Goal: Task Accomplishment & Management: Use online tool/utility

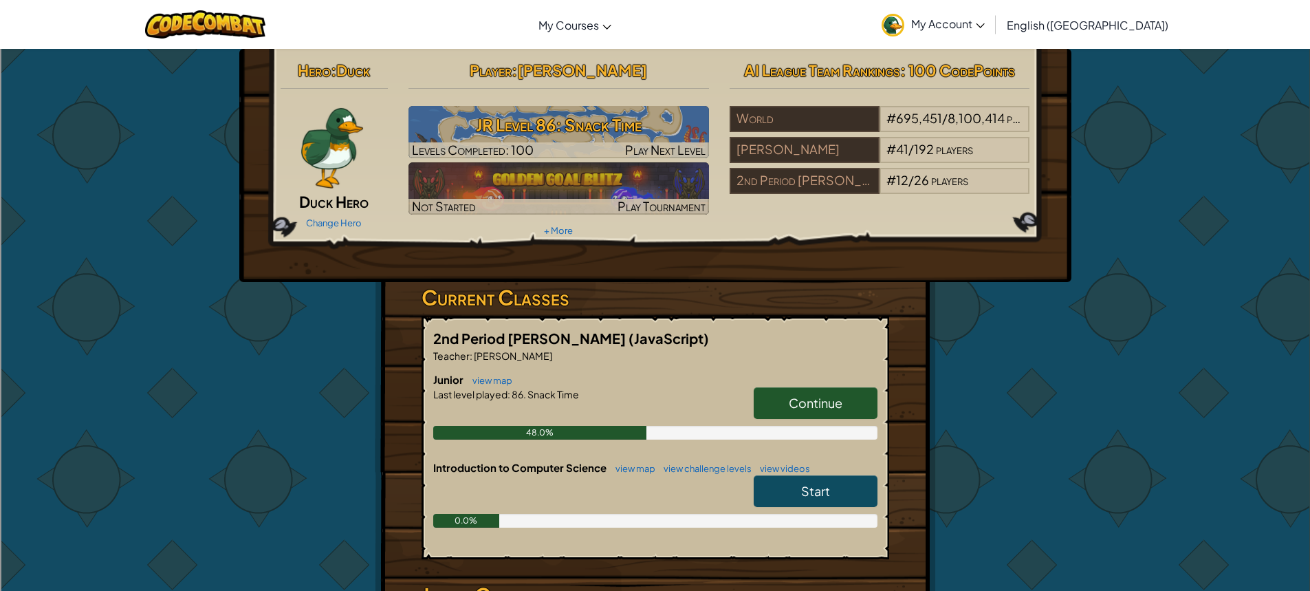
click at [808, 407] on span "Continue" at bounding box center [816, 403] width 54 height 16
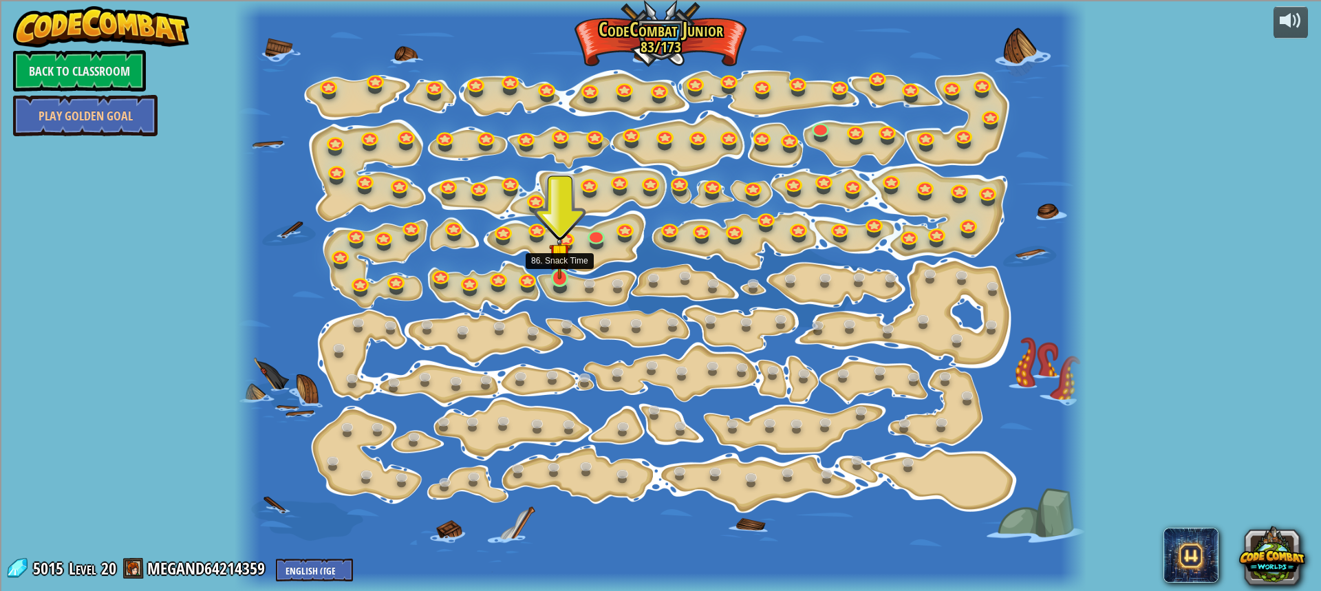
click at [557, 277] on img at bounding box center [560, 254] width 22 height 50
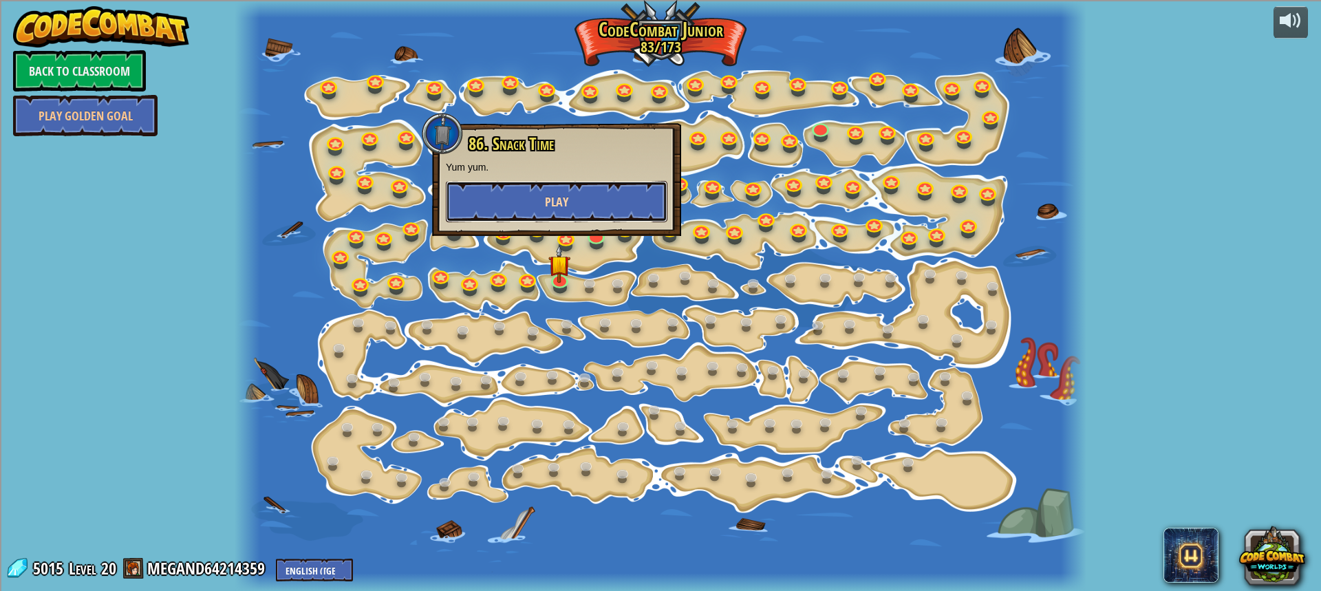
click at [620, 199] on button "Play" at bounding box center [557, 201] width 222 height 41
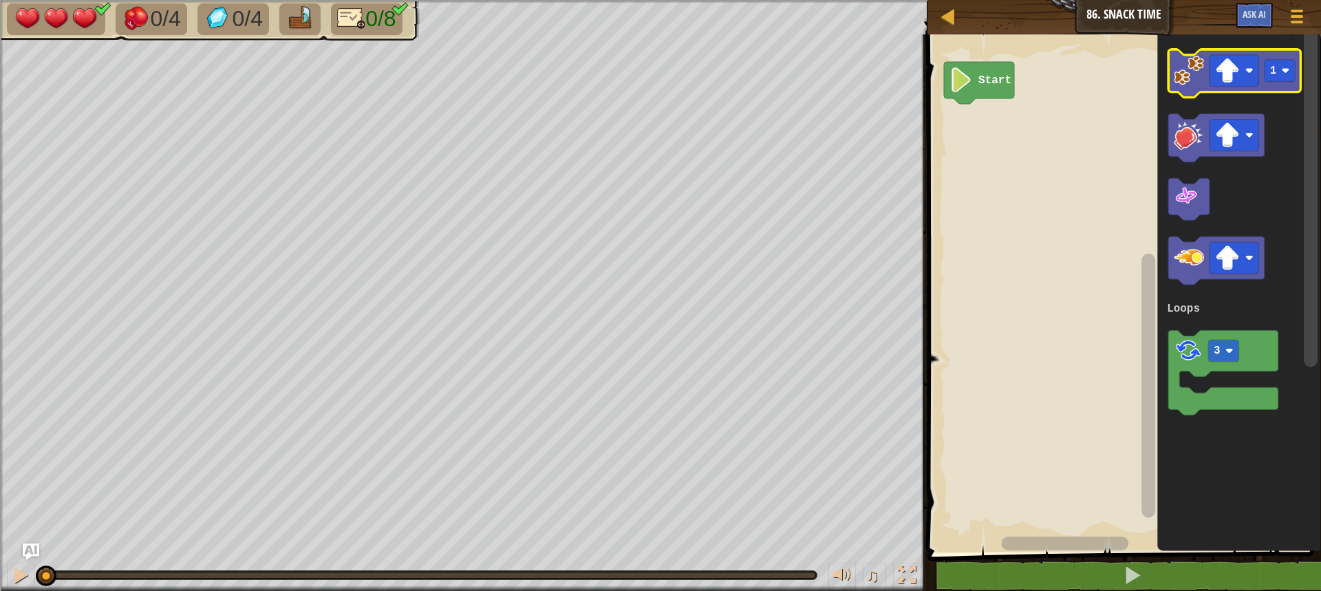
click at [1181, 75] on image "Blockly Workspace" at bounding box center [1189, 71] width 30 height 30
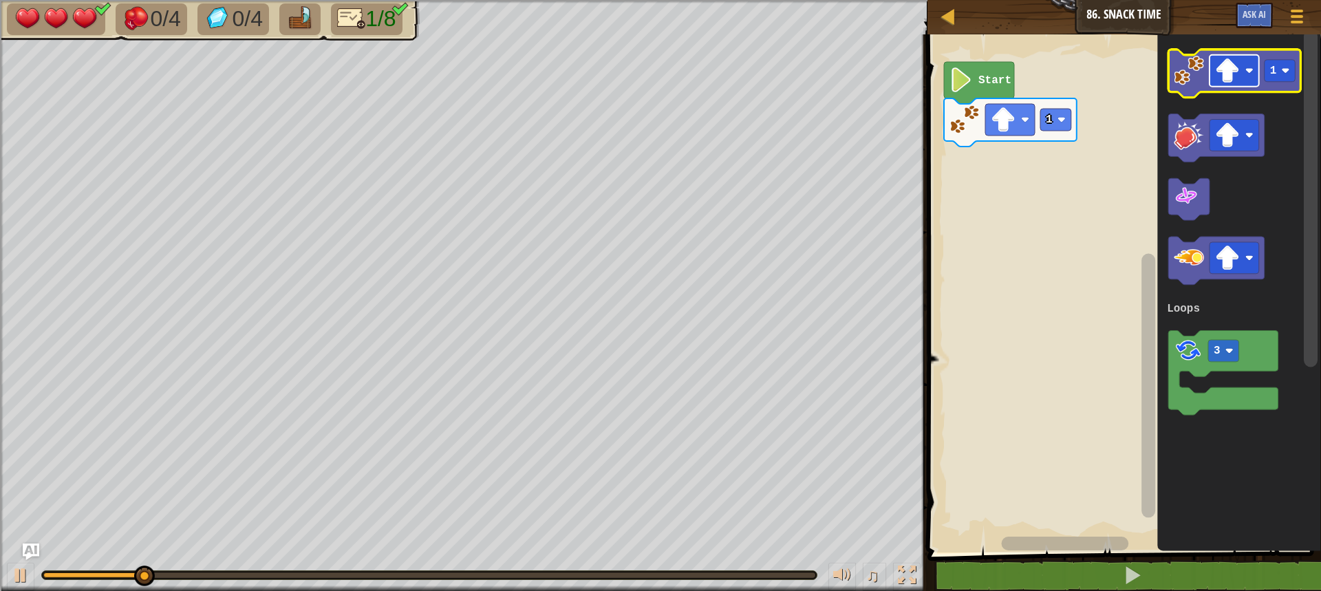
click at [1229, 64] on image "Blockly Workspace" at bounding box center [1227, 70] width 25 height 25
click at [1173, 76] on icon "Blockly Workspace" at bounding box center [1234, 74] width 133 height 48
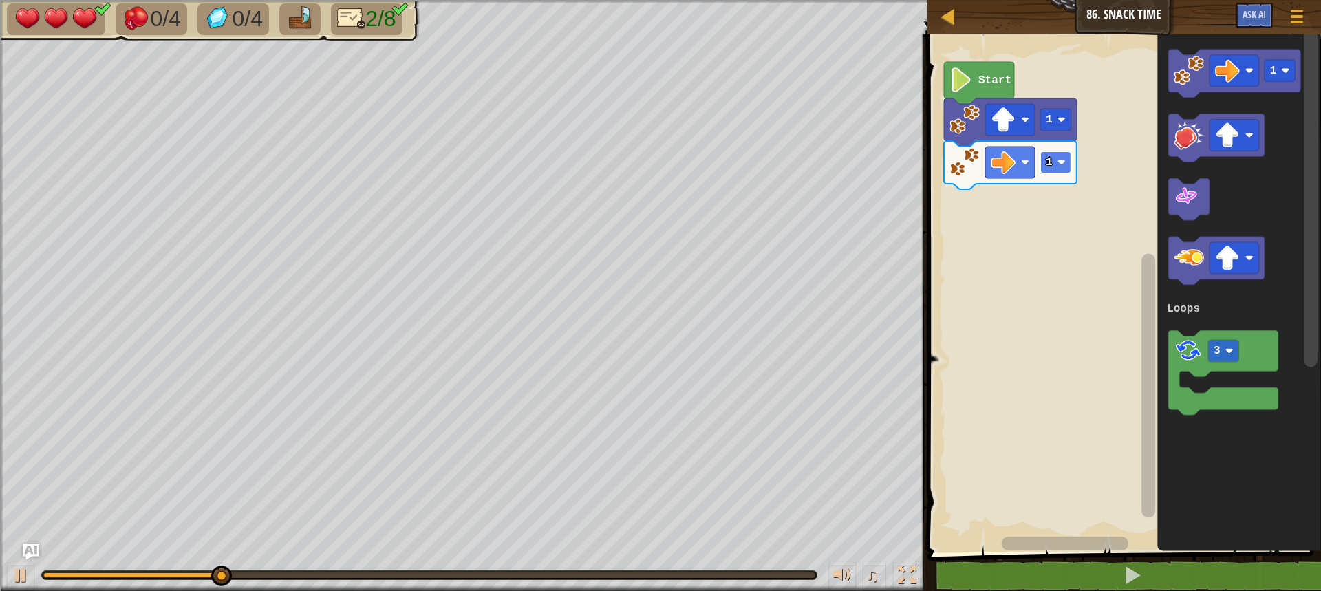
click at [1050, 156] on text "1" at bounding box center [1049, 162] width 7 height 12
click at [1220, 70] on image "Blockly Workspace" at bounding box center [1227, 70] width 25 height 25
click at [1184, 82] on image "Blockly Workspace" at bounding box center [1189, 71] width 30 height 30
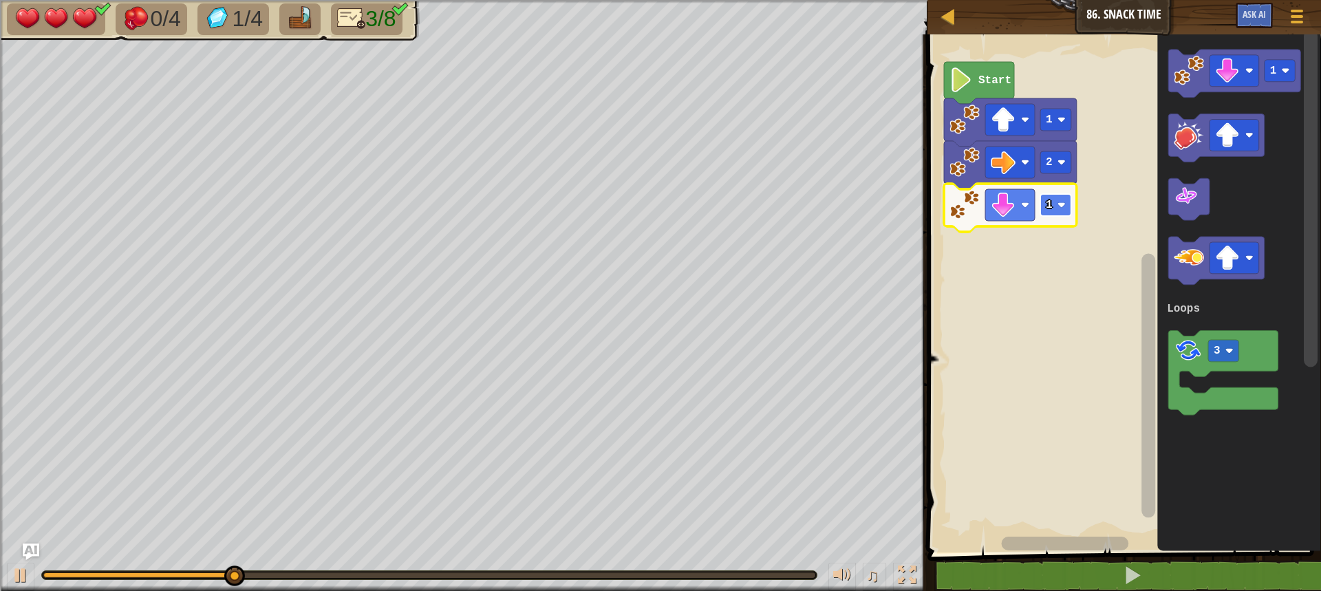
click at [1059, 200] on rect "Blockly Workspace" at bounding box center [1055, 205] width 31 height 22
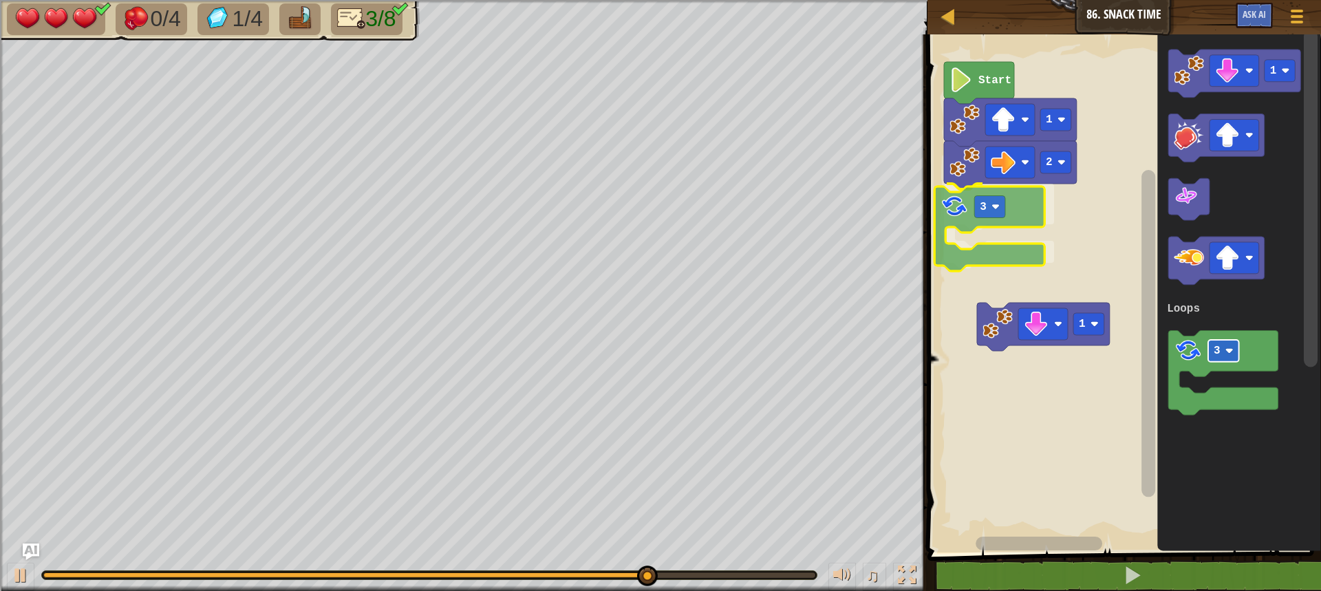
click at [980, 201] on div "Loops Start 1 2 3 1 1 3 Loops 3" at bounding box center [1122, 290] width 398 height 525
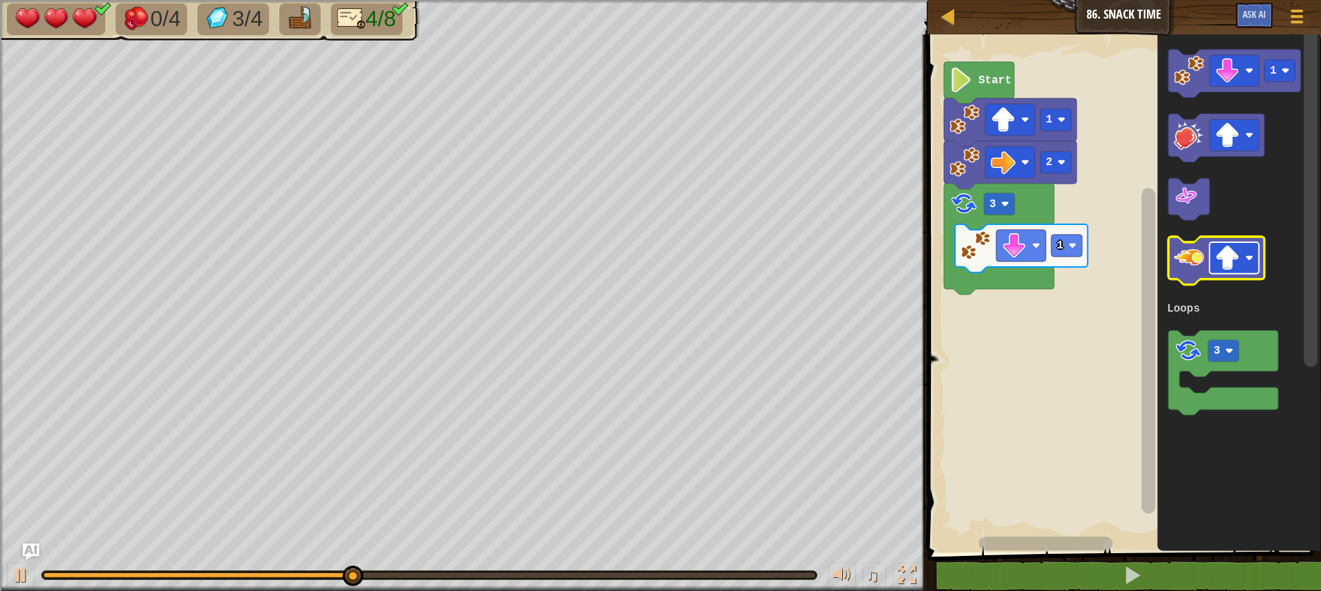
click at [1228, 253] on image "Blockly Workspace" at bounding box center [1227, 258] width 25 height 25
click at [1205, 265] on icon "Blockly Workspace" at bounding box center [1216, 261] width 96 height 48
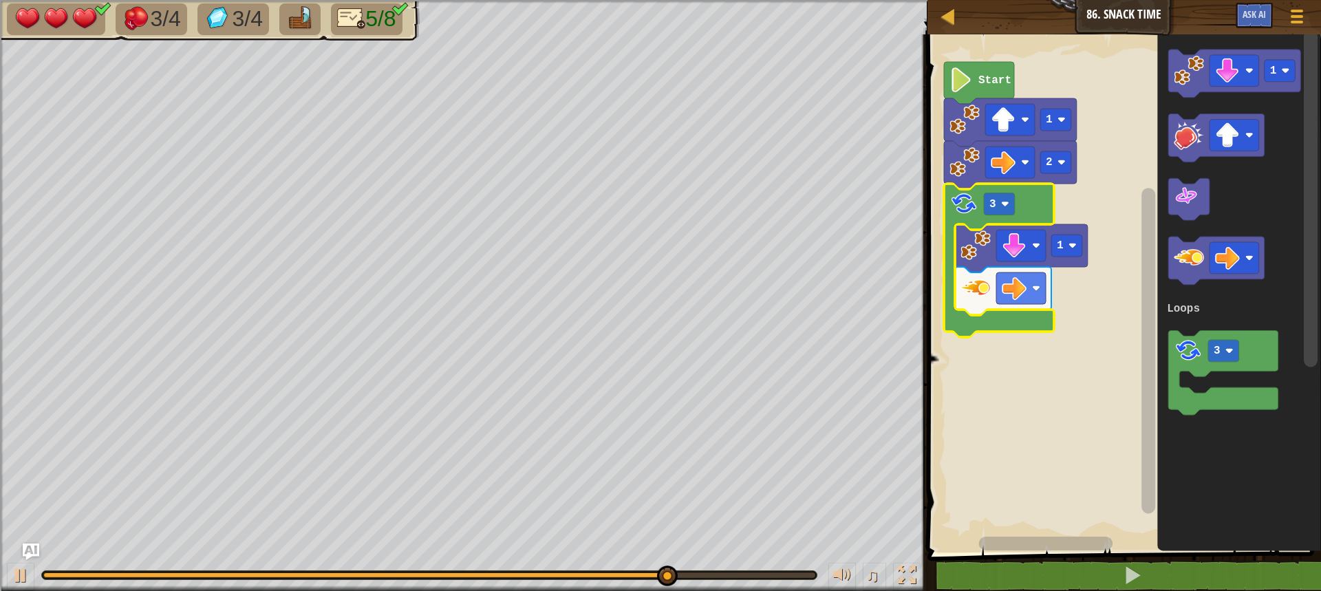
click at [1012, 219] on icon "Blockly Workspace" at bounding box center [999, 260] width 110 height 153
click at [997, 210] on rect "Blockly Workspace" at bounding box center [999, 204] width 31 height 22
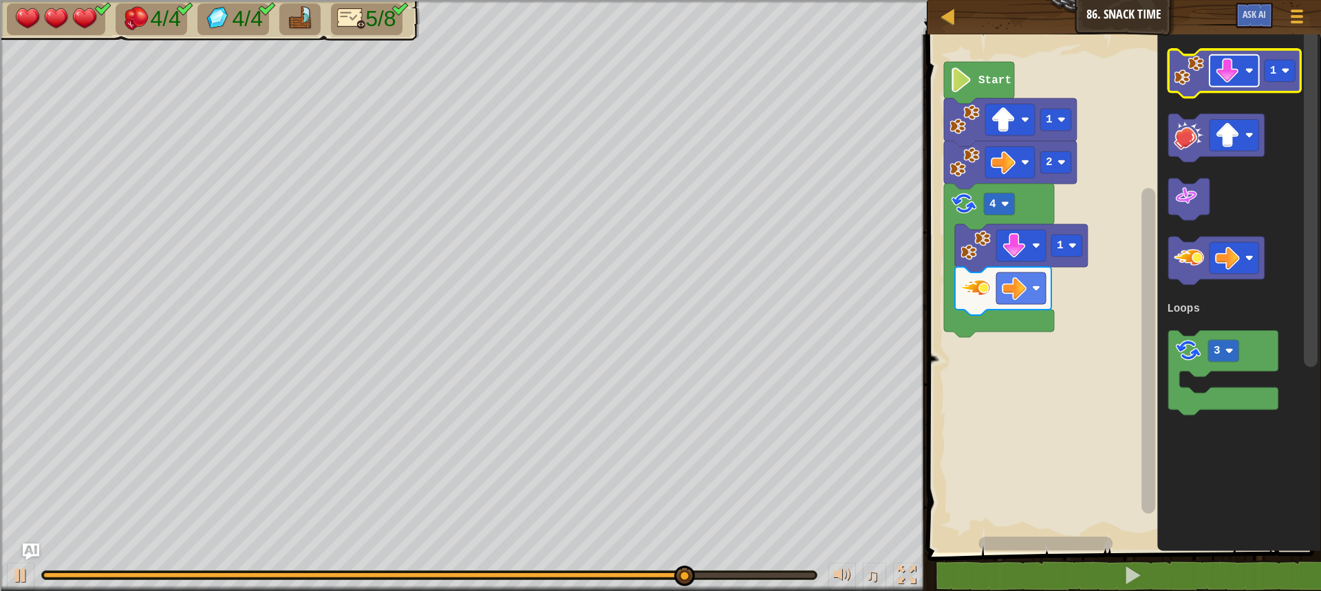
click at [1232, 68] on image "Blockly Workspace" at bounding box center [1227, 70] width 25 height 25
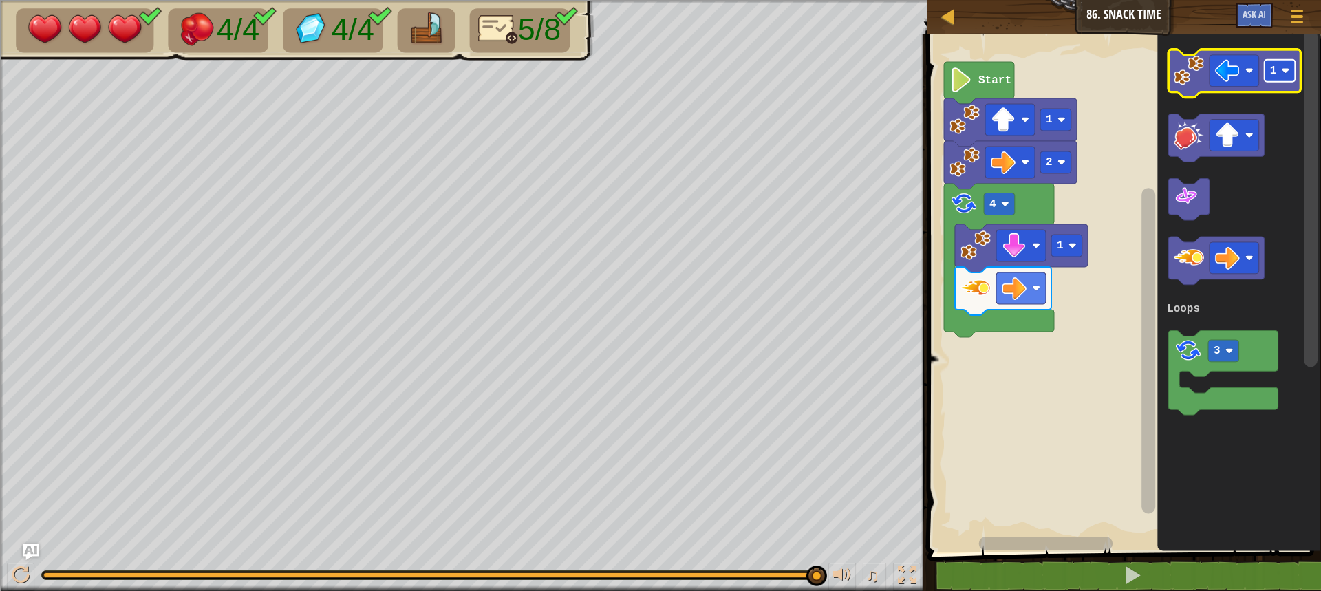
click at [1277, 69] on rect "Blockly Workspace" at bounding box center [1279, 71] width 31 height 22
click at [1199, 80] on image "Blockly Workspace" at bounding box center [1189, 71] width 30 height 30
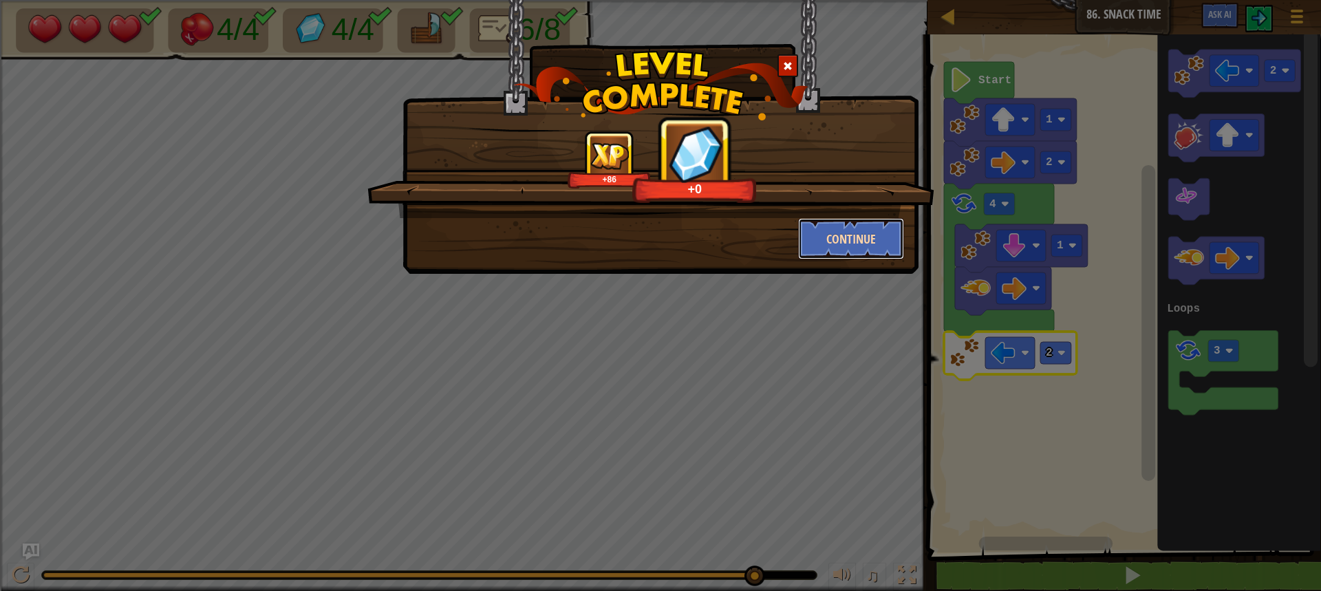
click at [879, 243] on button "Continue" at bounding box center [851, 238] width 107 height 41
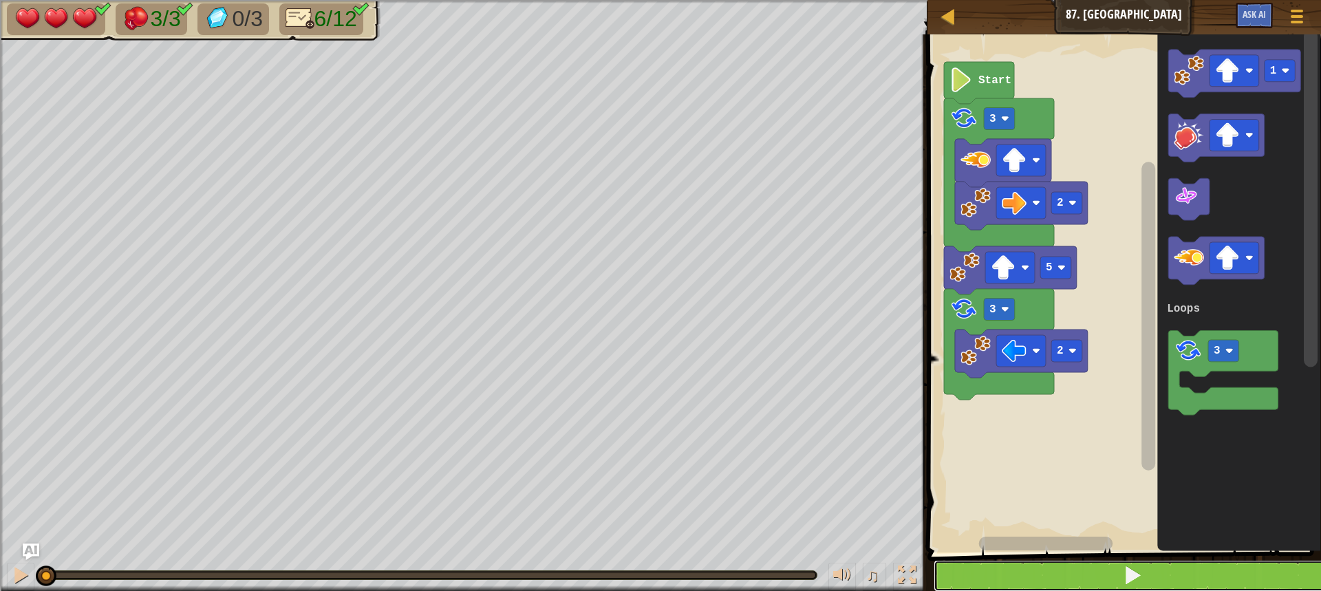
click at [1112, 569] on button at bounding box center [1132, 576] width 398 height 32
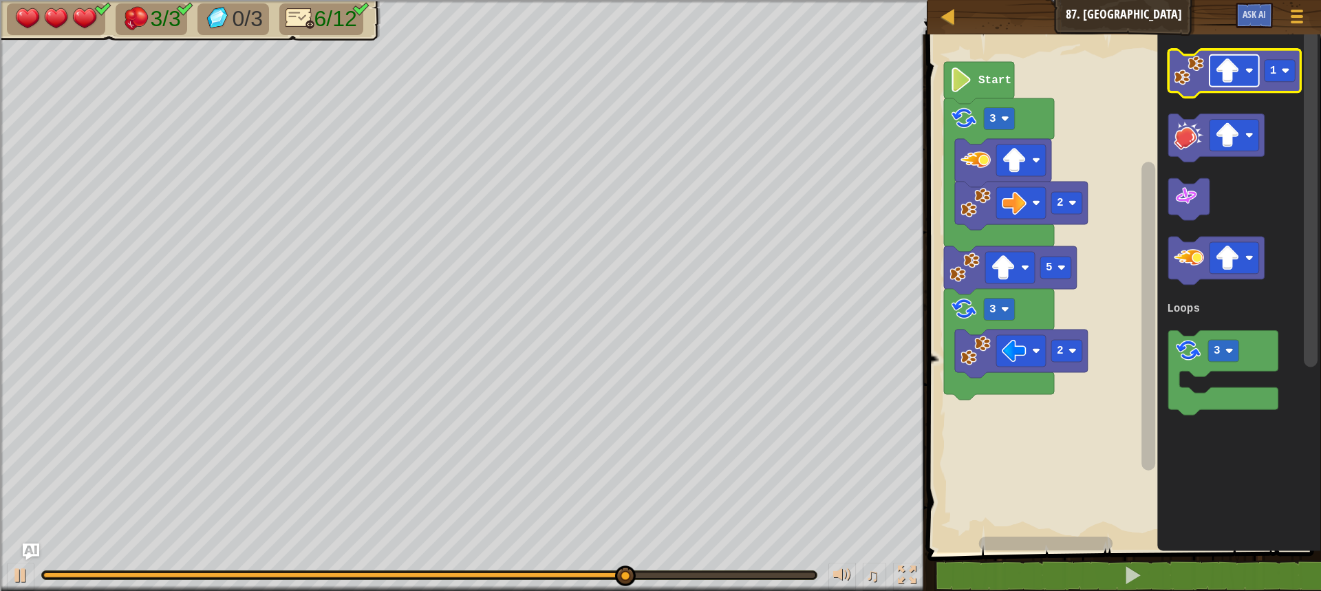
click at [1238, 83] on image "Blockly Workspace" at bounding box center [1227, 70] width 25 height 25
click at [1202, 85] on image "Blockly Workspace" at bounding box center [1189, 71] width 30 height 30
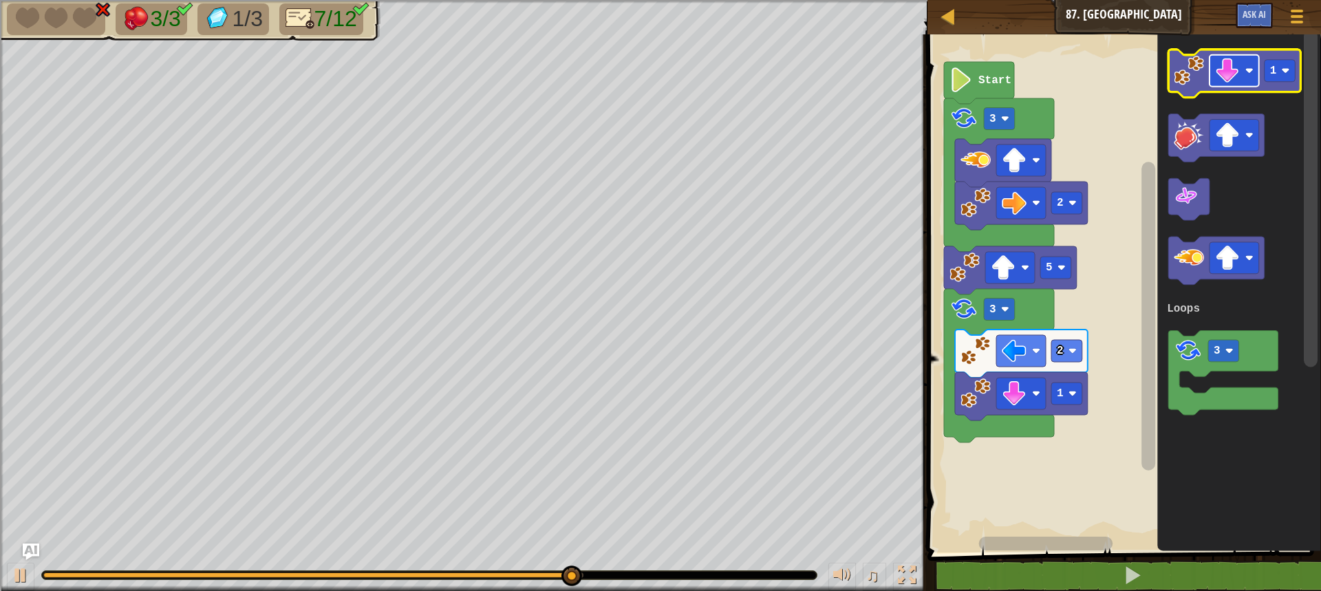
click at [1231, 77] on image "Blockly Workspace" at bounding box center [1227, 70] width 25 height 25
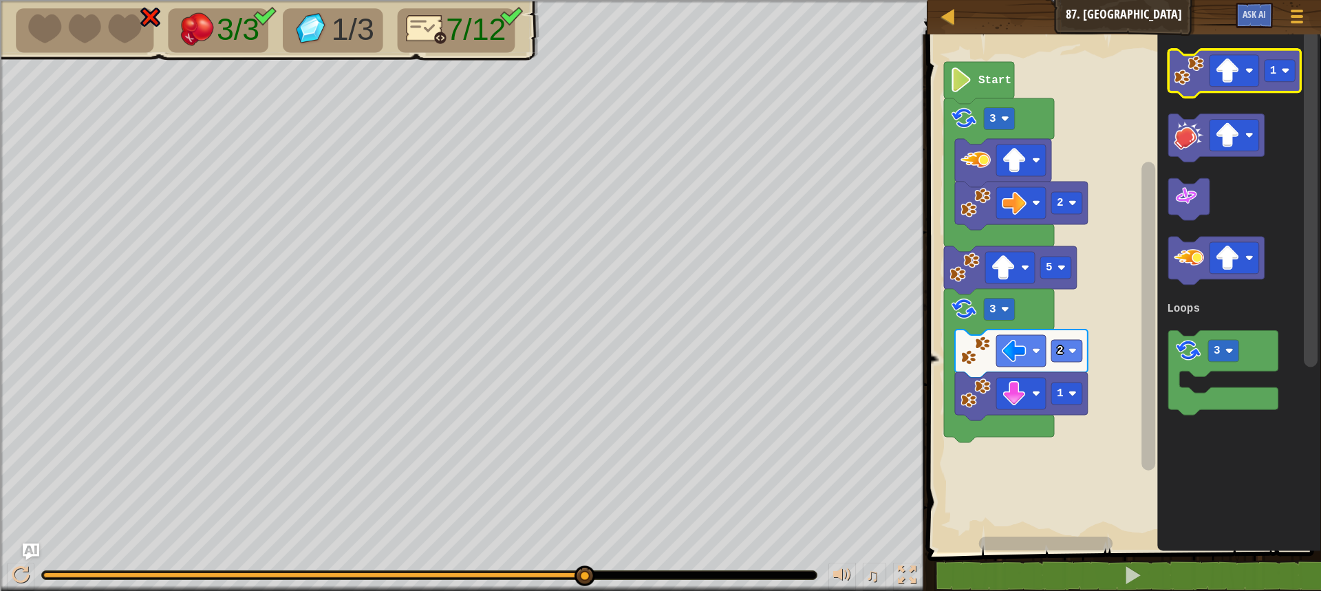
click at [1189, 68] on image "Blockly Workspace" at bounding box center [1189, 71] width 30 height 30
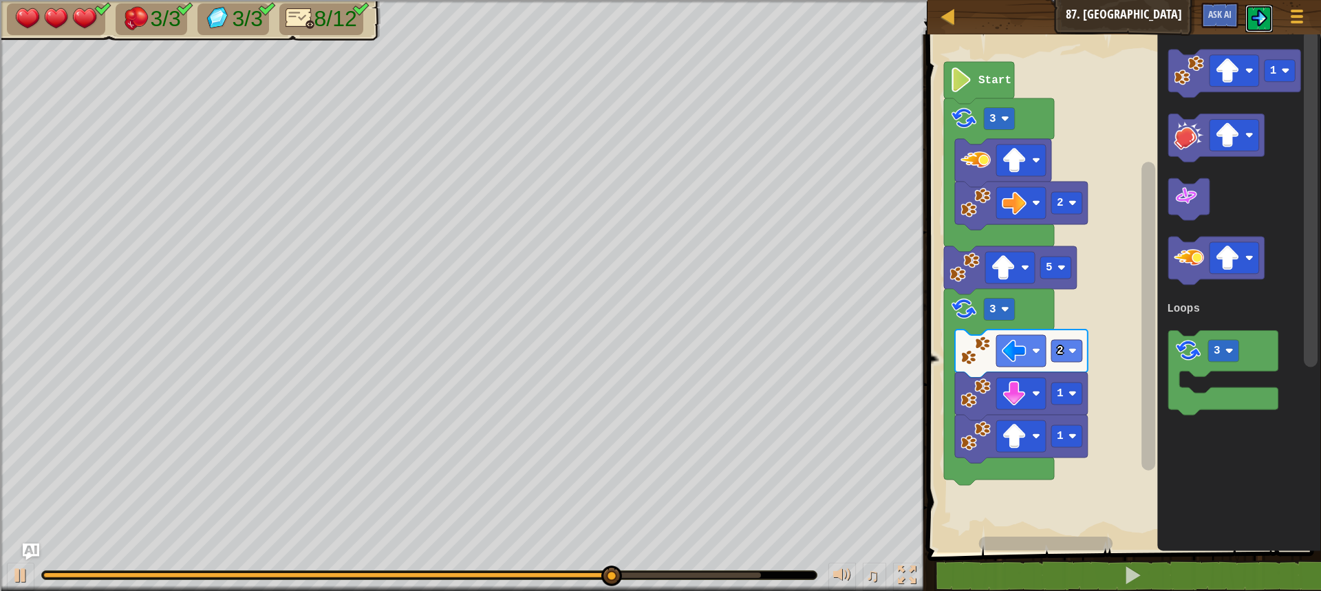
click at [1255, 21] on img at bounding box center [1259, 18] width 17 height 17
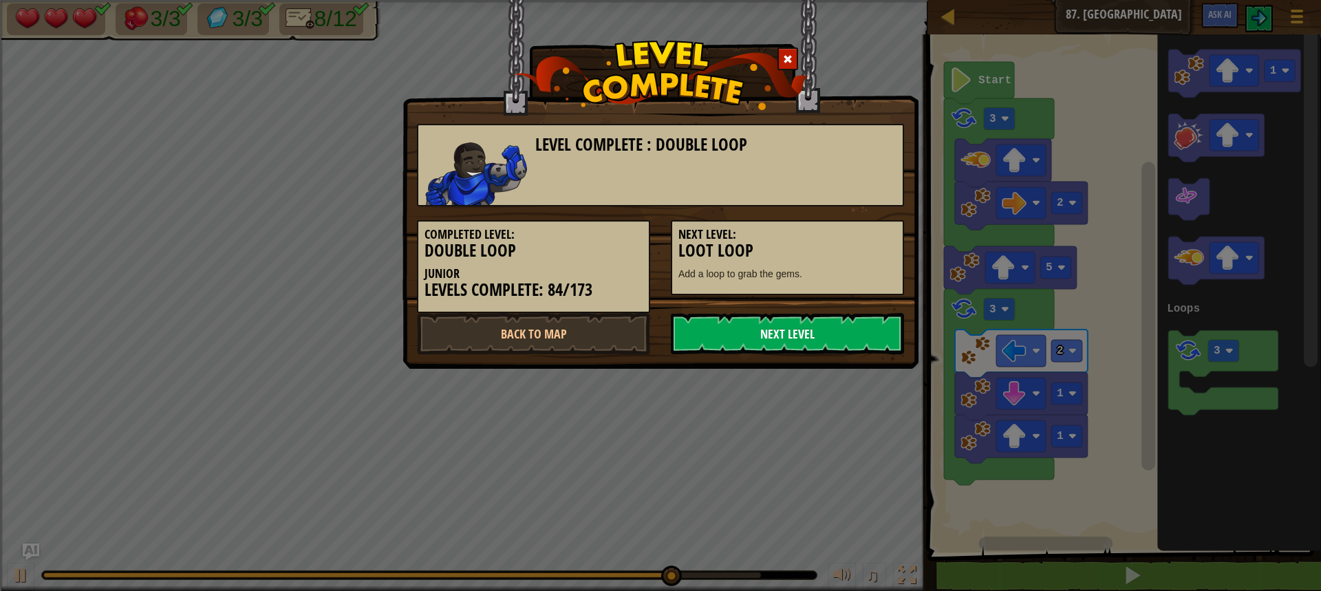
click at [791, 332] on link "Next Level" at bounding box center [787, 333] width 233 height 41
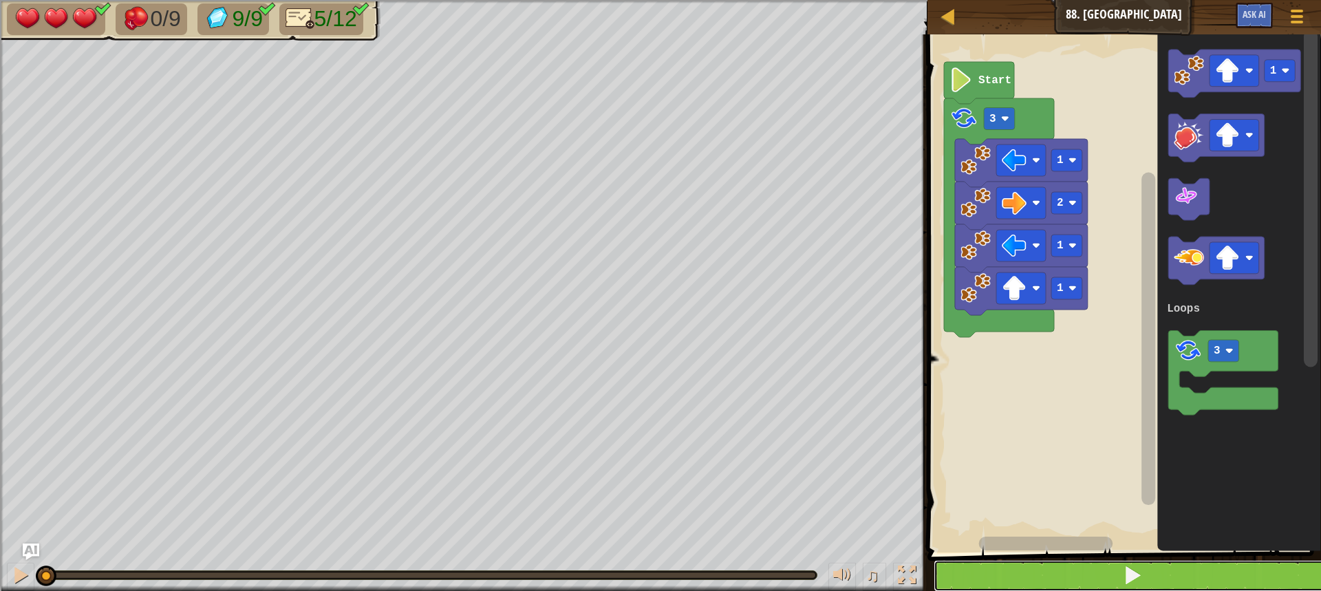
click at [1071, 570] on button at bounding box center [1132, 576] width 398 height 32
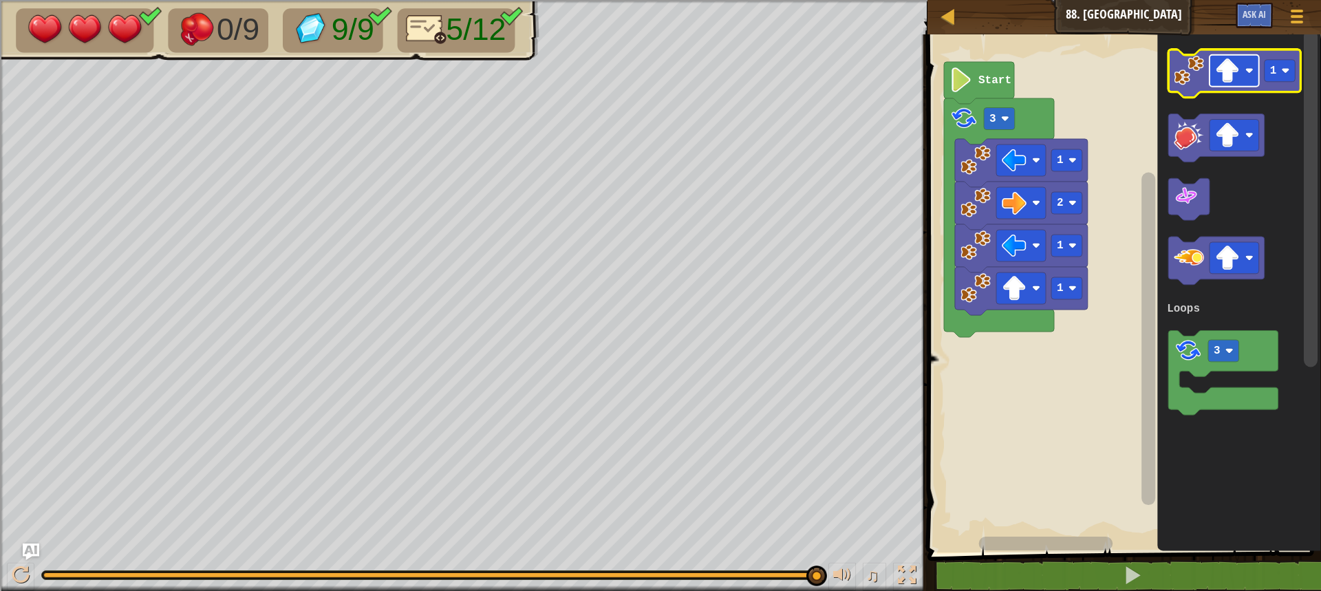
click at [1220, 75] on image "Blockly Workspace" at bounding box center [1227, 70] width 25 height 25
click at [1184, 47] on icon "Blockly Workspace" at bounding box center [1239, 290] width 164 height 525
click at [1182, 72] on image "Blockly Workspace" at bounding box center [1189, 71] width 30 height 30
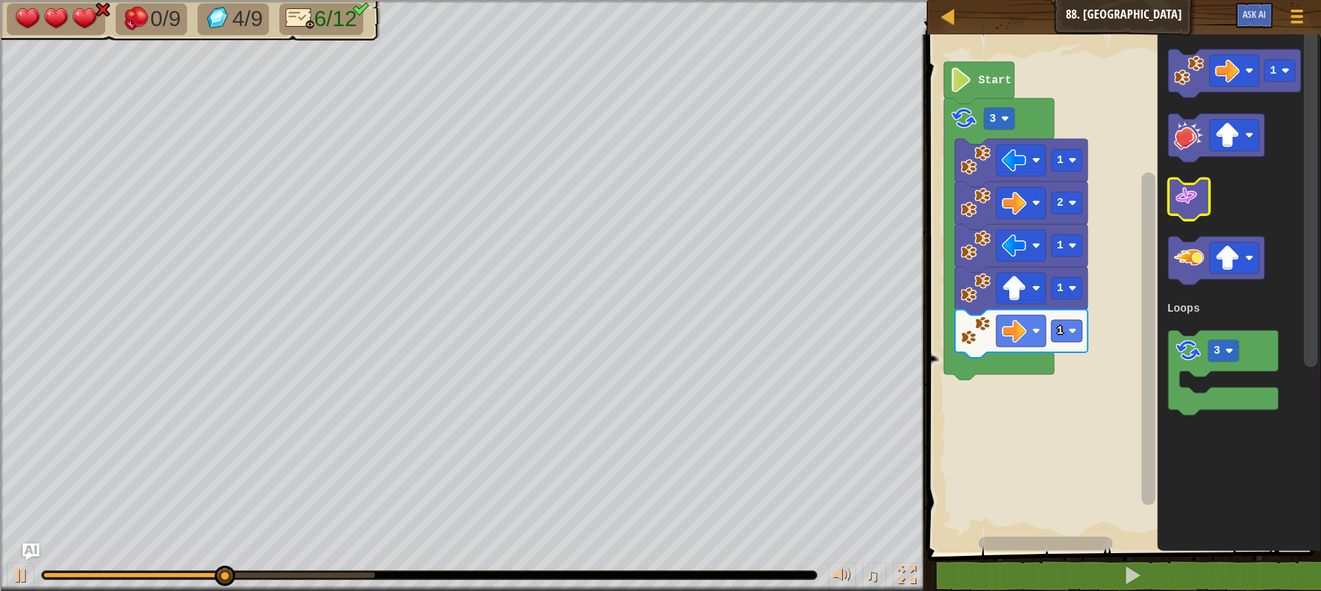
click at [1191, 197] on image "Blockly Workspace" at bounding box center [1186, 196] width 25 height 25
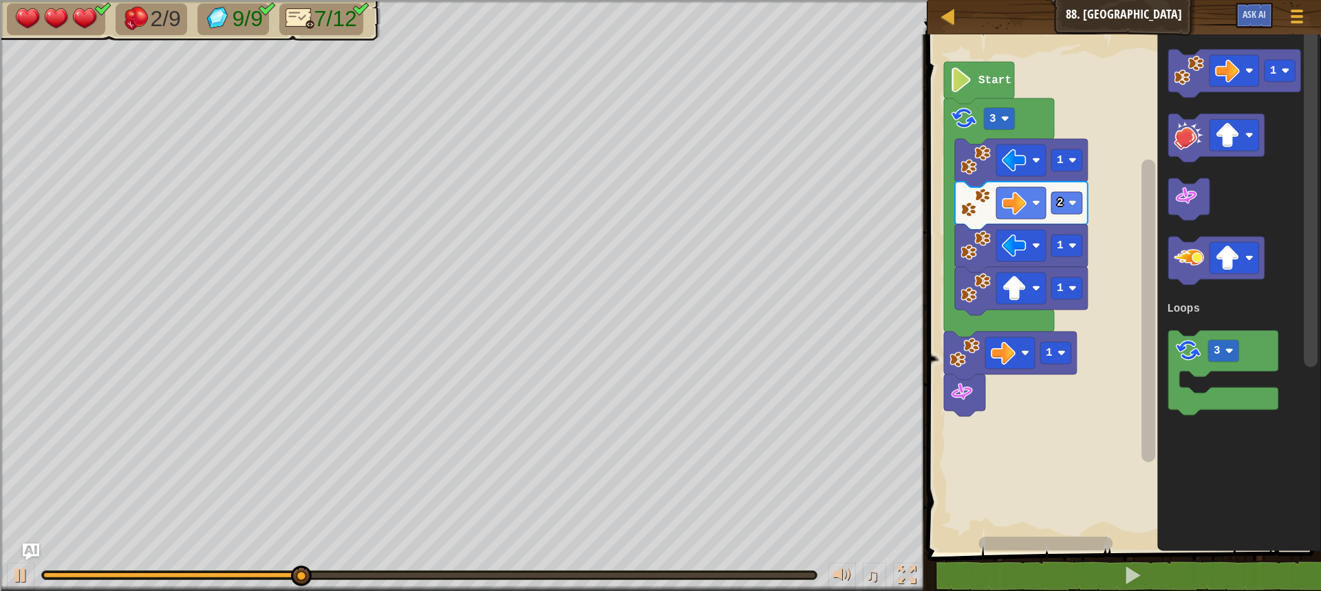
click at [547, 568] on div "♫" at bounding box center [463, 571] width 927 height 41
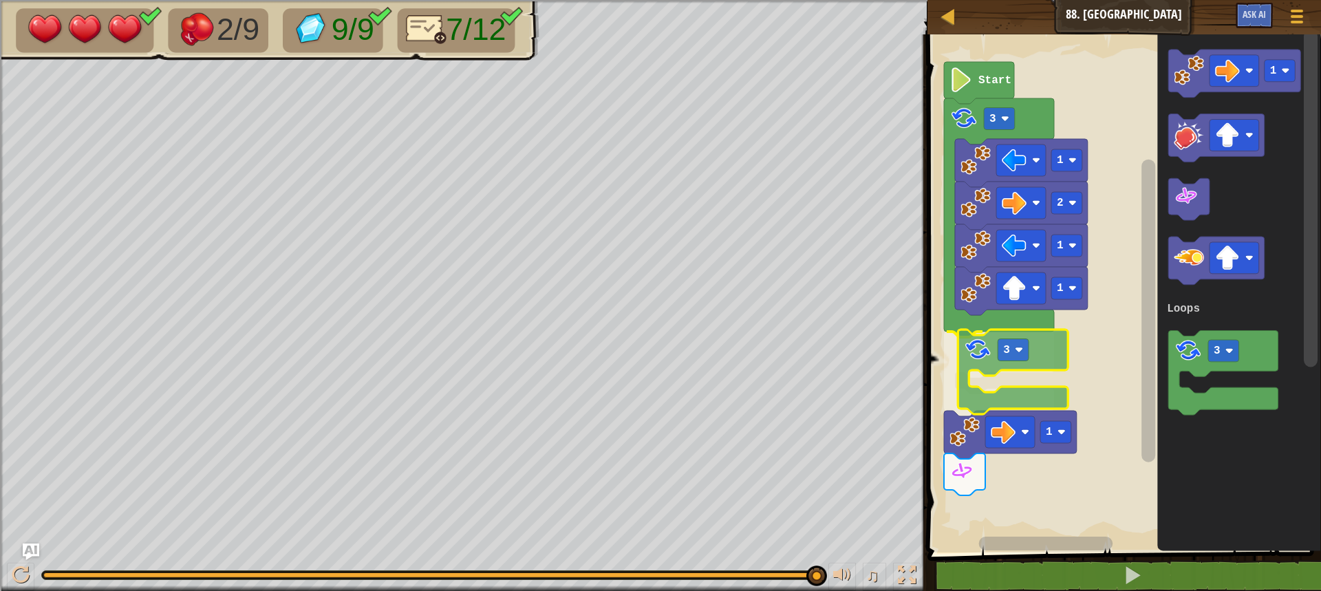
click at [984, 367] on div "Loops 1 1 2 1 3 3 1 Start 1 3 Loops 3" at bounding box center [1122, 290] width 398 height 525
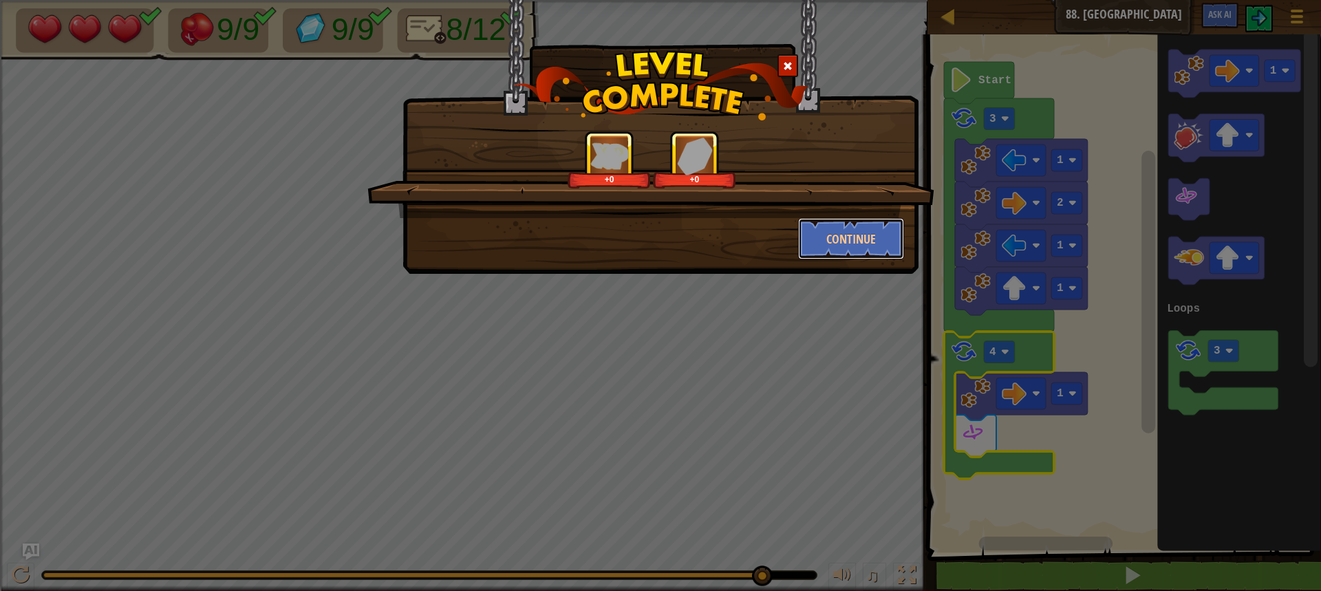
click at [879, 217] on div "+0 +0 Continue" at bounding box center [660, 195] width 487 height 129
click at [877, 235] on button "Continue" at bounding box center [851, 238] width 107 height 41
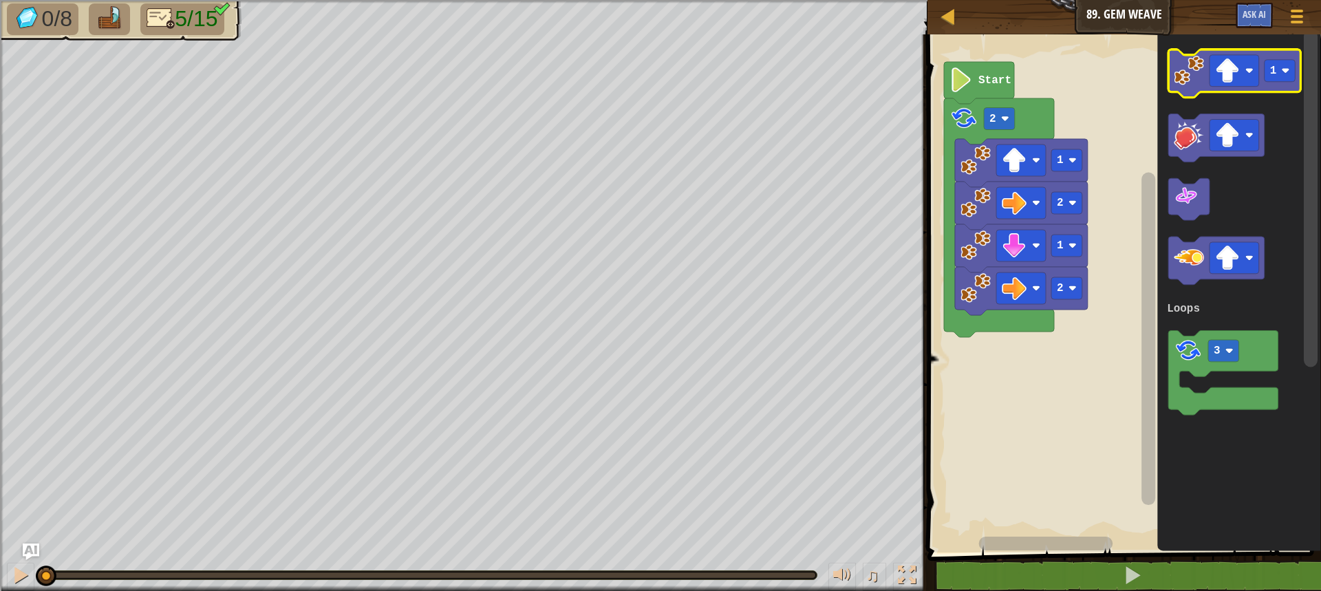
click at [1198, 76] on image "Blockly Workspace" at bounding box center [1189, 71] width 30 height 30
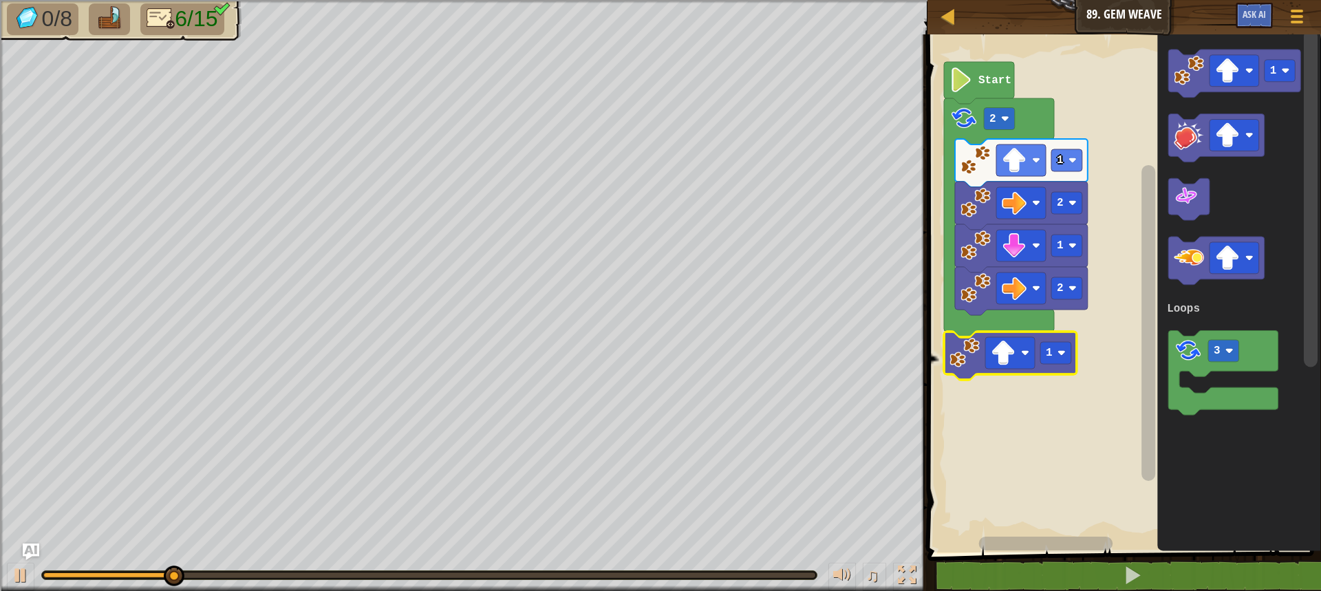
click at [1052, 366] on icon "Blockly Workspace" at bounding box center [1010, 356] width 133 height 48
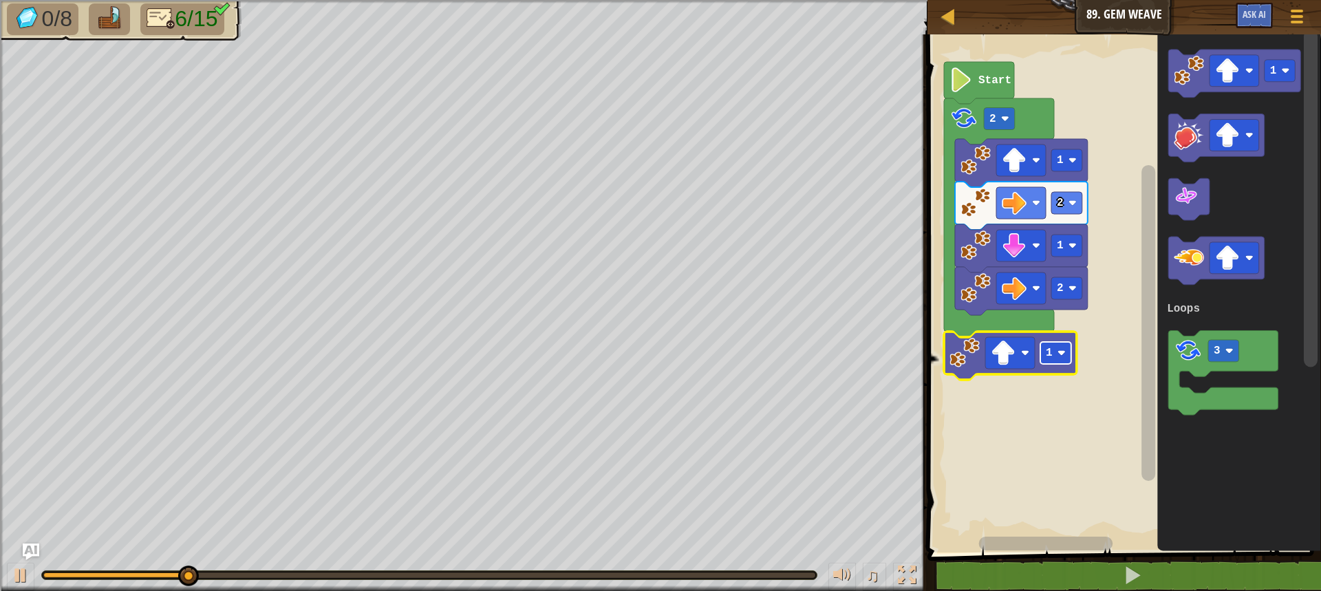
click at [1052, 363] on rect "Blockly Workspace" at bounding box center [1055, 353] width 31 height 22
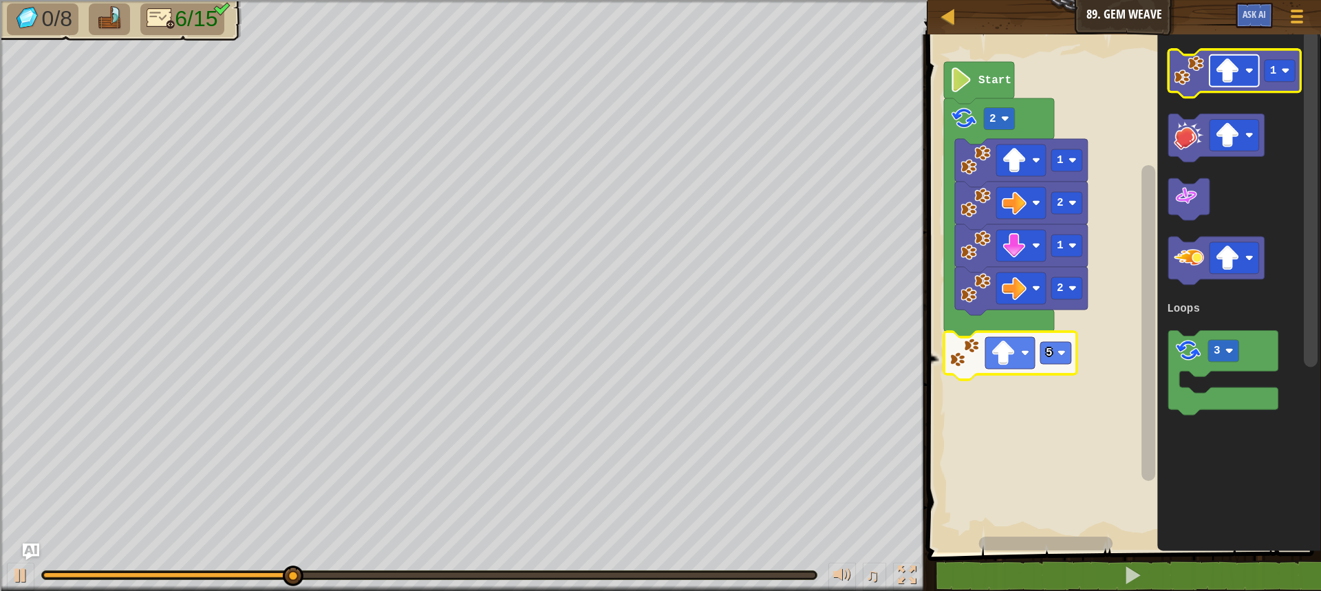
click at [1253, 74] on rect "Blockly Workspace" at bounding box center [1234, 71] width 50 height 32
click at [1246, 80] on rect "Blockly Workspace" at bounding box center [1234, 71] width 50 height 32
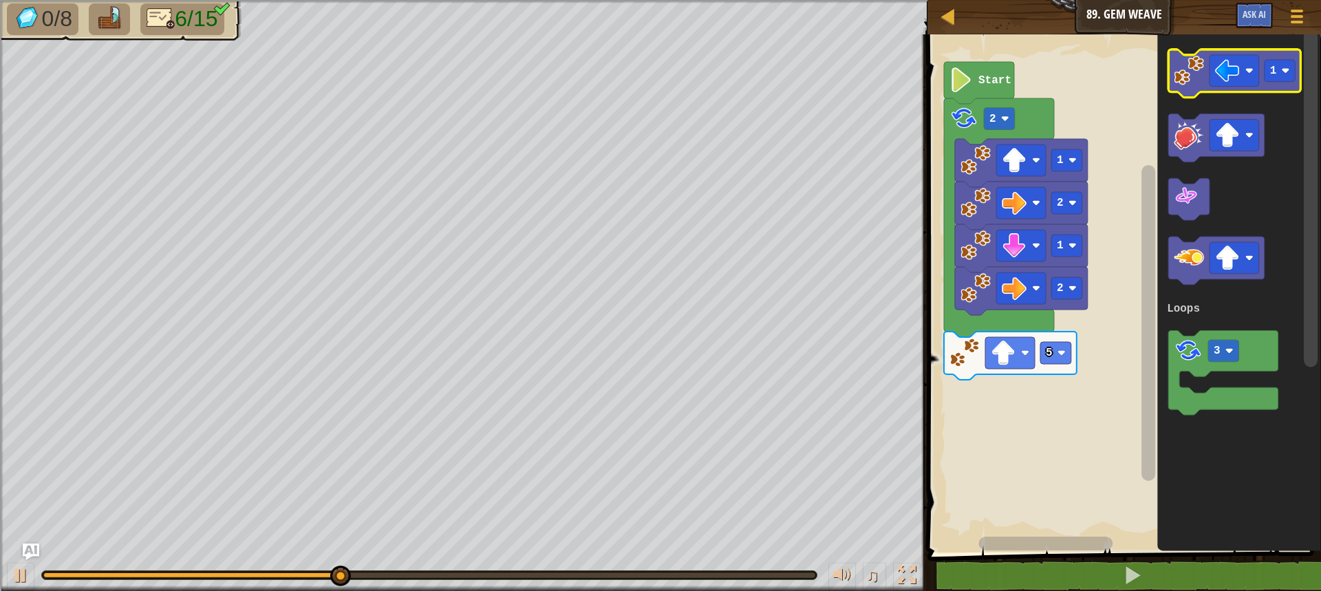
click at [1187, 74] on image "Blockly Workspace" at bounding box center [1189, 71] width 30 height 30
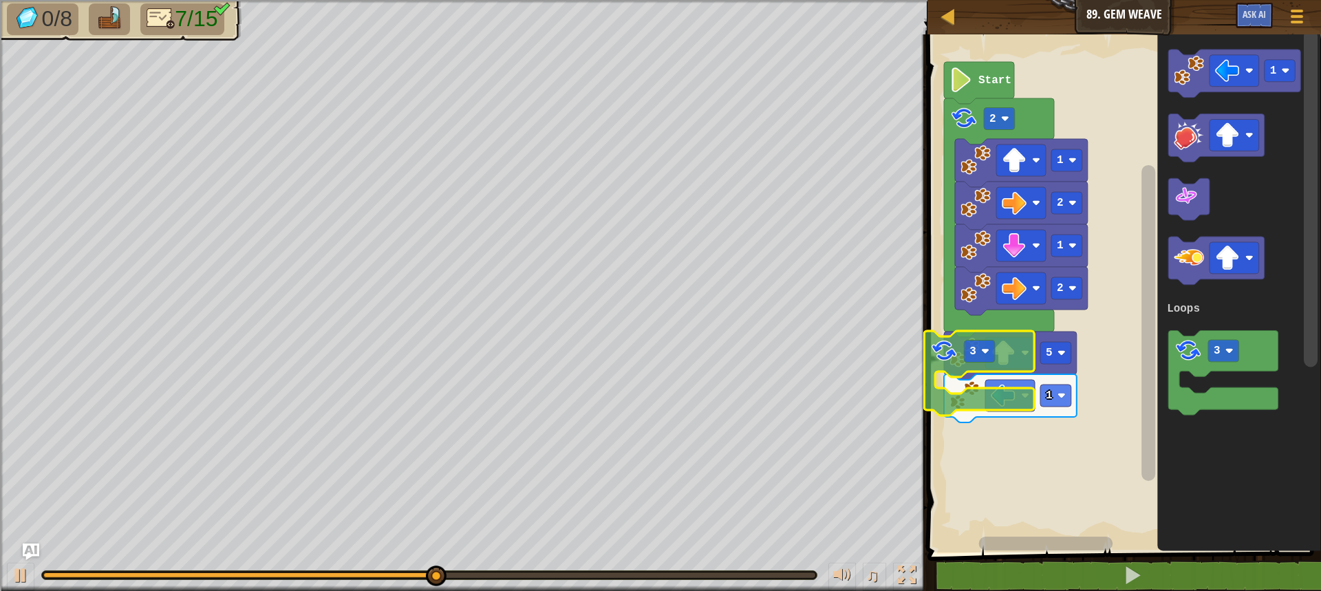
click at [972, 375] on div "Loops Start 2 2 1 2 1 5 1 3 1 3 Loops 3" at bounding box center [1122, 290] width 398 height 525
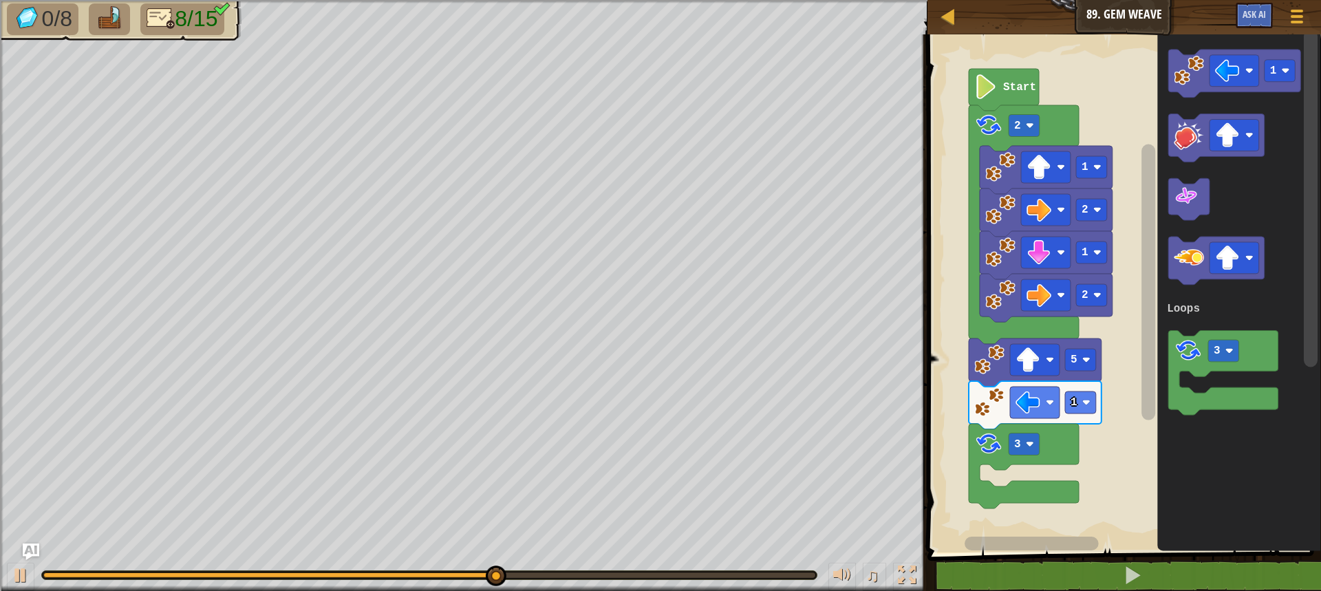
click at [1010, 478] on rect "Blockly Workspace" at bounding box center [1122, 290] width 398 height 525
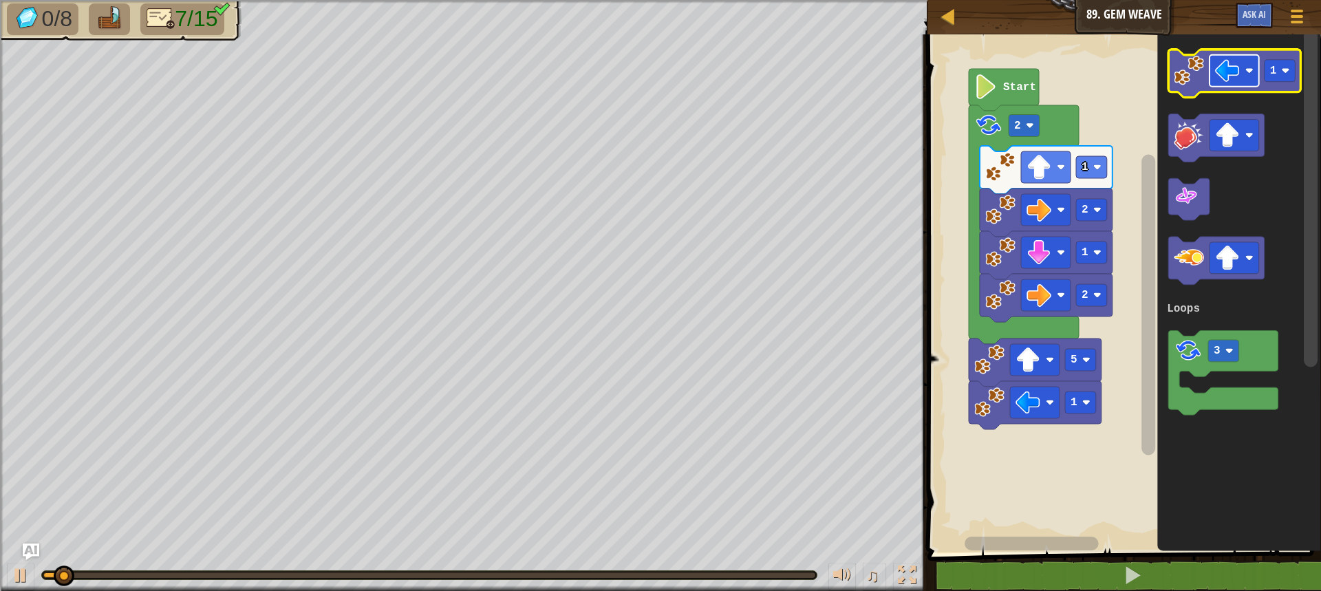
click at [1214, 67] on rect "Blockly Workspace" at bounding box center [1234, 71] width 50 height 32
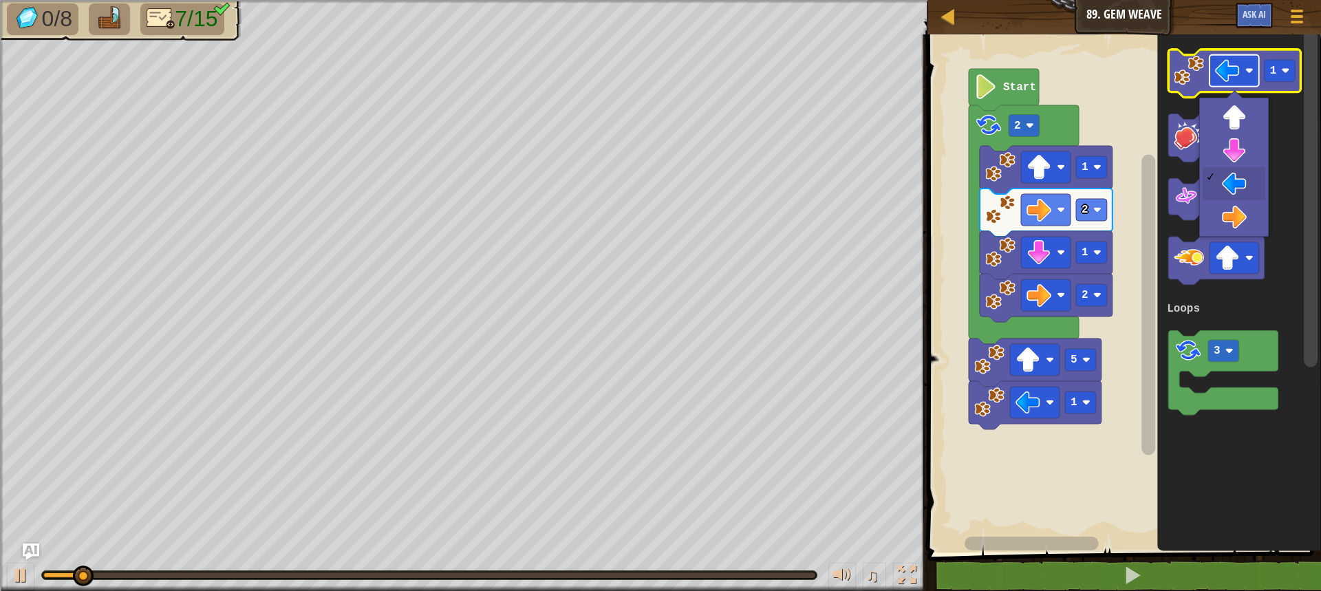
click at [1238, 81] on image "Blockly Workspace" at bounding box center [1227, 70] width 25 height 25
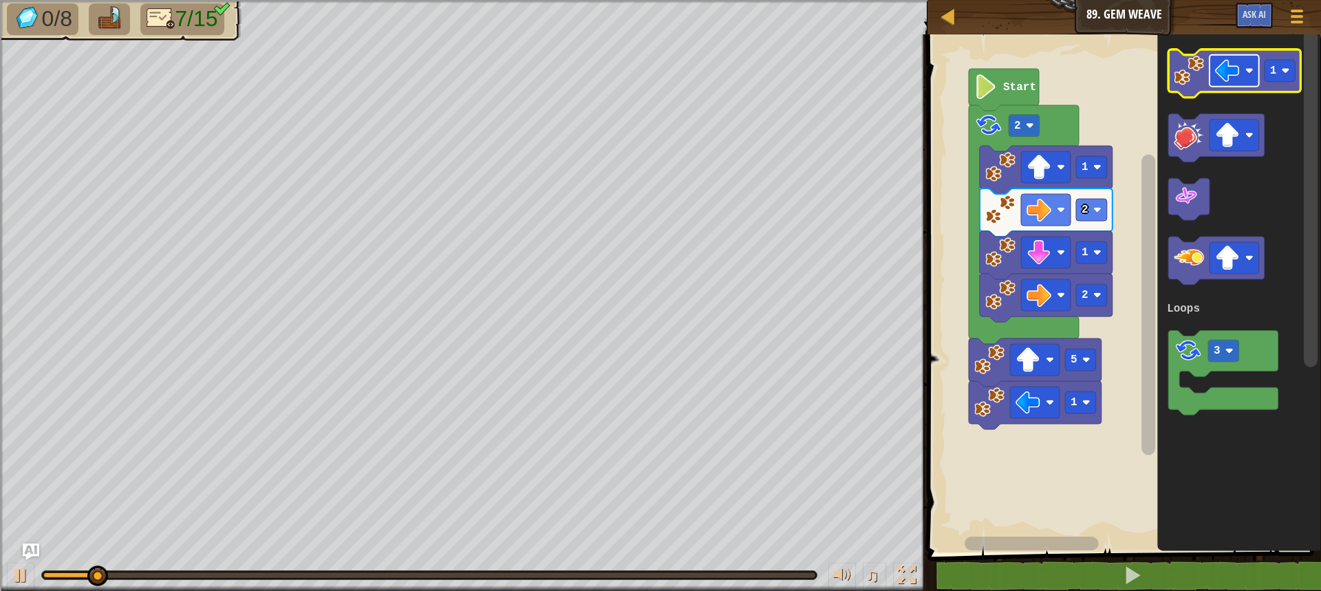
click at [1223, 69] on image "Blockly Workspace" at bounding box center [1227, 70] width 25 height 25
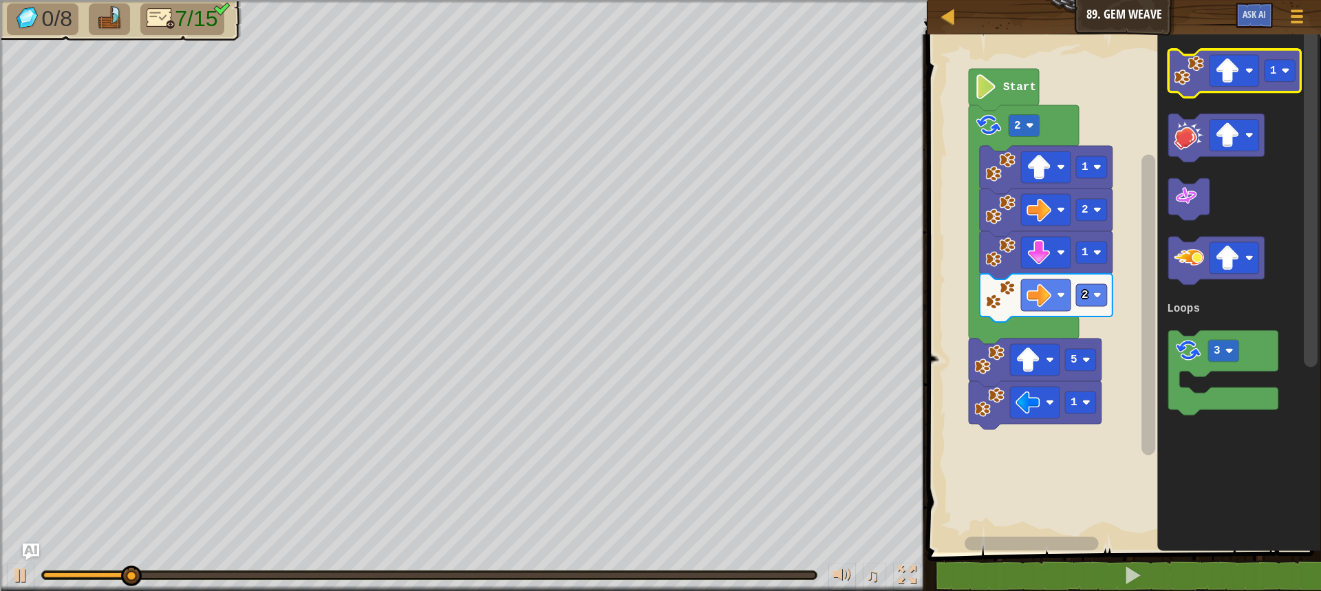
click at [1194, 70] on image "Blockly Workspace" at bounding box center [1189, 71] width 30 height 30
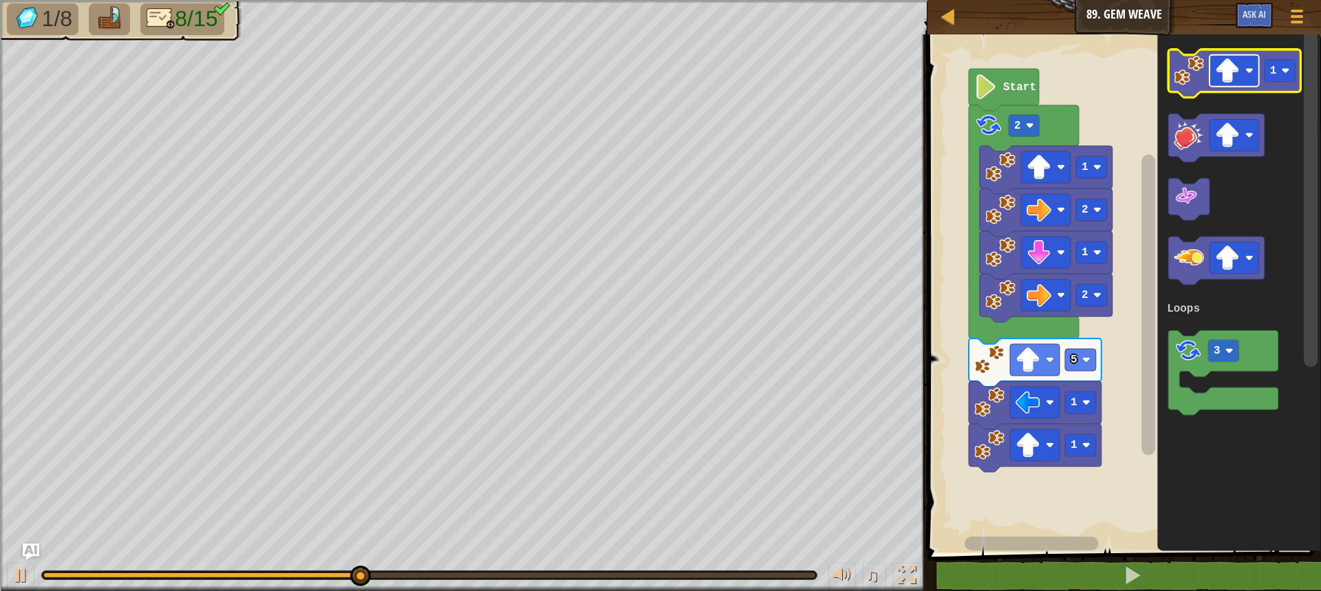
click at [1231, 73] on image "Blockly Workspace" at bounding box center [1227, 70] width 25 height 25
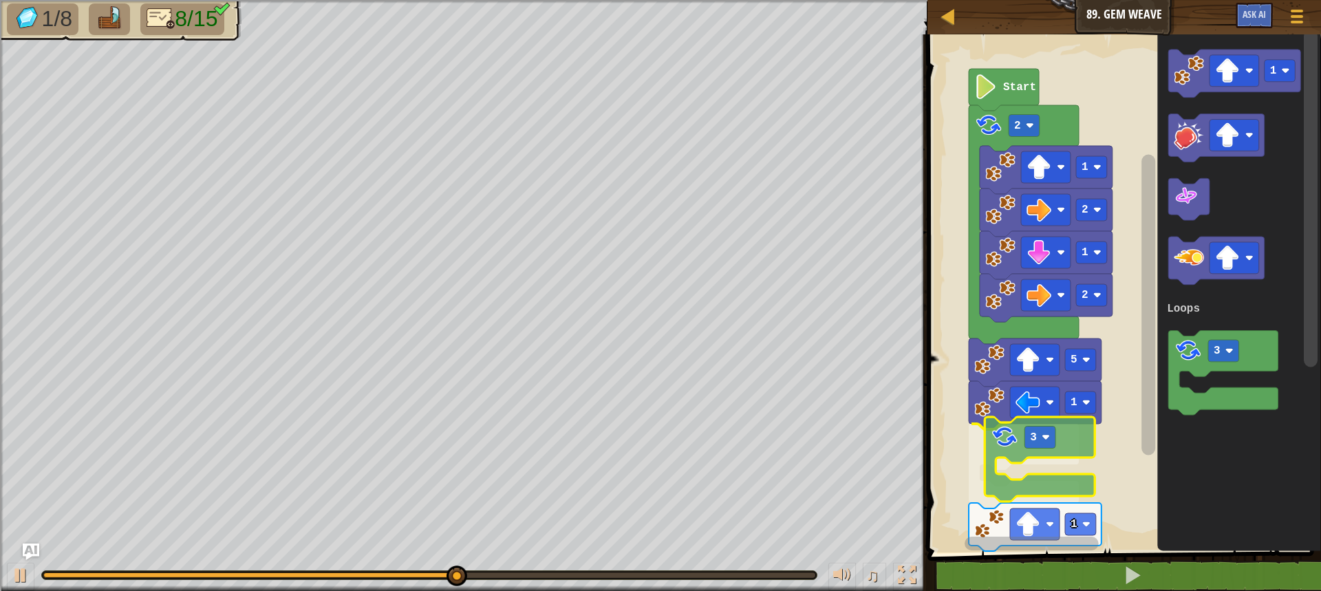
click at [1000, 431] on div "Loops 2 1 2 1 1 3 1 5 2 Start 1 3 Loops 3" at bounding box center [1122, 290] width 398 height 525
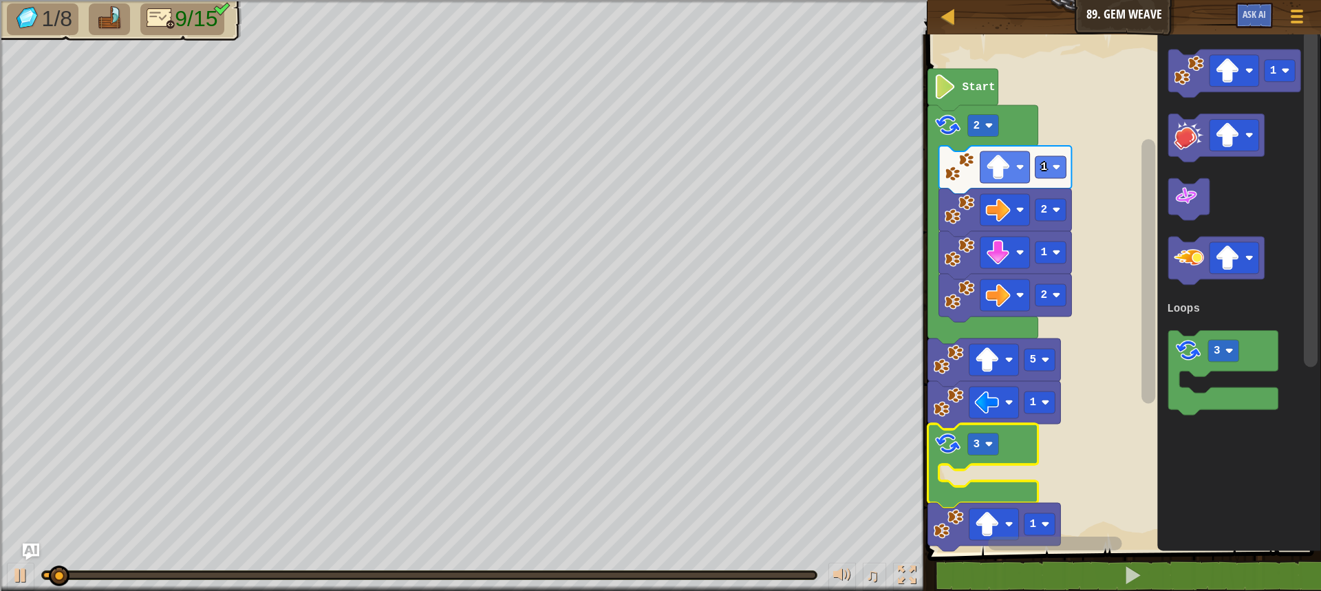
click at [998, 529] on div "Loops 2 1 2 1 1 3 1 5 2 Start 1 3 Loops" at bounding box center [1122, 290] width 398 height 525
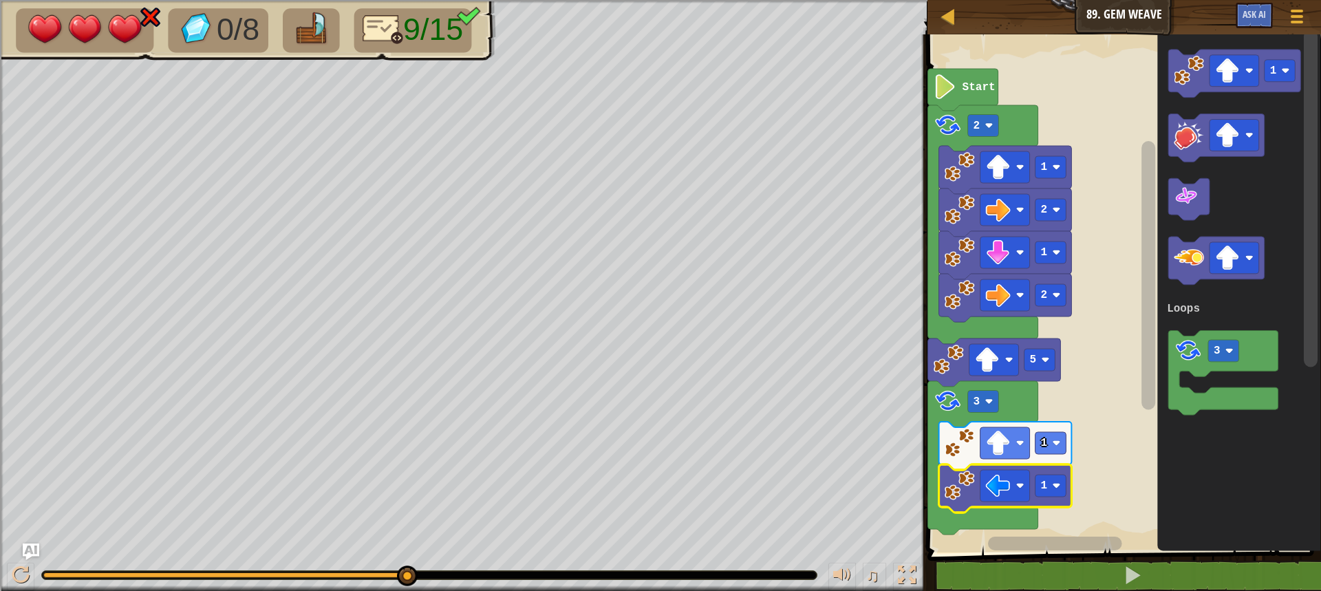
click at [1109, 477] on rect "Blockly Workspace" at bounding box center [1122, 290] width 398 height 525
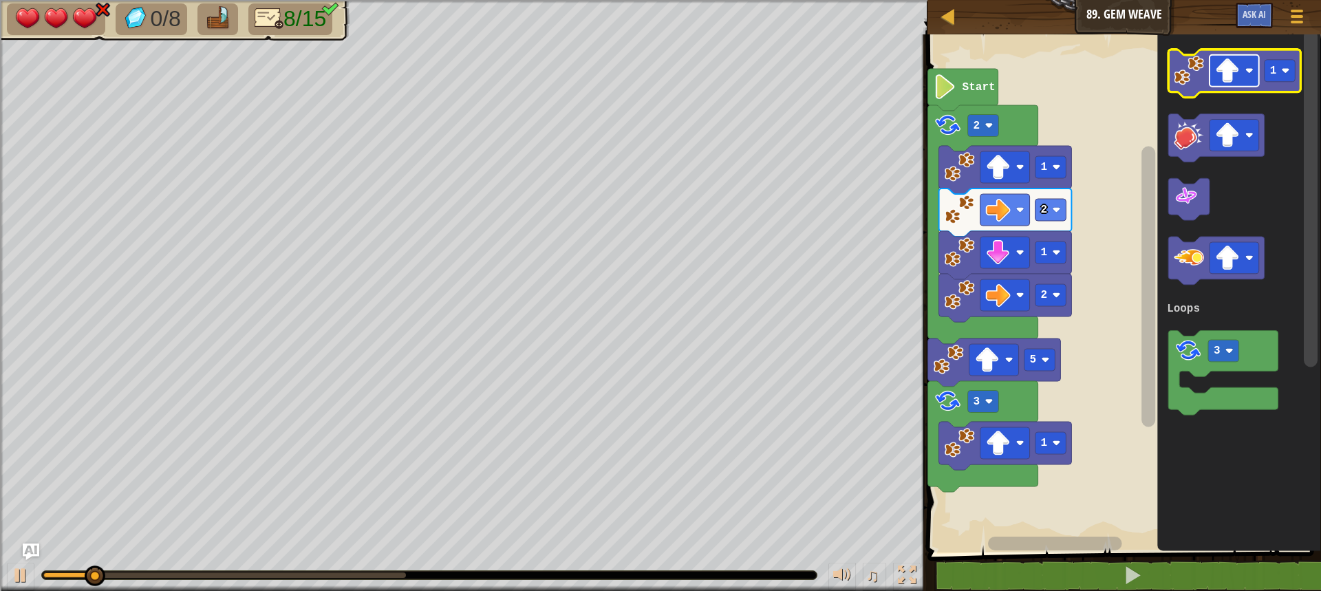
click at [1232, 64] on image "Blockly Workspace" at bounding box center [1227, 70] width 25 height 25
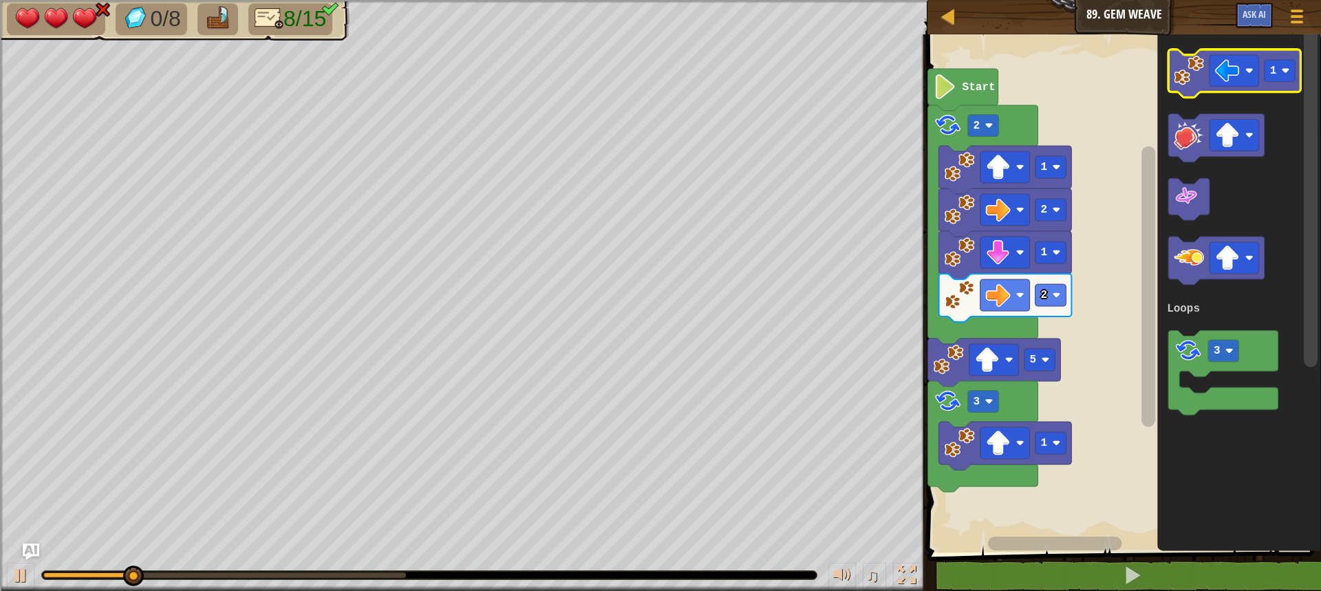
click at [1181, 87] on icon "Blockly Workspace" at bounding box center [1234, 74] width 133 height 48
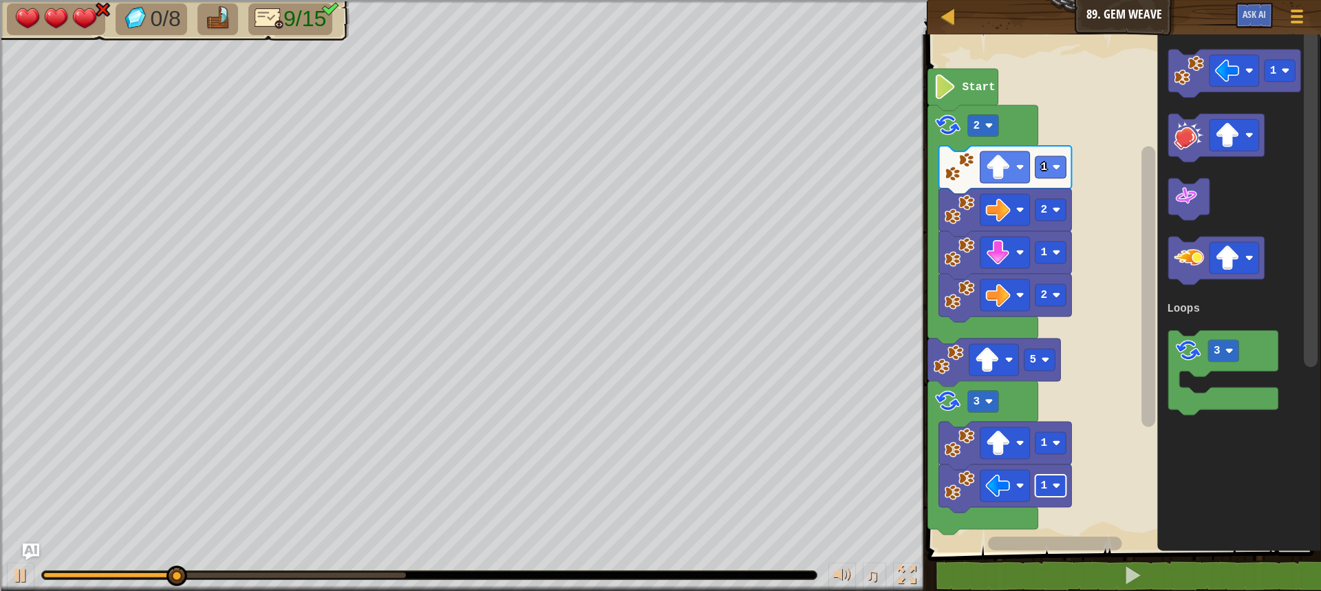
click at [1046, 486] on rect "Blockly Workspace" at bounding box center [1050, 486] width 31 height 22
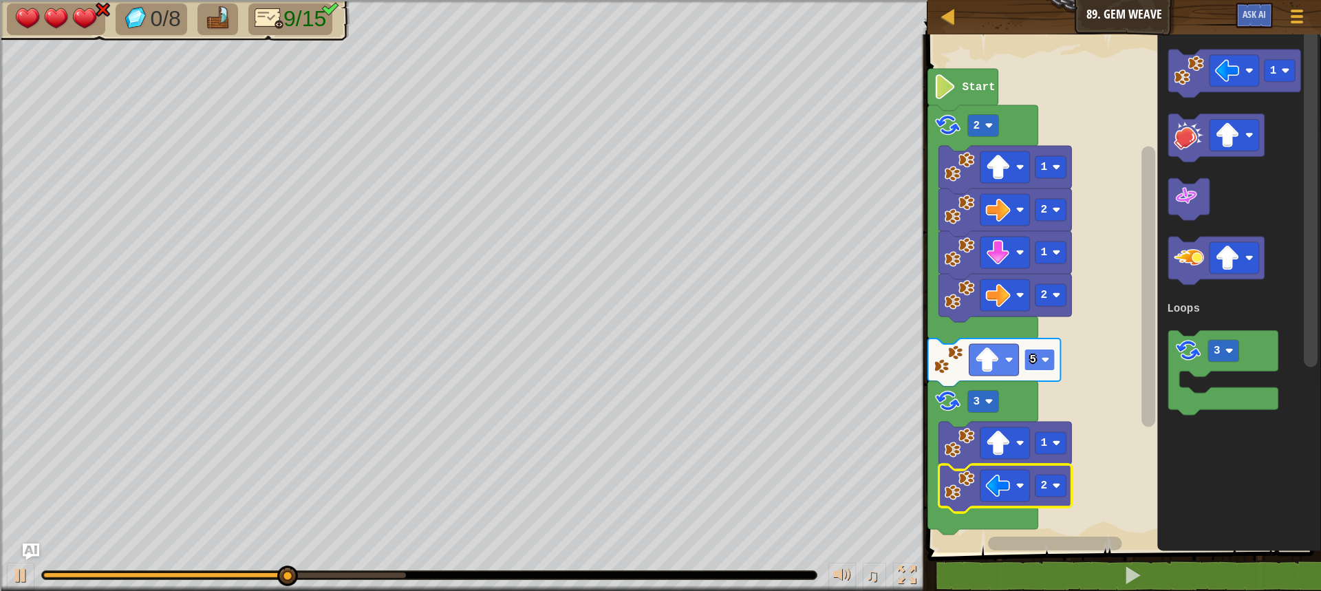
click at [1041, 358] on image "Blockly Workspace" at bounding box center [1045, 360] width 8 height 8
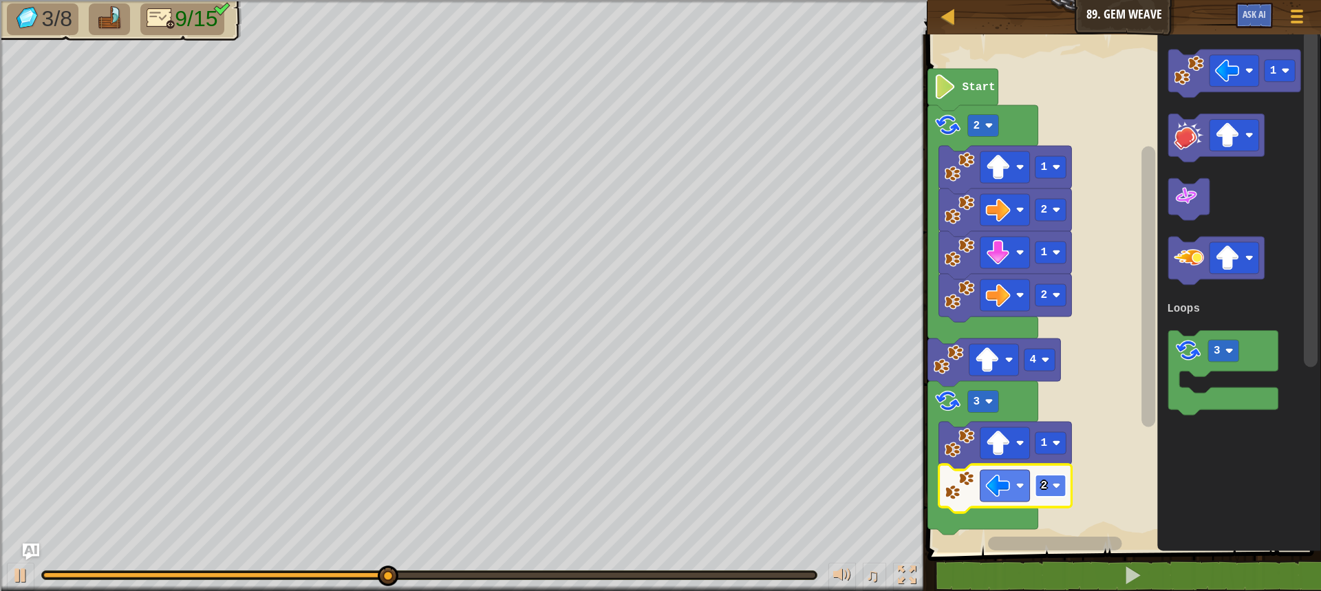
click at [1052, 491] on rect "Blockly Workspace" at bounding box center [1050, 486] width 31 height 22
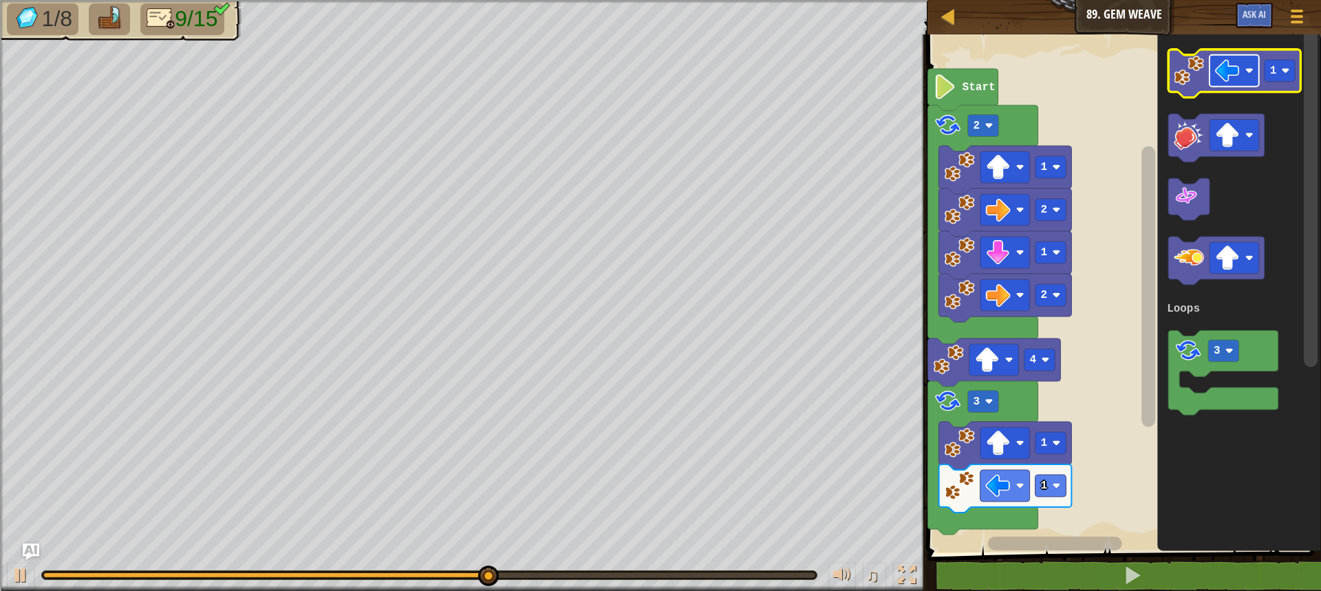
click at [1236, 73] on image "Blockly Workspace" at bounding box center [1227, 70] width 25 height 25
click at [1189, 84] on image "Blockly Workspace" at bounding box center [1189, 71] width 30 height 30
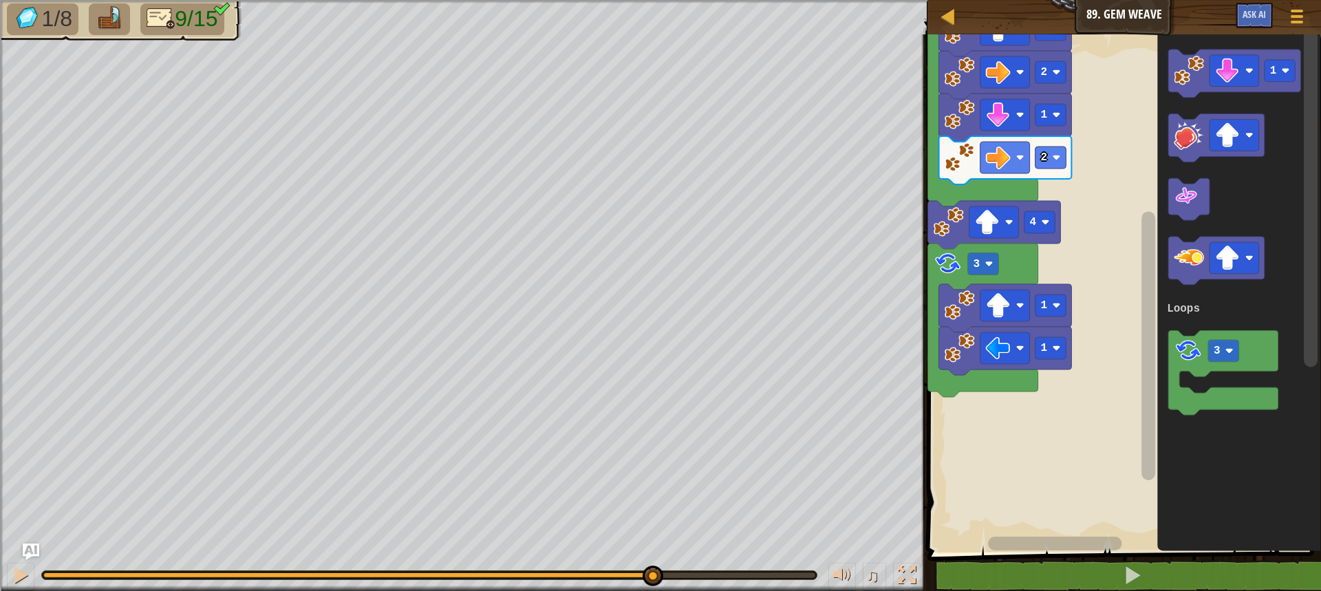
click at [652, 575] on div at bounding box center [429, 575] width 772 height 6
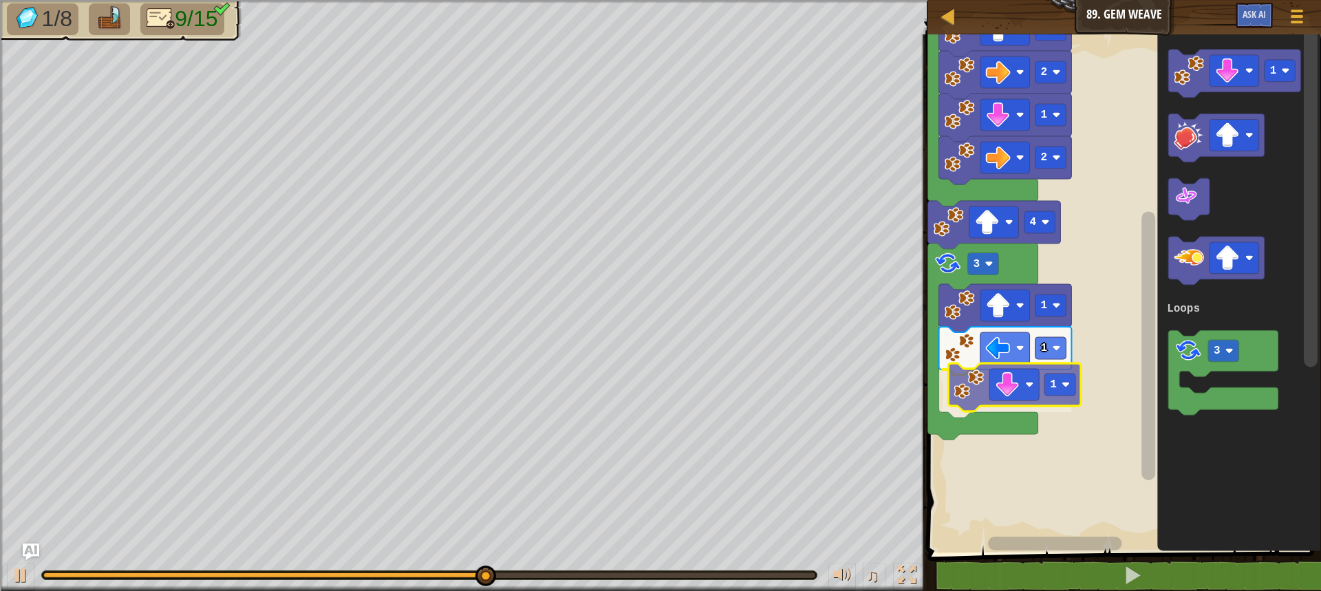
click at [962, 382] on div "Loops 2 1 2 1 1 1 1 3 4 2 Start 1 3 Loops 1" at bounding box center [1122, 290] width 398 height 525
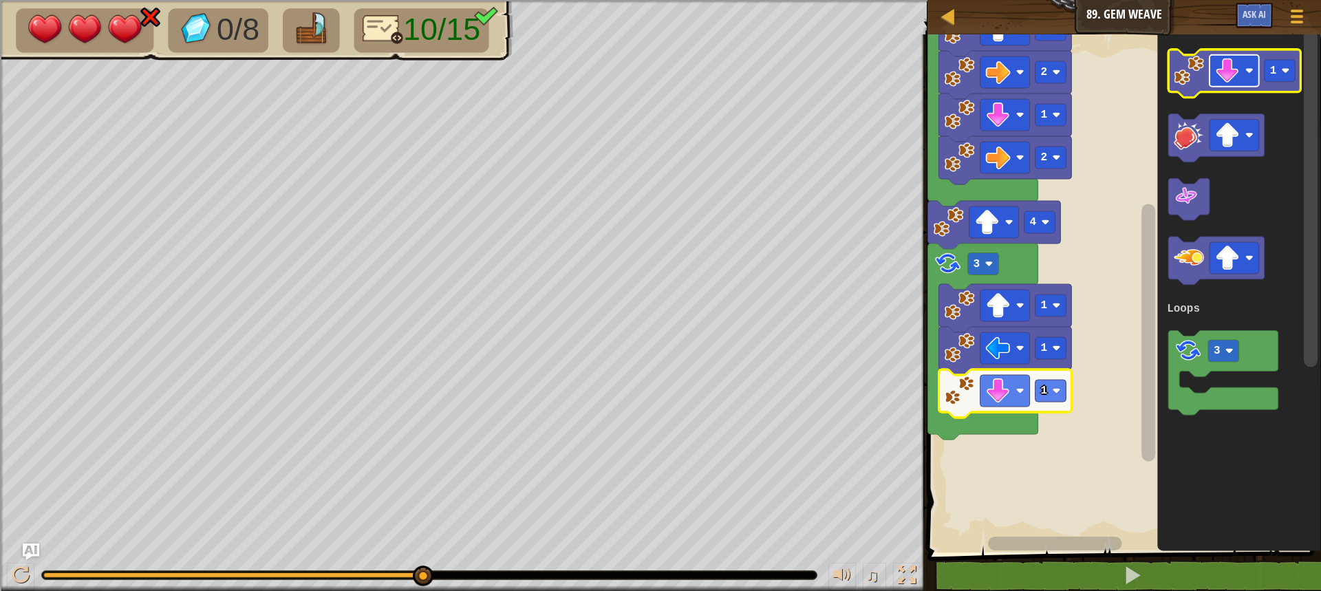
click at [1235, 78] on image "Blockly Workspace" at bounding box center [1227, 70] width 25 height 25
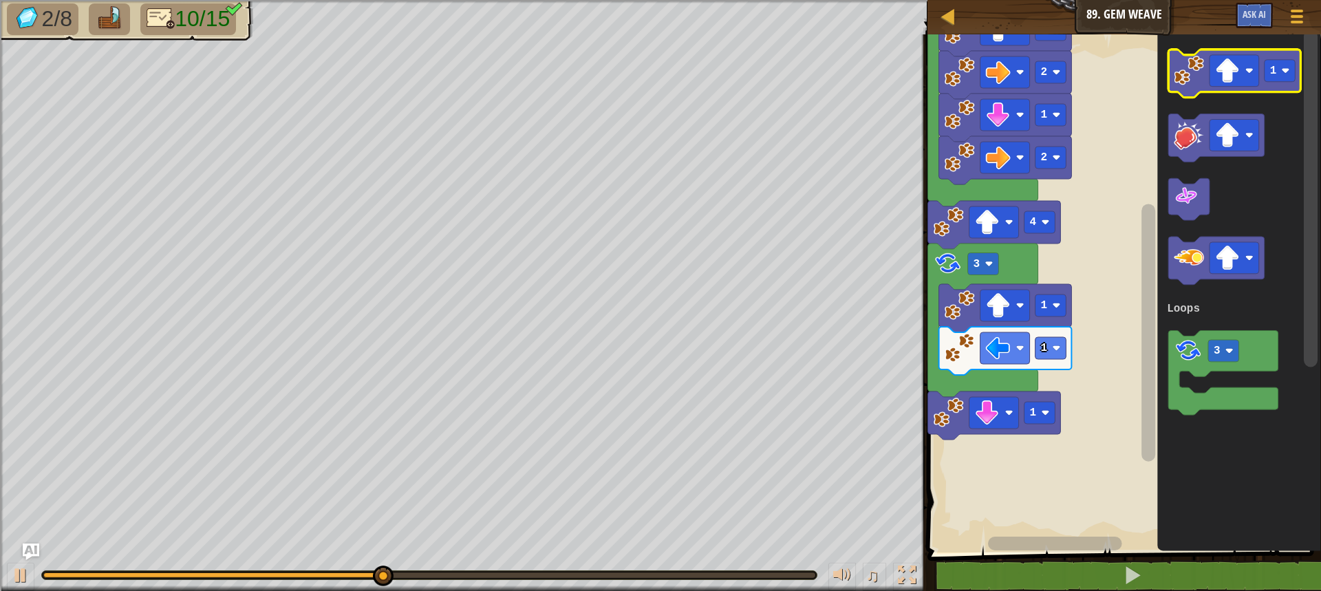
click at [1171, 71] on icon "Blockly Workspace" at bounding box center [1234, 74] width 133 height 48
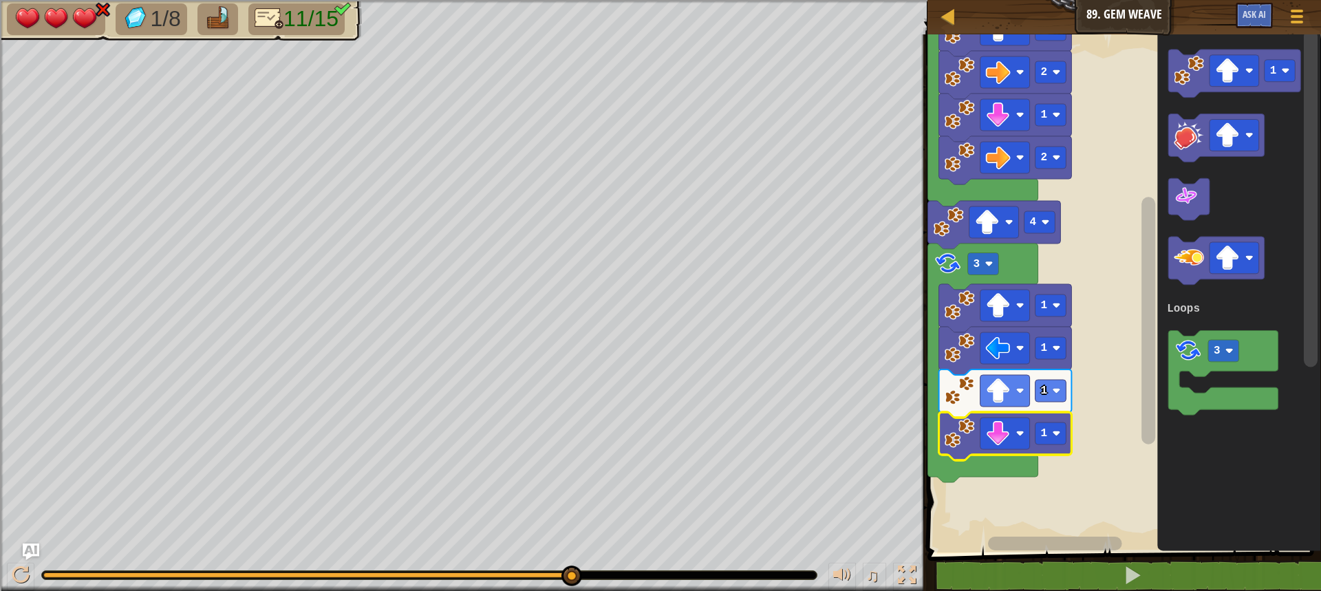
click at [570, 576] on div at bounding box center [309, 575] width 532 height 6
click at [517, 575] on div at bounding box center [306, 575] width 527 height 6
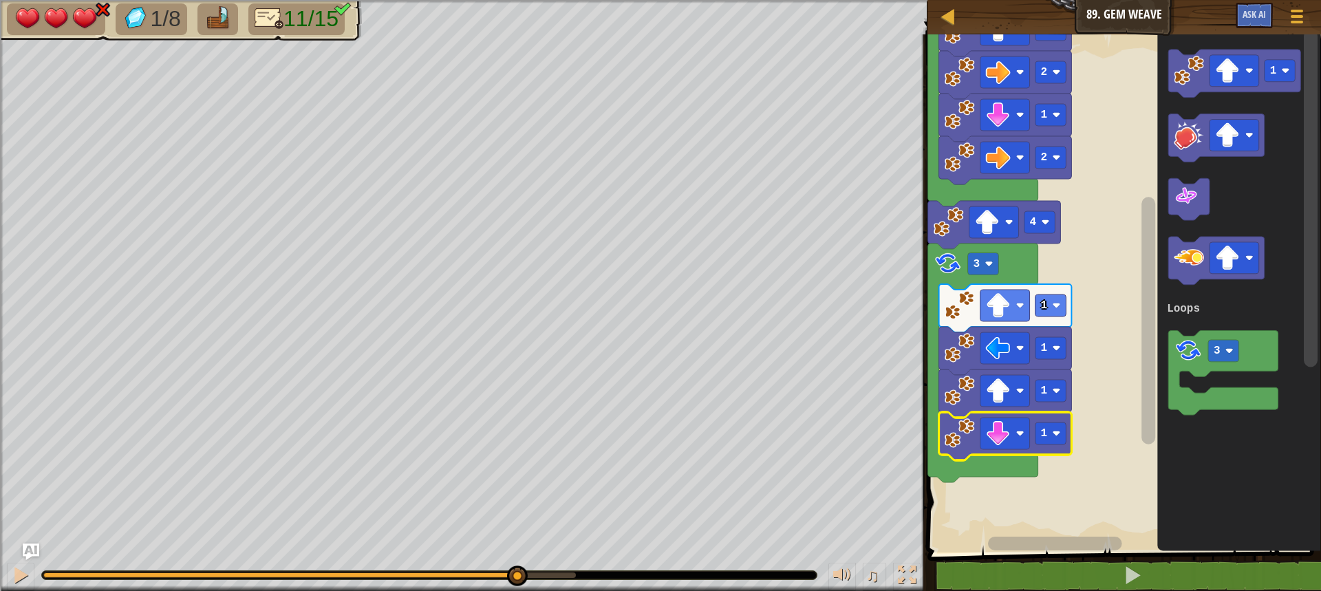
click at [470, 576] on div at bounding box center [279, 575] width 473 height 6
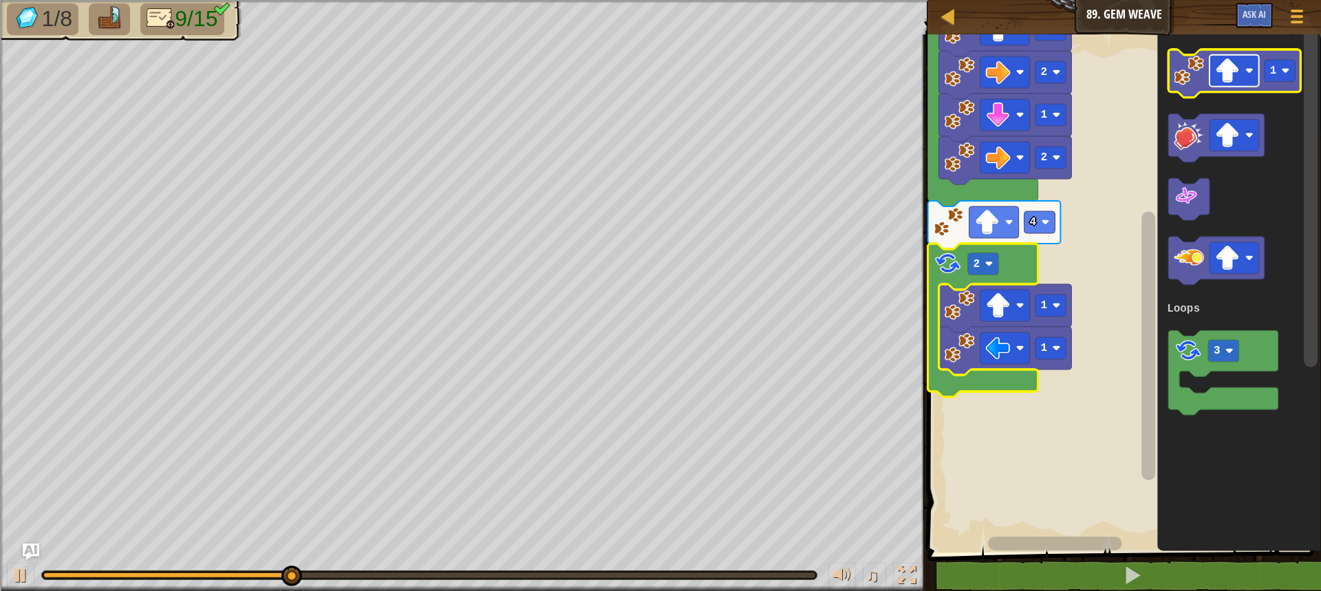
click at [1252, 69] on image "Blockly Workspace" at bounding box center [1249, 71] width 8 height 8
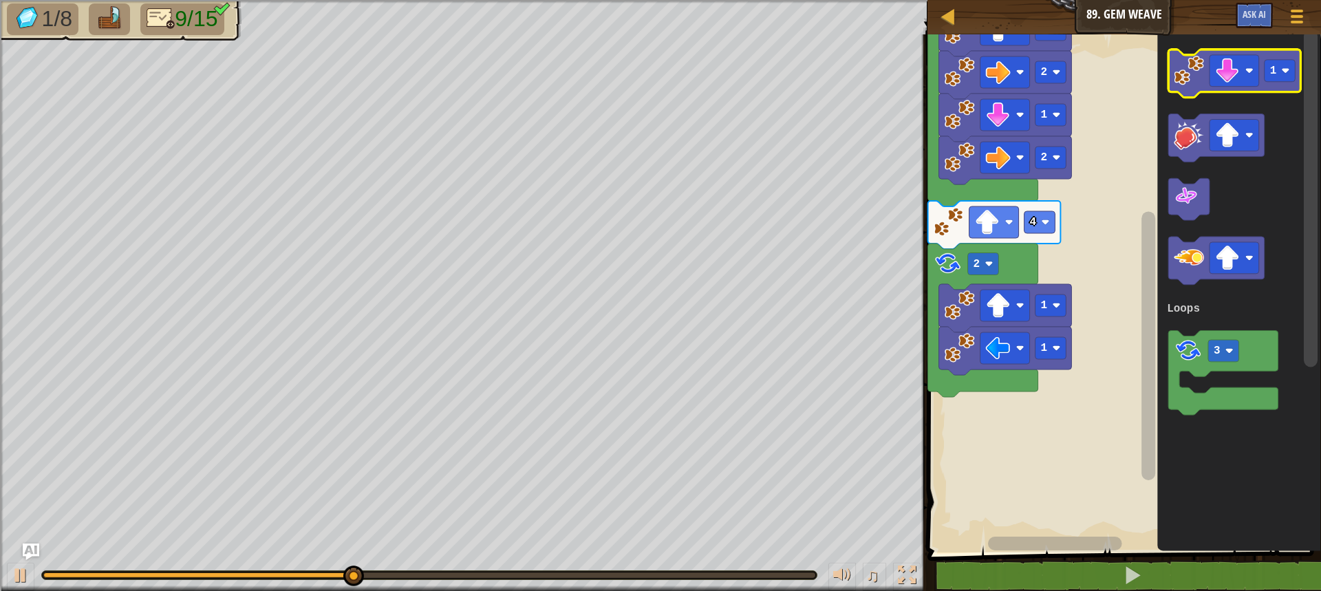
click at [1202, 67] on image "Blockly Workspace" at bounding box center [1189, 71] width 30 height 30
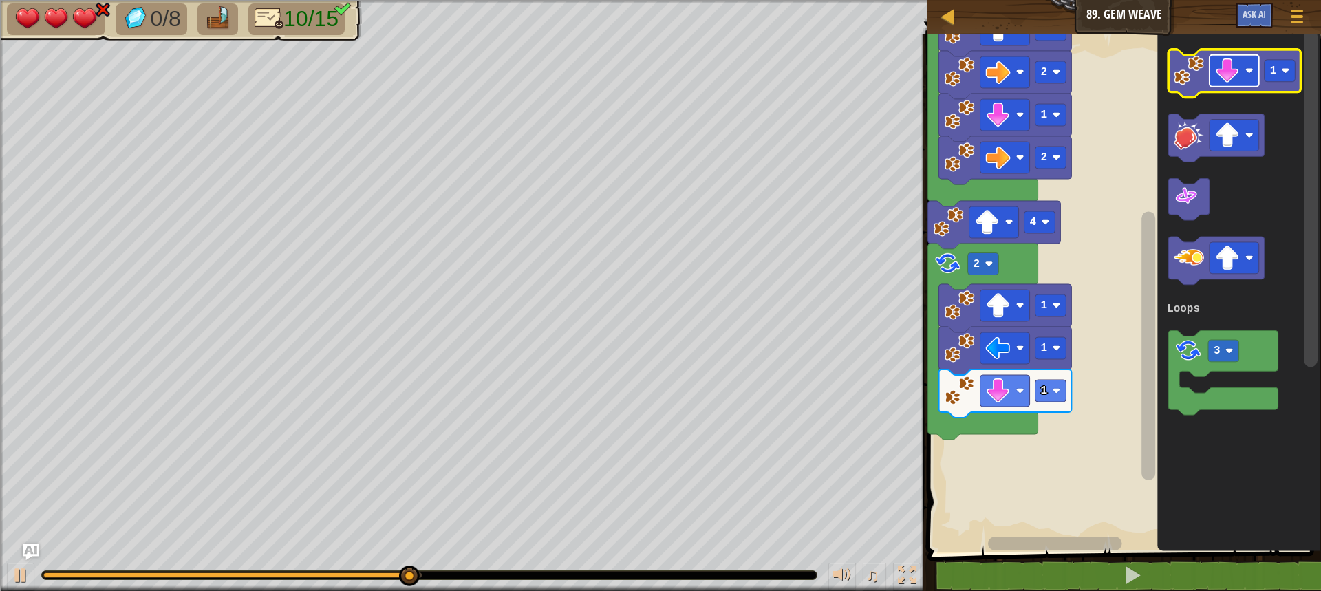
click at [1238, 58] on image "Blockly Workspace" at bounding box center [1227, 70] width 25 height 25
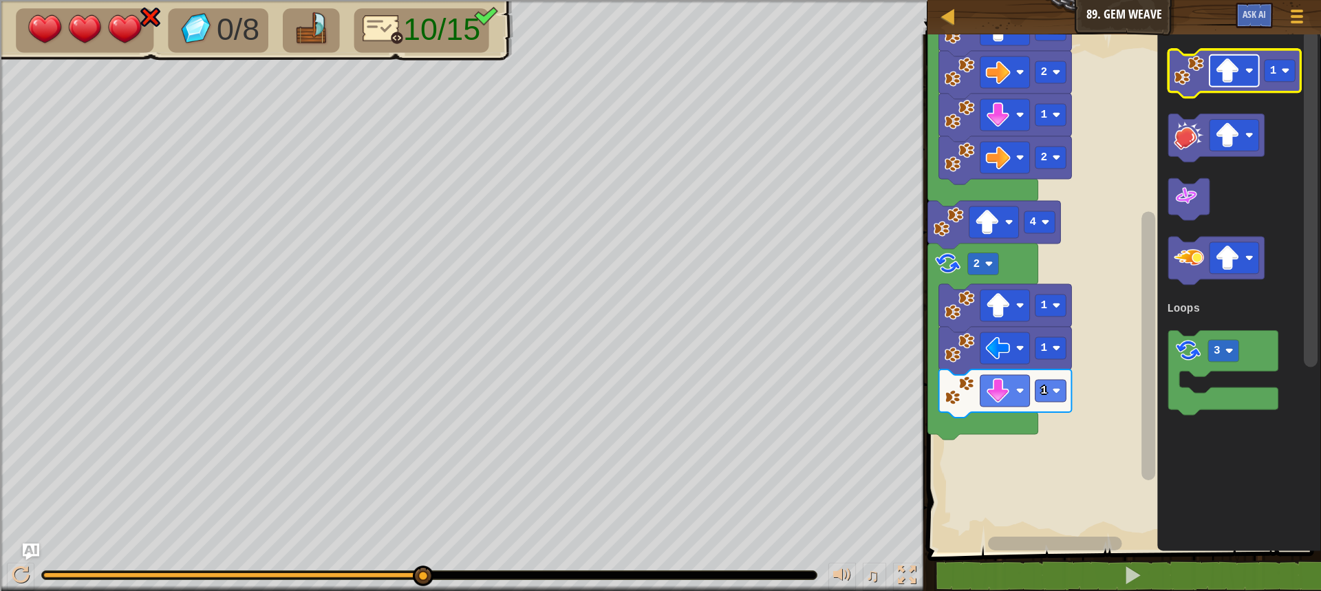
click at [1220, 66] on image "Blockly Workspace" at bounding box center [1227, 70] width 25 height 25
click at [1202, 70] on image "Blockly Workspace" at bounding box center [1189, 71] width 30 height 30
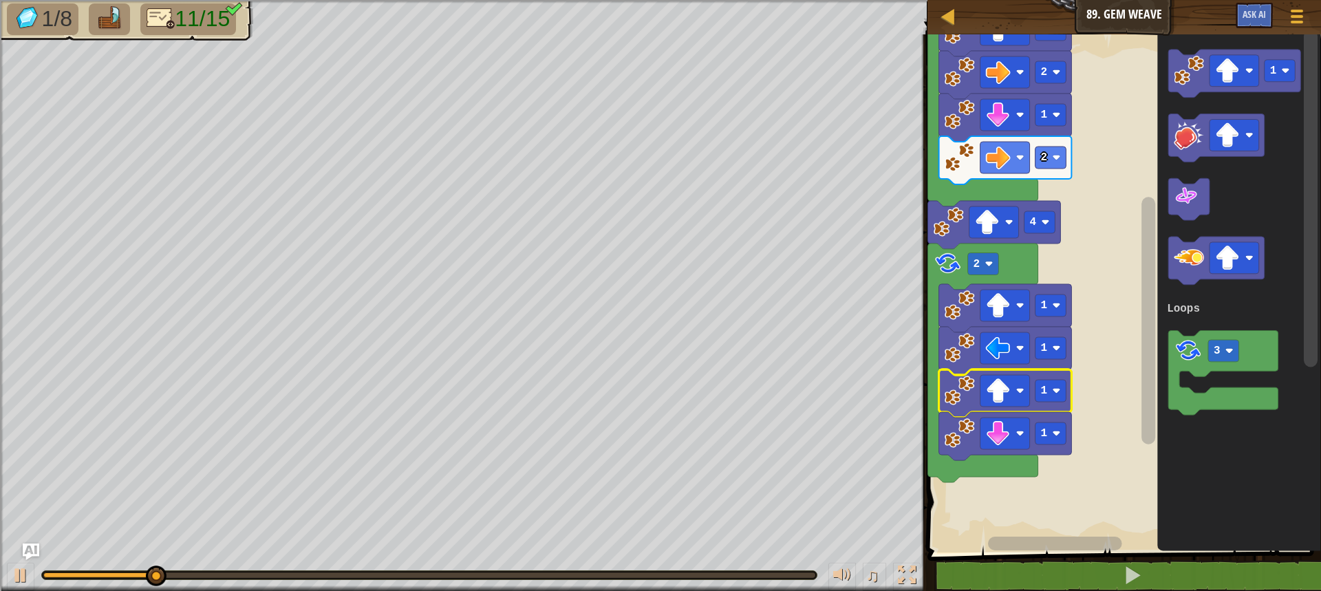
click at [1118, 464] on rect "Blockly Workspace" at bounding box center [1122, 290] width 398 height 525
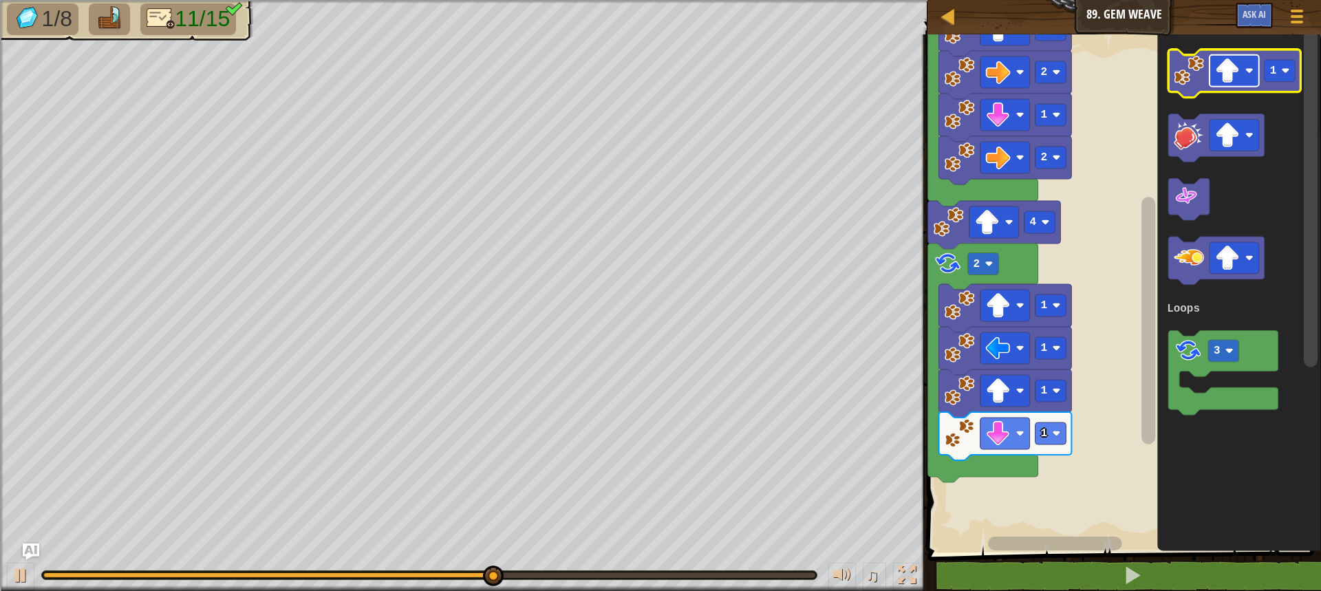
click at [1217, 74] on image "Blockly Workspace" at bounding box center [1227, 70] width 25 height 25
click at [1008, 411] on div "Loops Start 2 1 2 1 2 4 1 1 1 1 2 1 3 Loops" at bounding box center [1122, 290] width 398 height 525
click at [1180, 69] on image "Blockly Workspace" at bounding box center [1189, 71] width 30 height 30
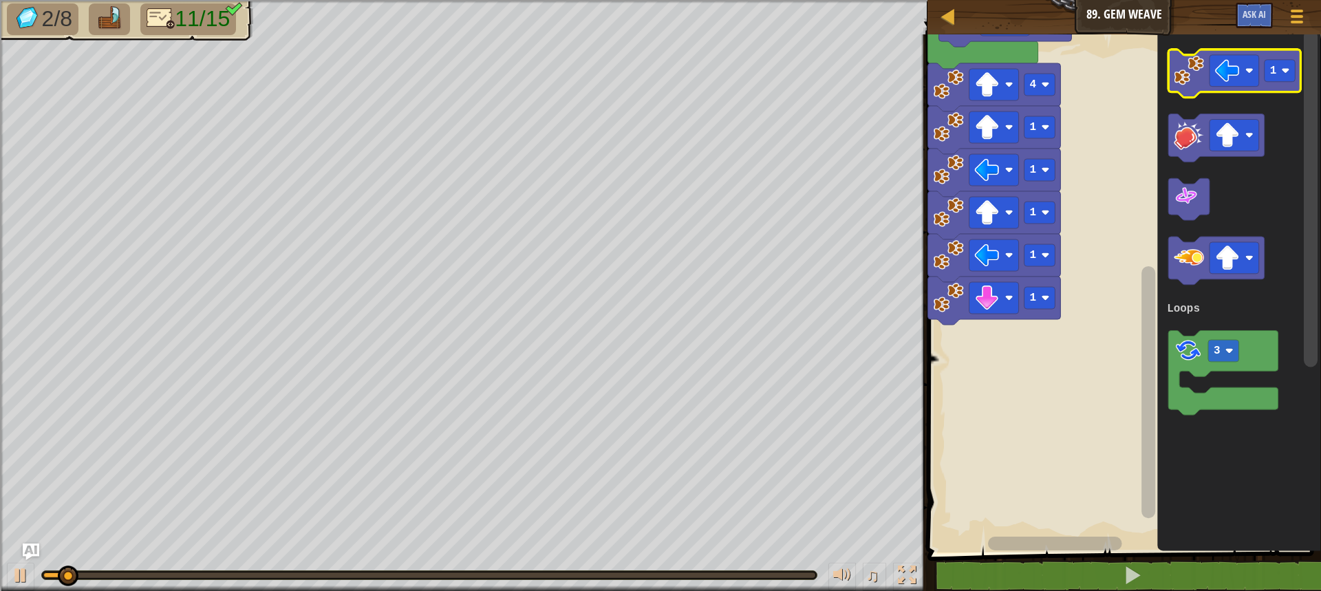
click at [1192, 61] on image "Blockly Workspace" at bounding box center [1189, 71] width 30 height 30
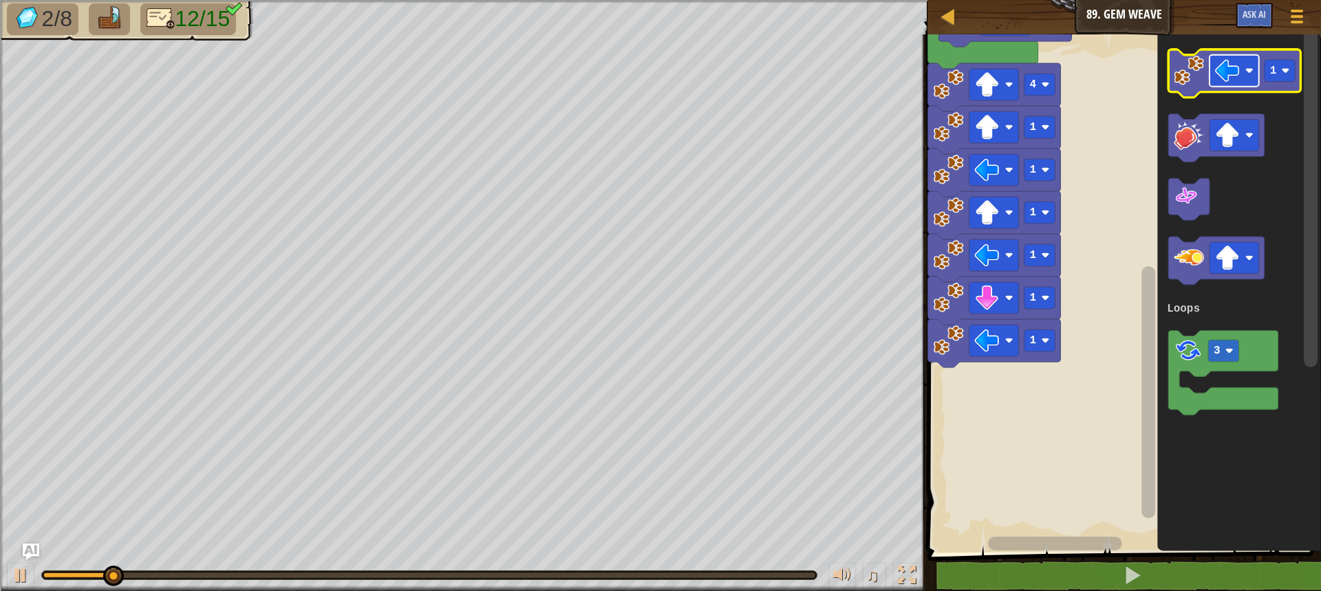
click at [1211, 75] on rect "Blockly Workspace" at bounding box center [1234, 71] width 50 height 32
click at [1194, 89] on icon "Blockly Workspace" at bounding box center [1234, 74] width 133 height 48
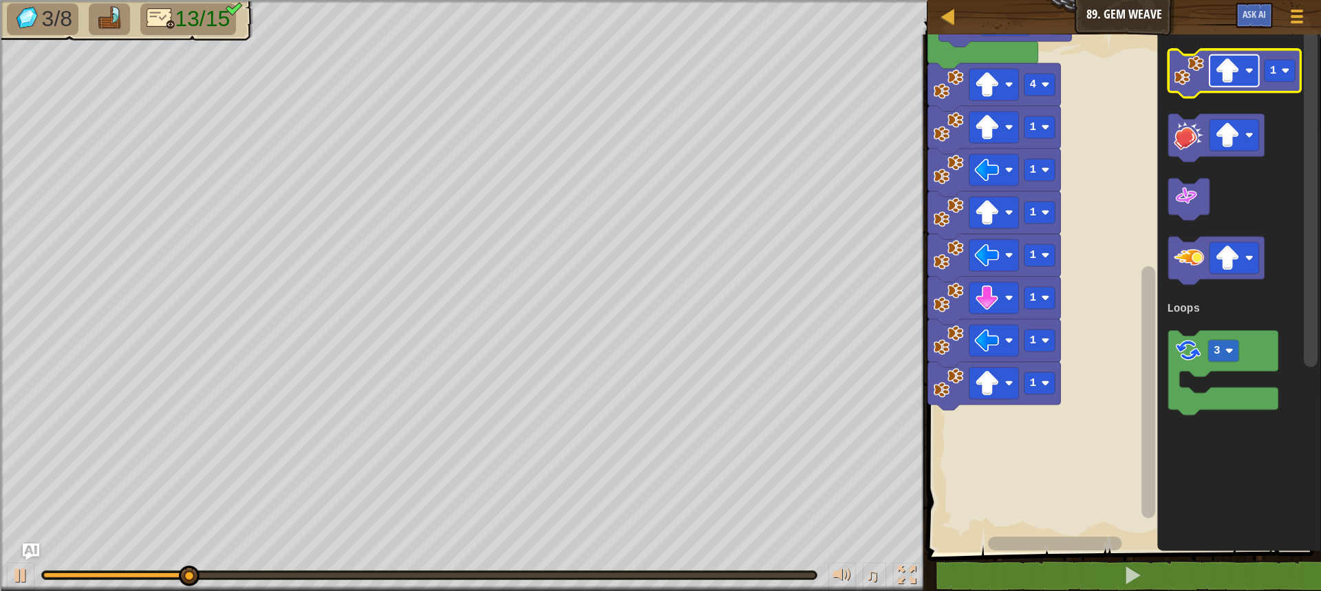
click at [1231, 71] on image "Blockly Workspace" at bounding box center [1227, 70] width 25 height 25
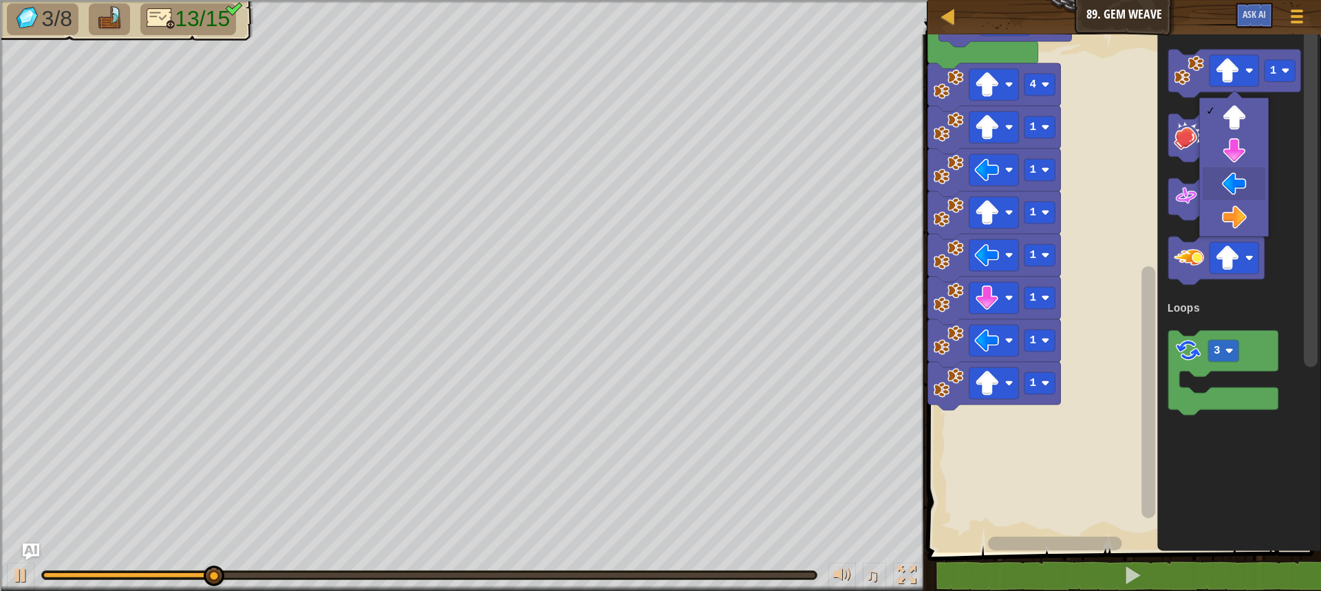
drag, startPoint x: 1235, startPoint y: 179, endPoint x: 1221, endPoint y: 146, distance: 36.0
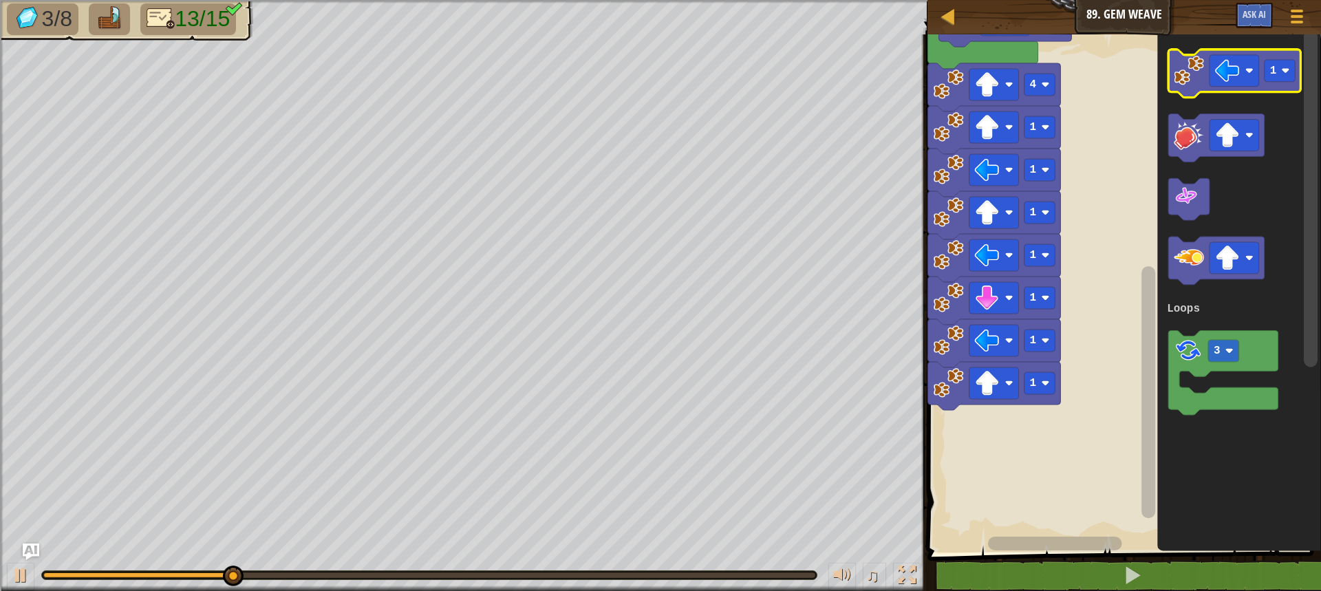
click at [1191, 89] on icon "Blockly Workspace" at bounding box center [1234, 74] width 133 height 48
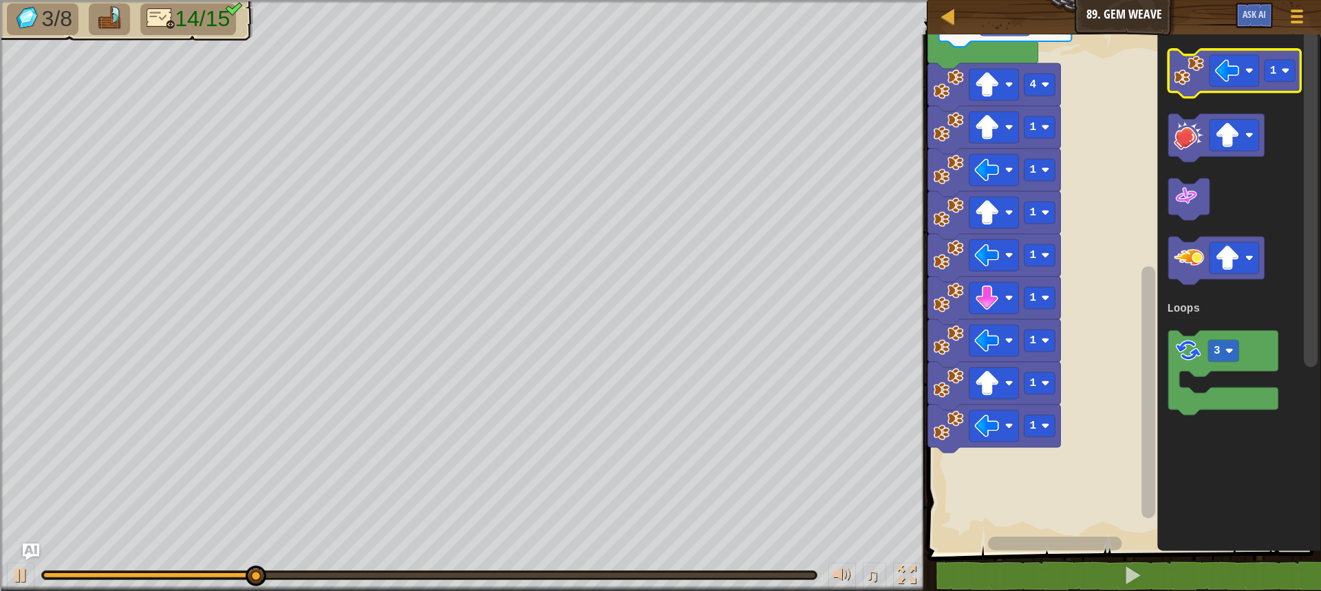
click at [1209, 76] on icon "Blockly Workspace" at bounding box center [1234, 74] width 133 height 48
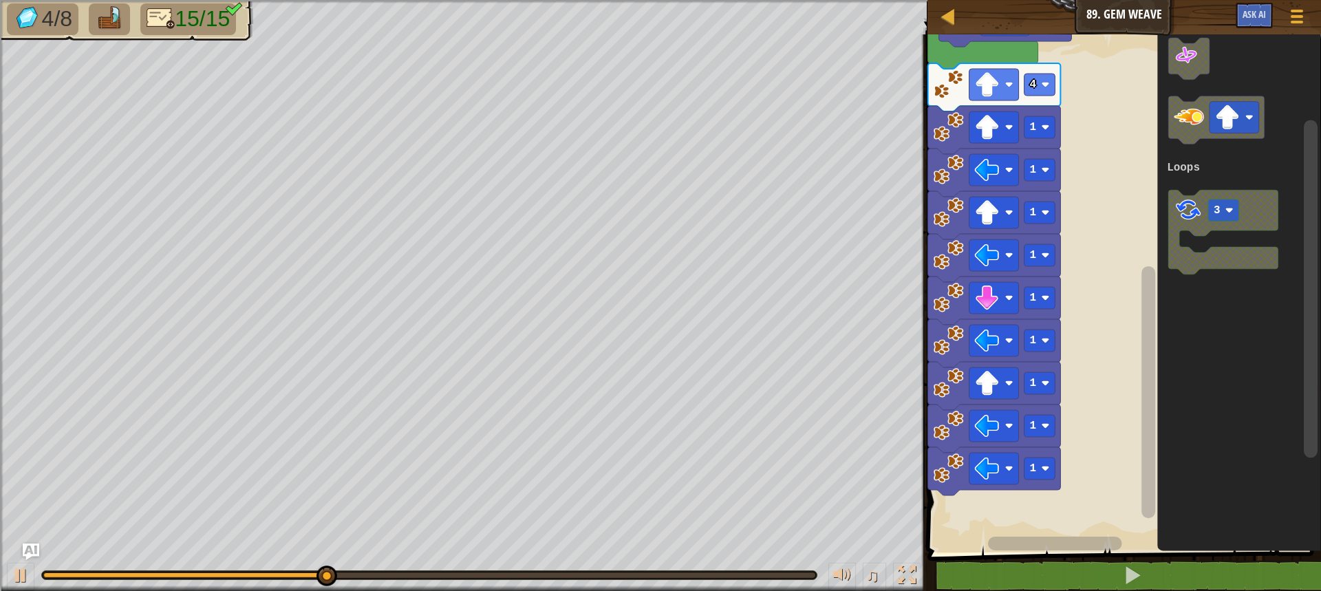
click at [1033, 204] on div "Loops Start 2 1 2 1 2 4 1 1 1 1 1 1 1 1 1 1 3 Loops" at bounding box center [1122, 290] width 398 height 525
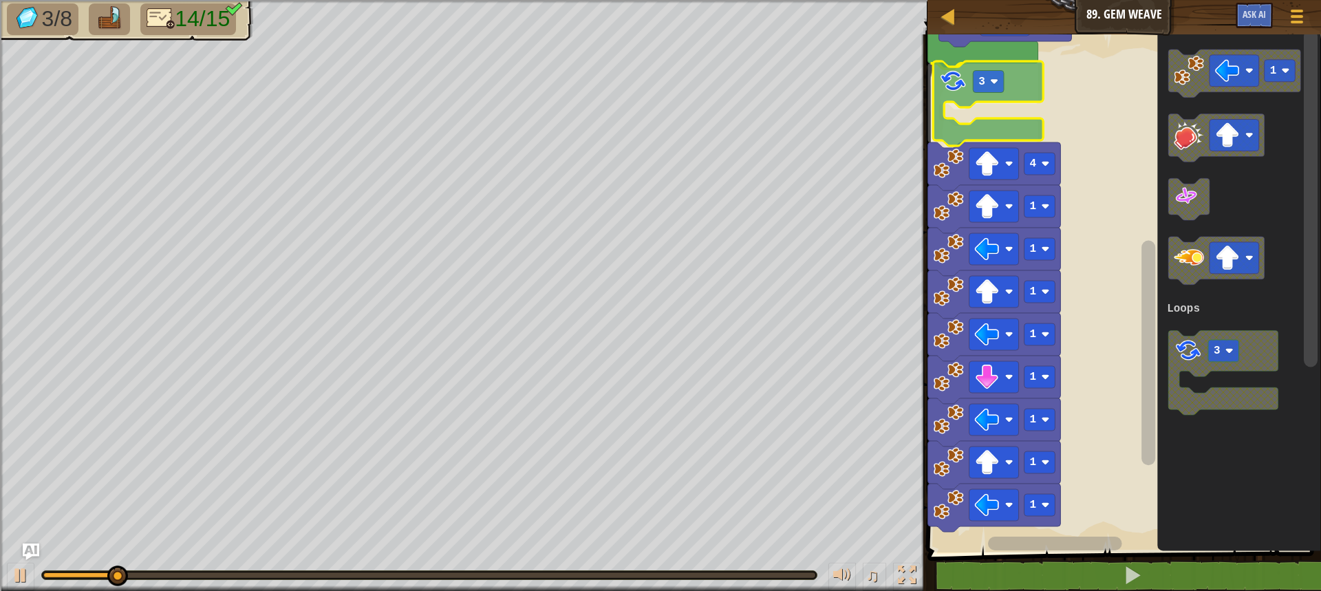
click at [949, 87] on div "Loops Start 2 1 2 1 2 3 4 1 1 1 1 1 1 1 1 1 3 Loops 3" at bounding box center [1122, 290] width 398 height 525
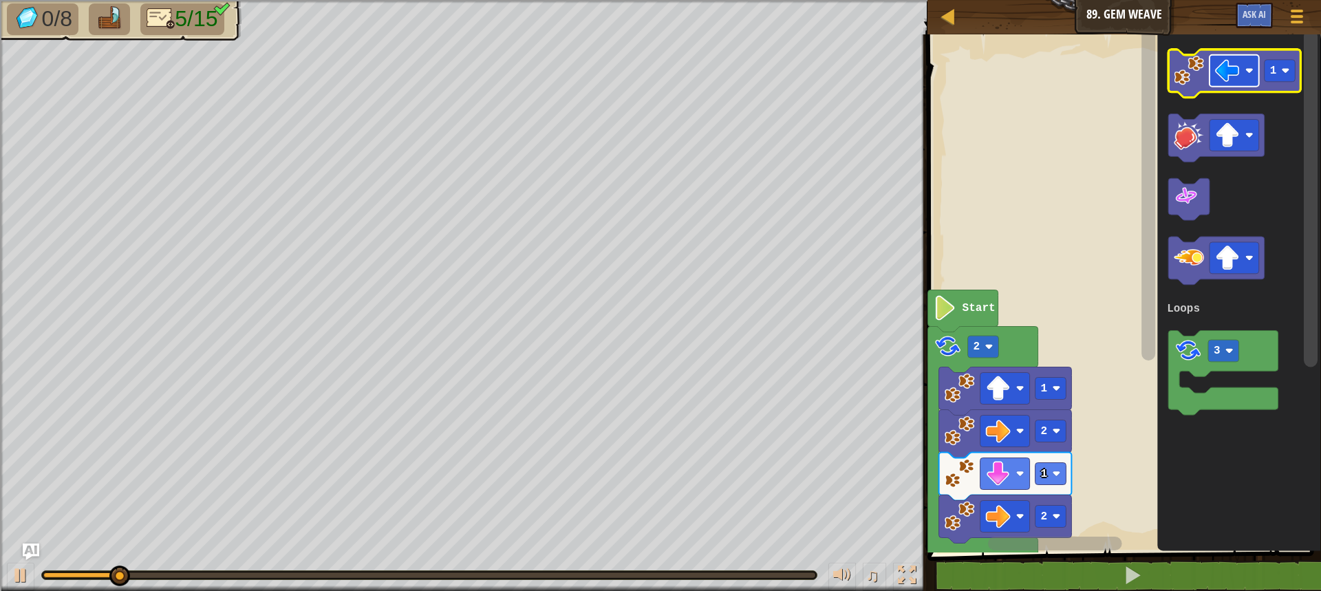
click at [1222, 74] on image "Blockly Workspace" at bounding box center [1227, 70] width 25 height 25
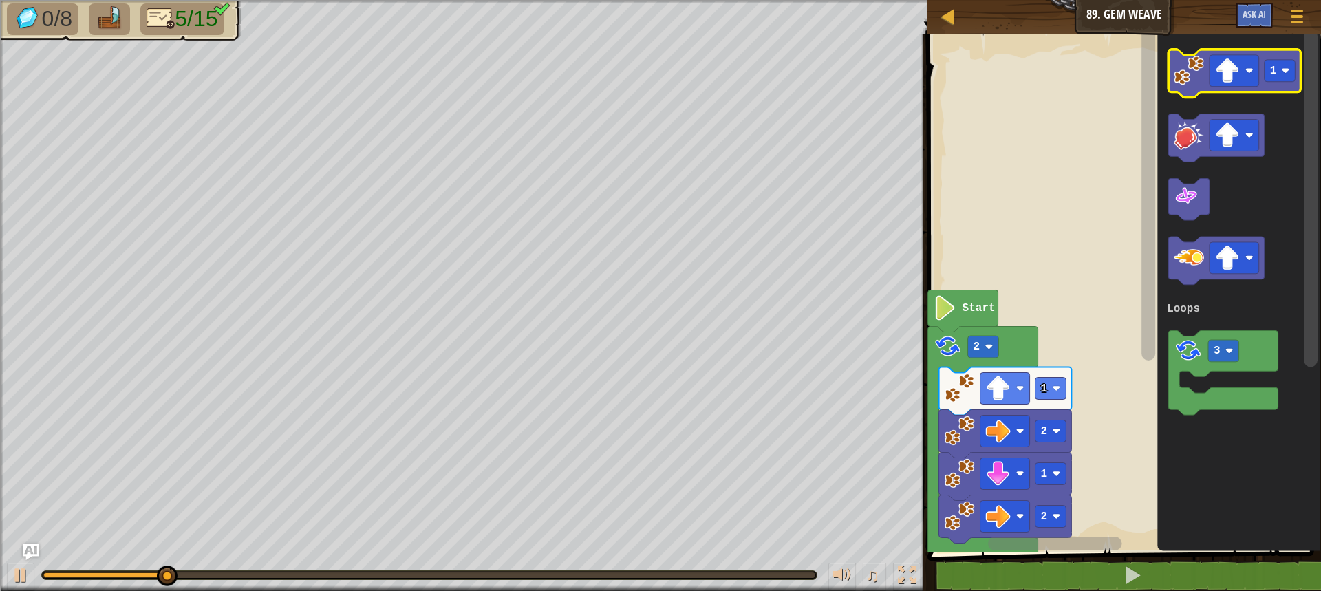
click at [1203, 95] on rect "Blockly Workspace" at bounding box center [1234, 74] width 133 height 48
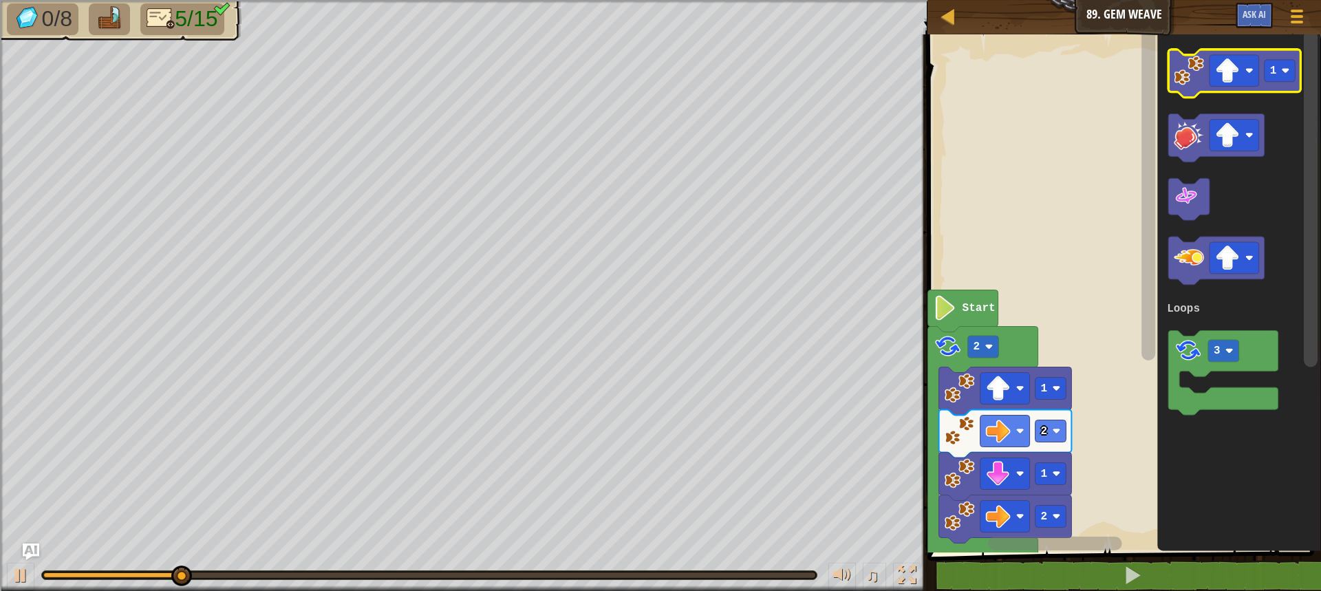
click at [1191, 76] on image "Blockly Workspace" at bounding box center [1189, 71] width 30 height 30
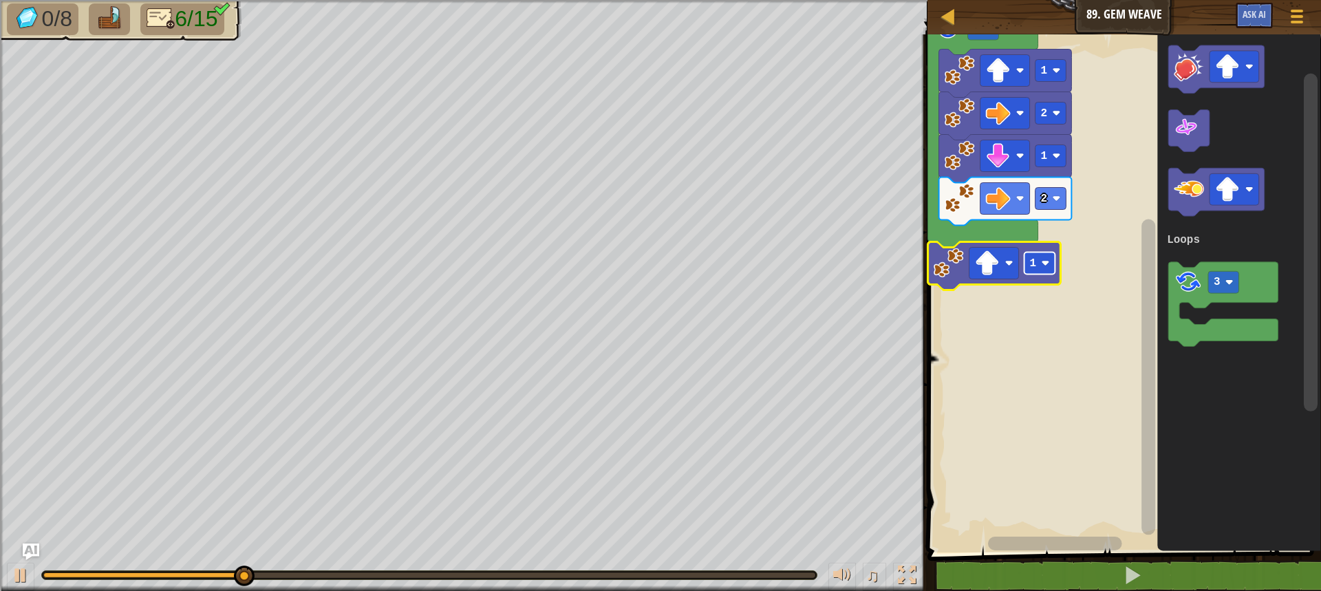
click at [1035, 257] on text "1" at bounding box center [1032, 263] width 7 height 12
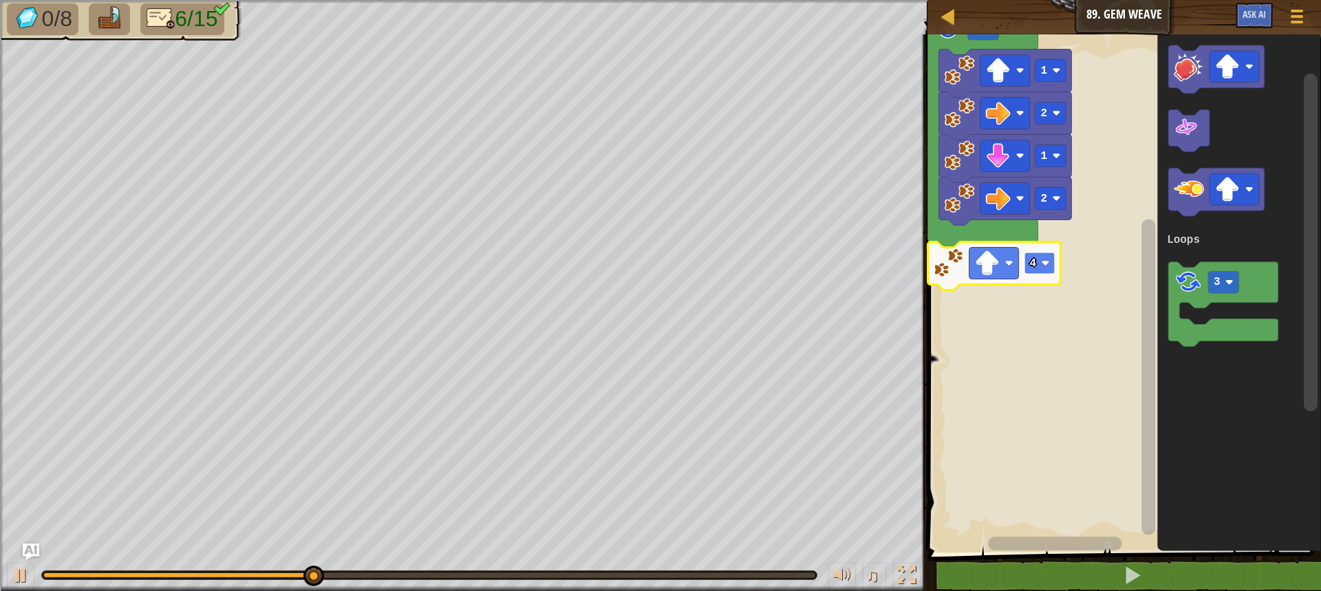
click at [1030, 266] on text "4" at bounding box center [1032, 263] width 7 height 12
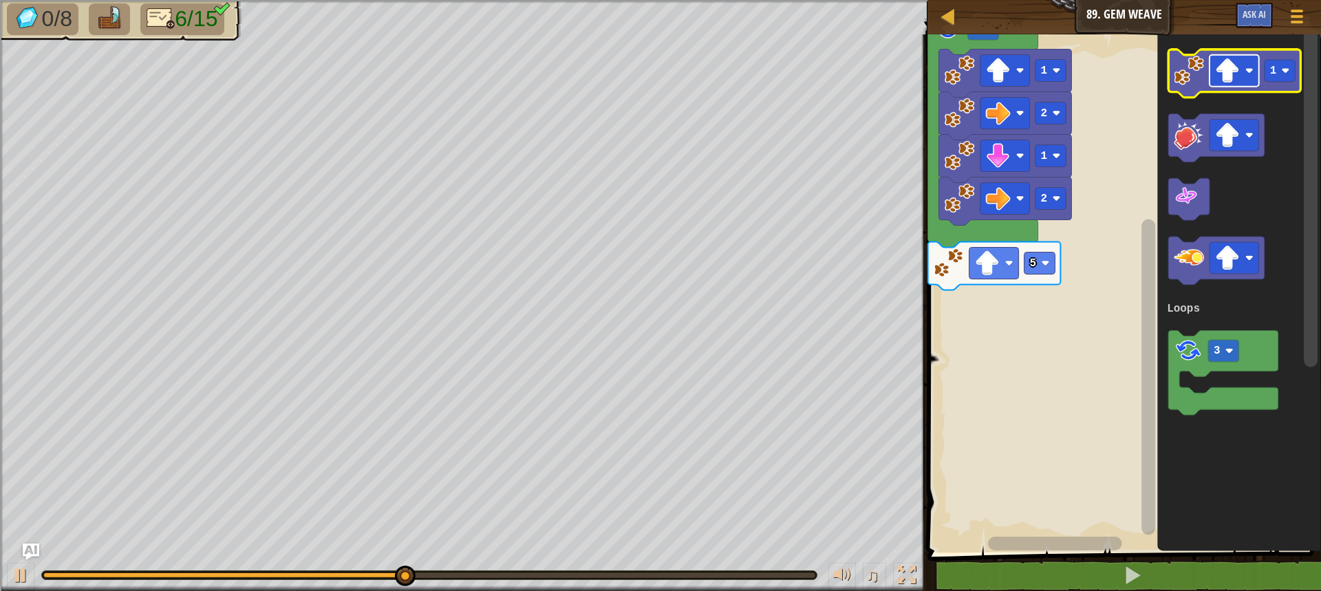
click at [1223, 65] on image "Blockly Workspace" at bounding box center [1227, 70] width 25 height 25
click at [1208, 84] on icon "Blockly Workspace" at bounding box center [1234, 74] width 133 height 48
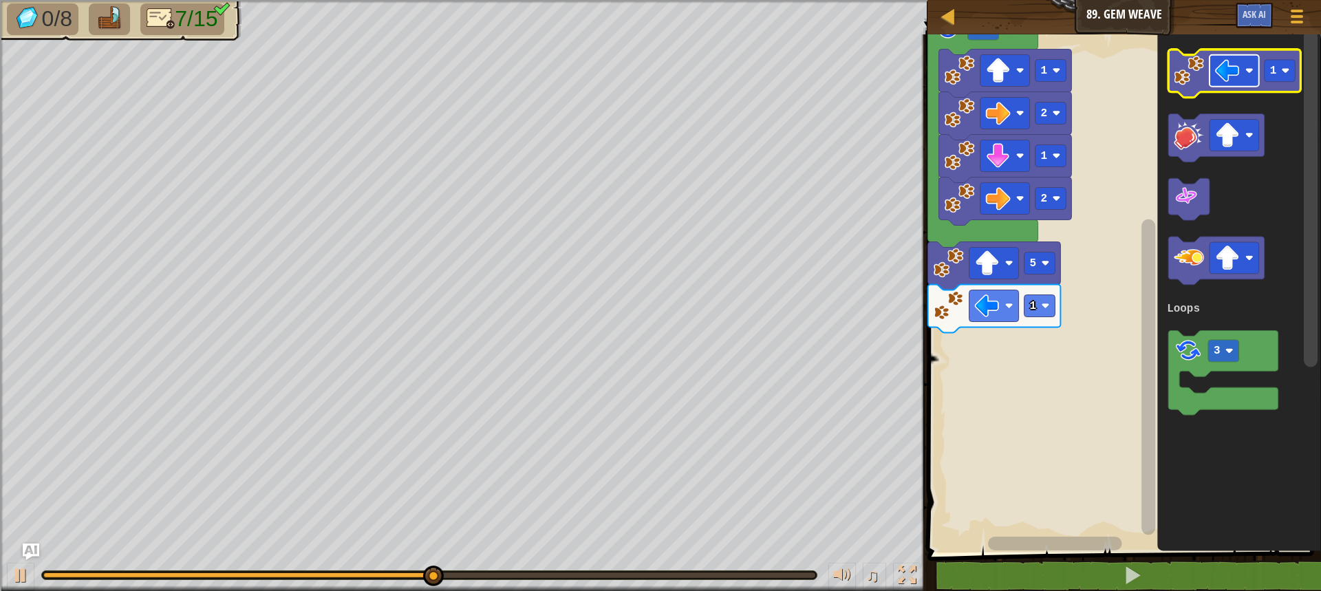
click at [1244, 73] on rect "Blockly Workspace" at bounding box center [1234, 71] width 50 height 32
click at [1193, 76] on image "Blockly Workspace" at bounding box center [1189, 71] width 30 height 30
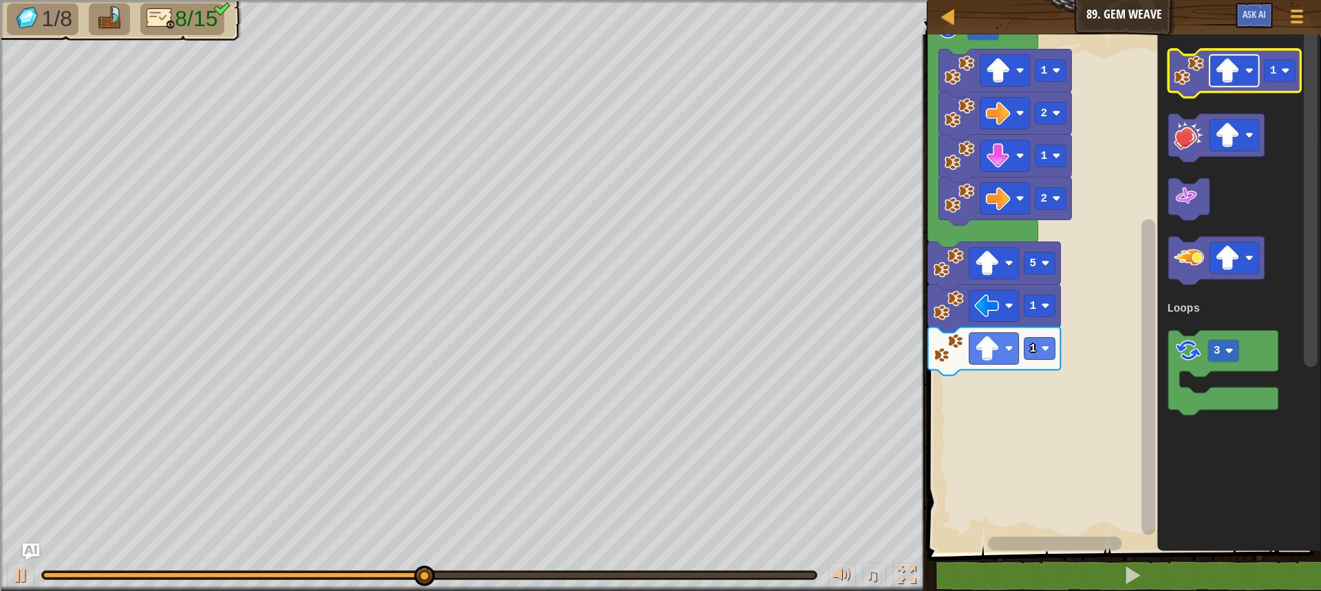
click at [1227, 72] on image "Blockly Workspace" at bounding box center [1227, 70] width 25 height 25
click at [1200, 83] on image "Blockly Workspace" at bounding box center [1189, 71] width 30 height 30
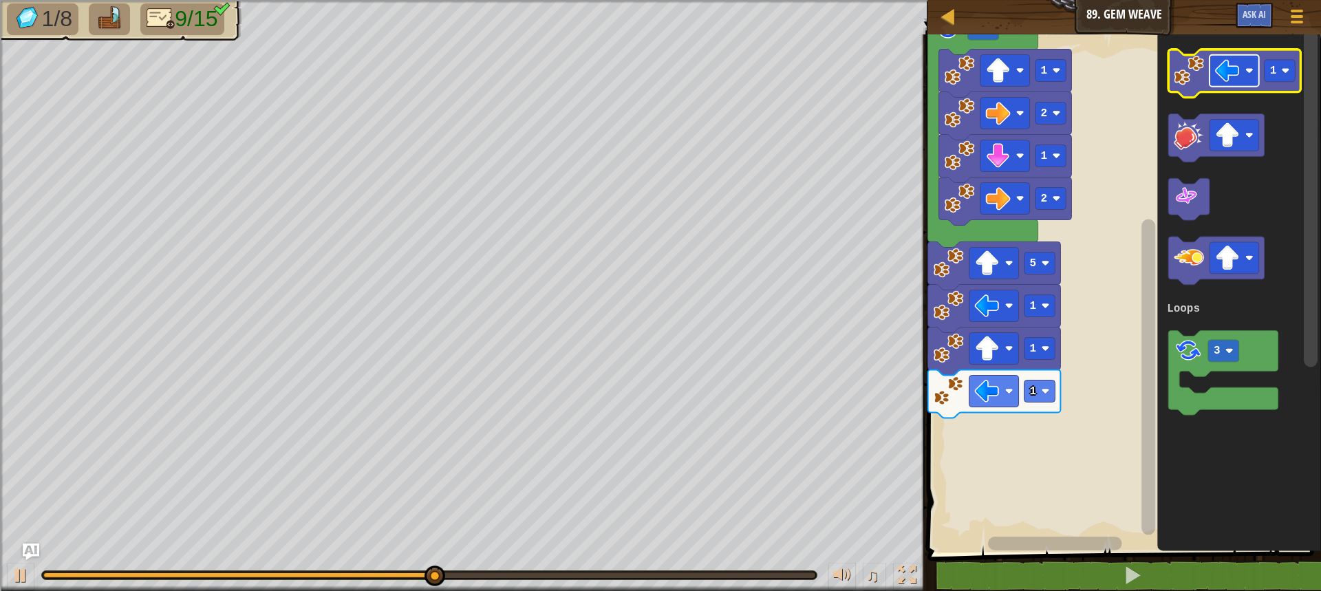
click at [1227, 73] on image "Blockly Workspace" at bounding box center [1227, 70] width 25 height 25
click at [1196, 86] on icon "Blockly Workspace" at bounding box center [1234, 74] width 133 height 48
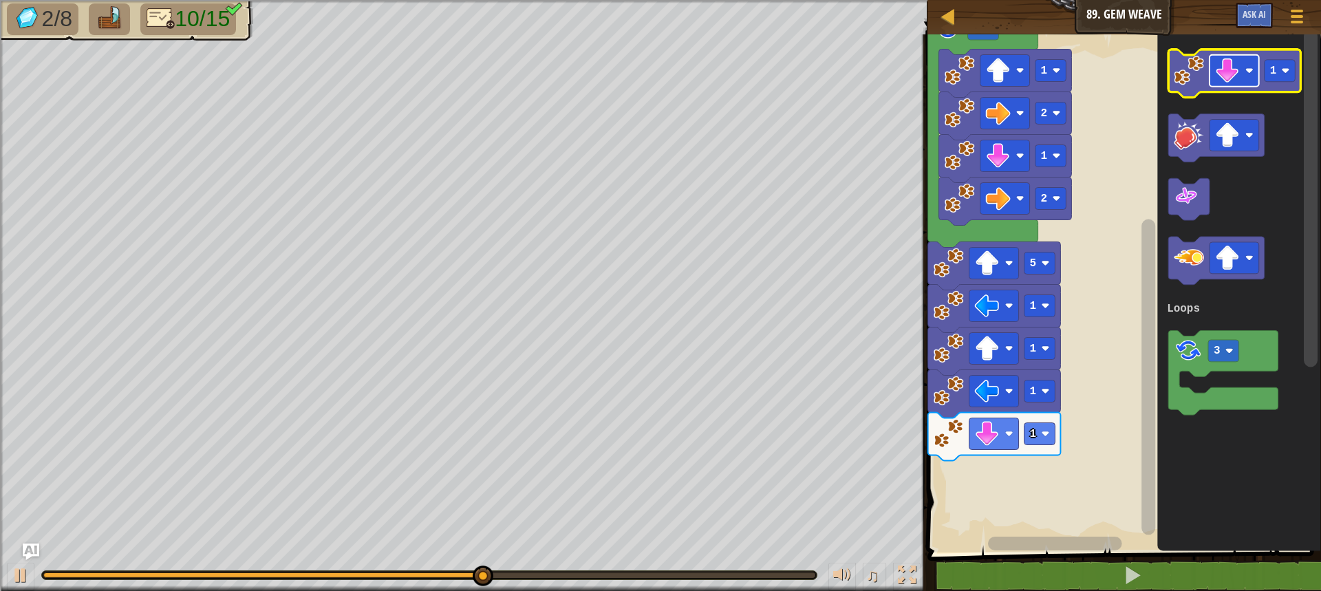
click at [1237, 61] on image "Blockly Workspace" at bounding box center [1227, 70] width 25 height 25
click at [1194, 69] on image "Blockly Workspace" at bounding box center [1189, 71] width 30 height 30
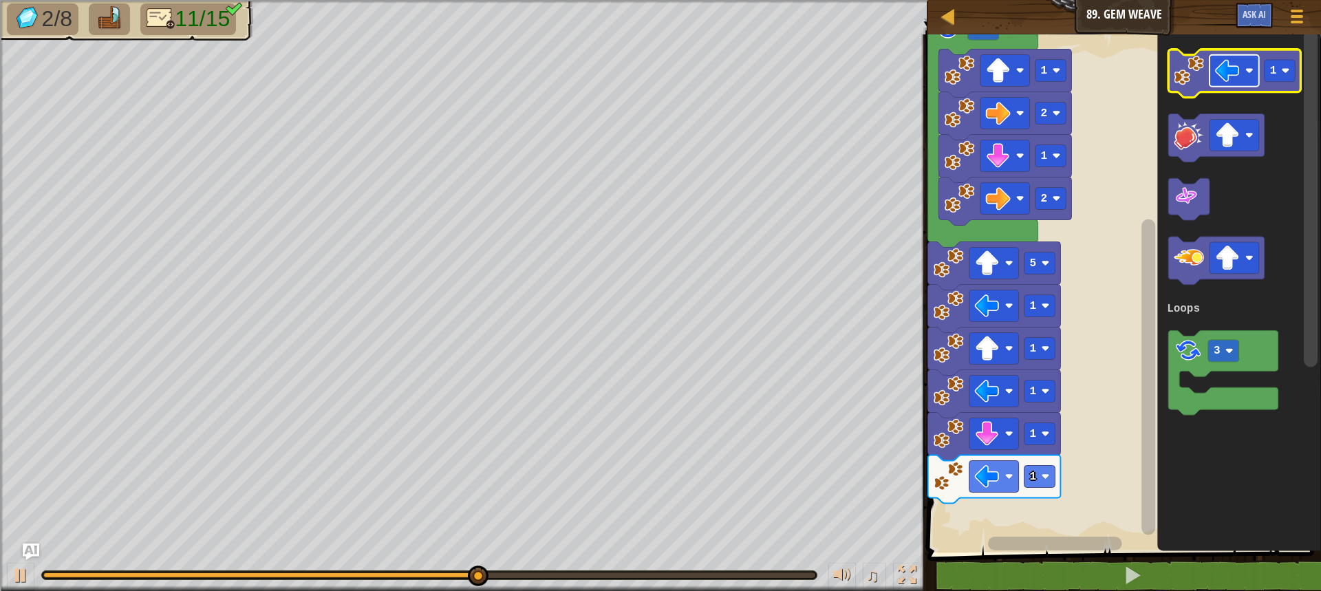
click at [1216, 67] on image "Blockly Workspace" at bounding box center [1227, 70] width 25 height 25
click at [1192, 71] on image "Blockly Workspace" at bounding box center [1189, 71] width 30 height 30
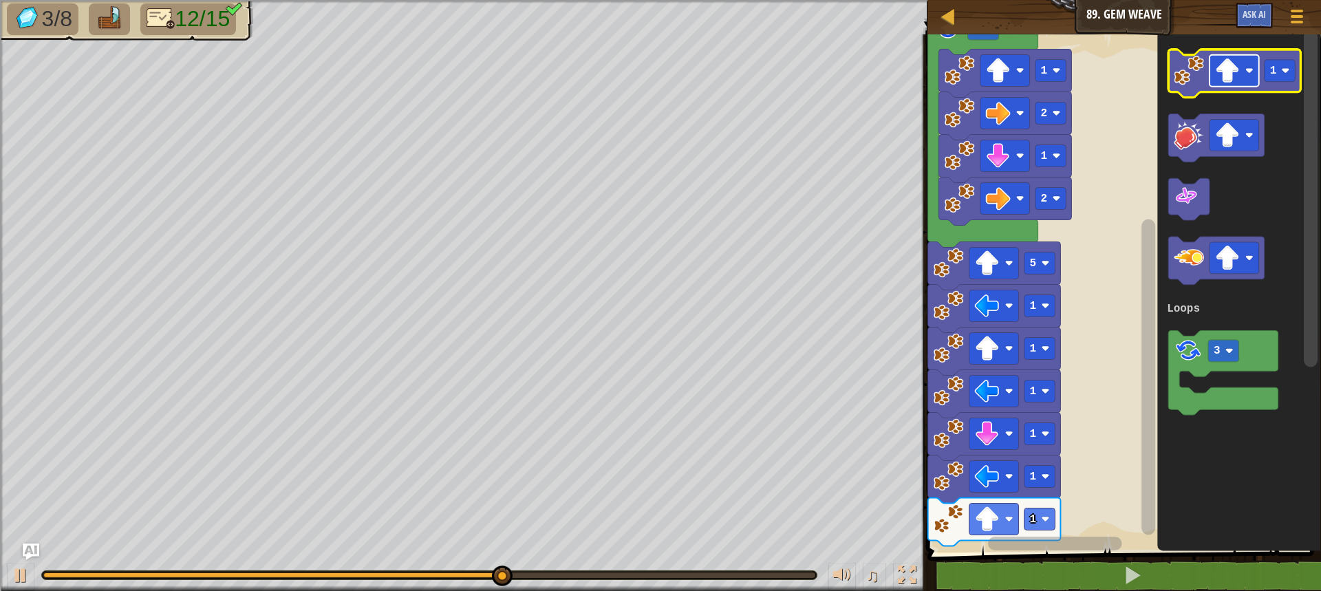
click at [1235, 55] on rect "Blockly Workspace" at bounding box center [1234, 71] width 50 height 32
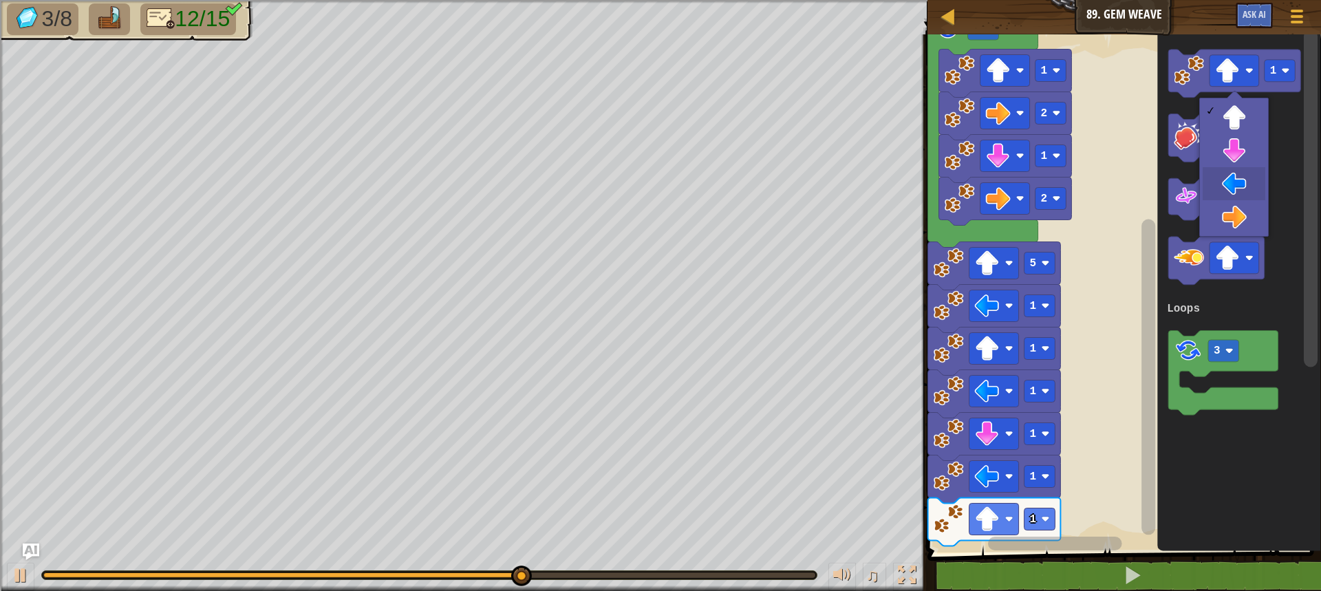
drag, startPoint x: 1235, startPoint y: 186, endPoint x: 1232, endPoint y: 173, distance: 13.5
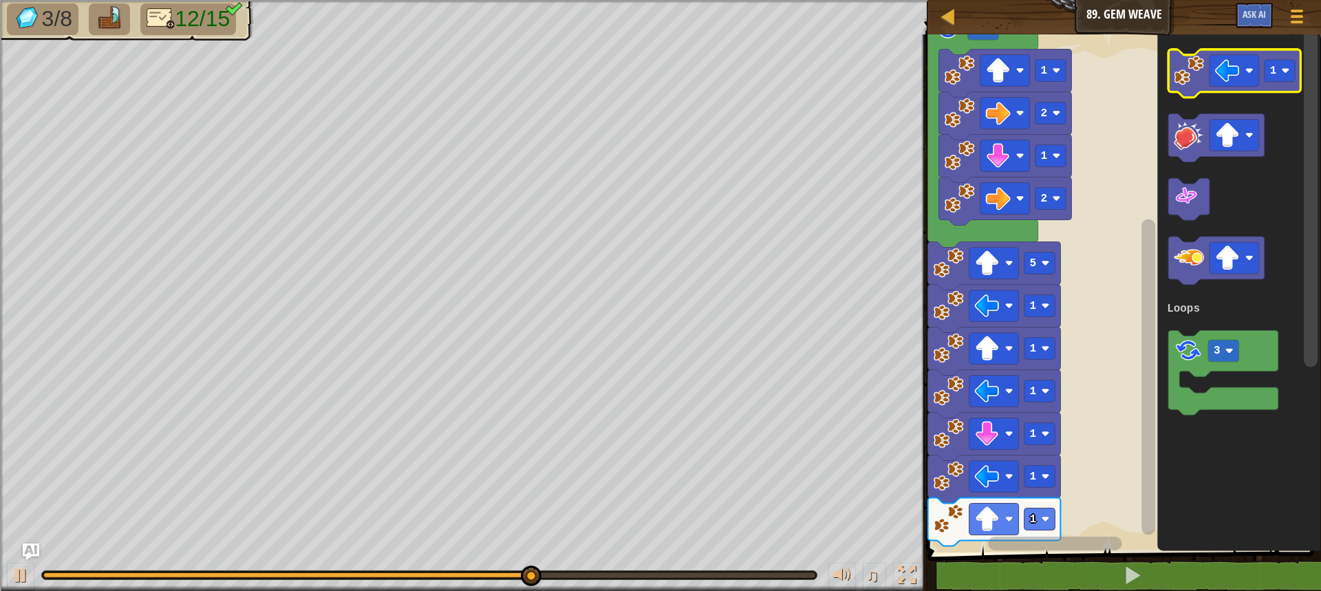
click at [1198, 62] on image "Blockly Workspace" at bounding box center [1189, 71] width 30 height 30
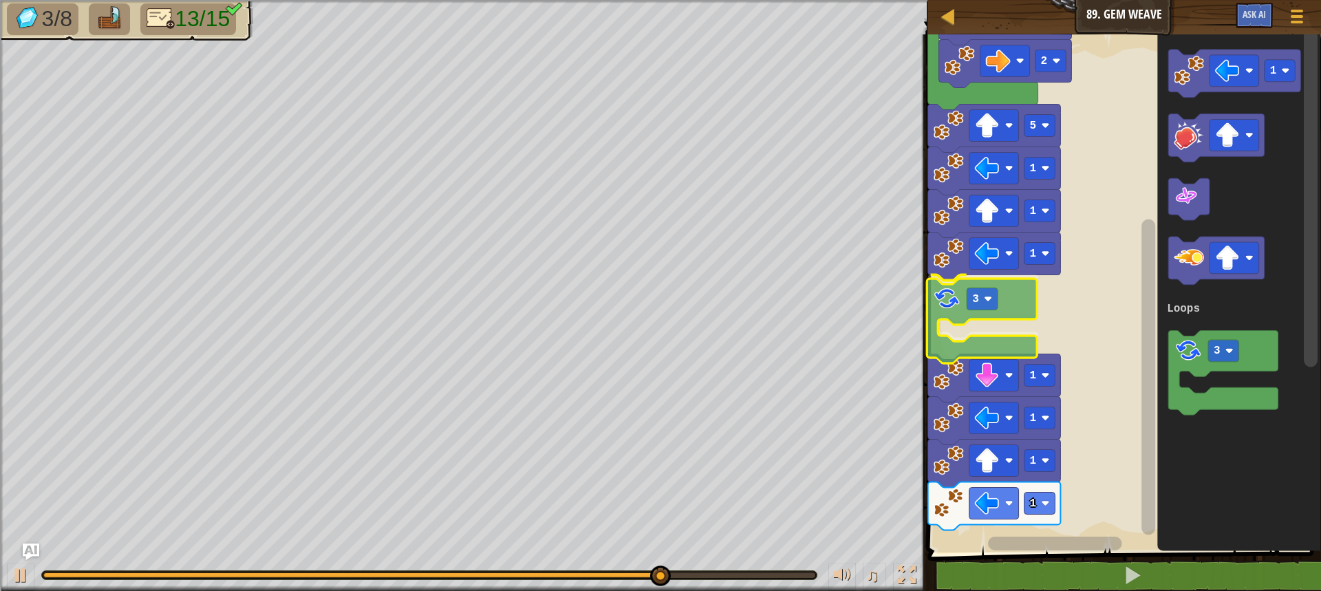
click at [951, 299] on div "Loops Start 2 1 2 1 2 5 1 1 1 3 1 1 1 1 1 3 Loops 3" at bounding box center [1122, 290] width 398 height 525
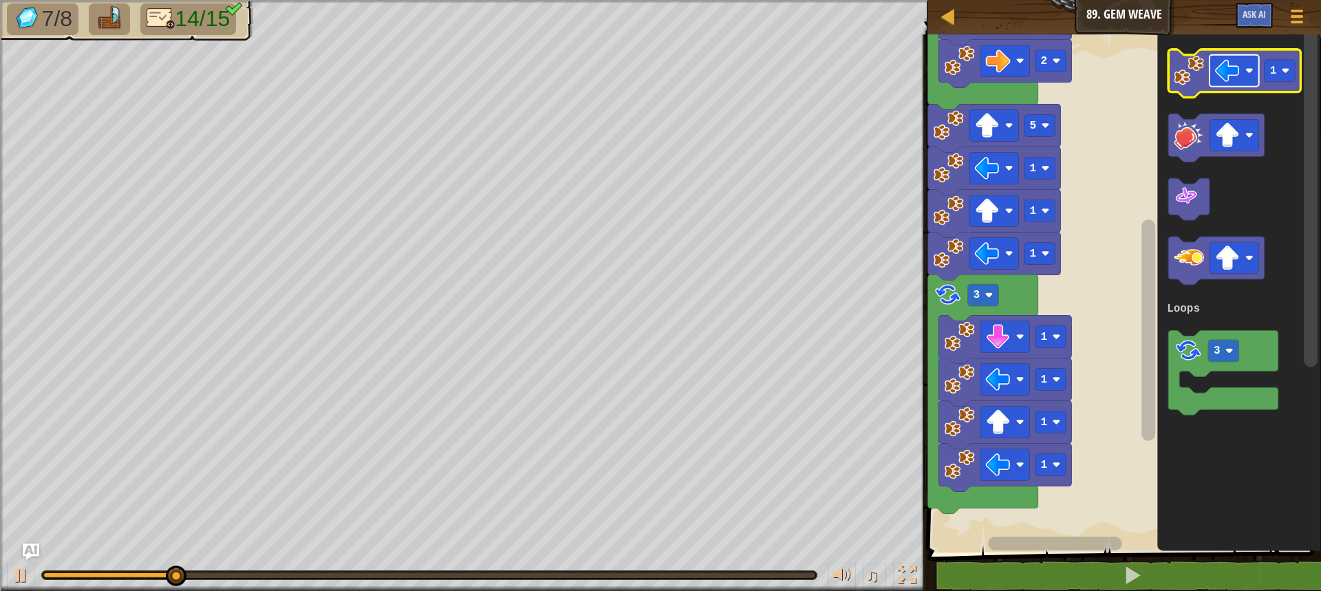
click at [1233, 72] on image "Blockly Workspace" at bounding box center [1227, 70] width 25 height 25
click at [1188, 73] on image "Blockly Workspace" at bounding box center [1189, 71] width 30 height 30
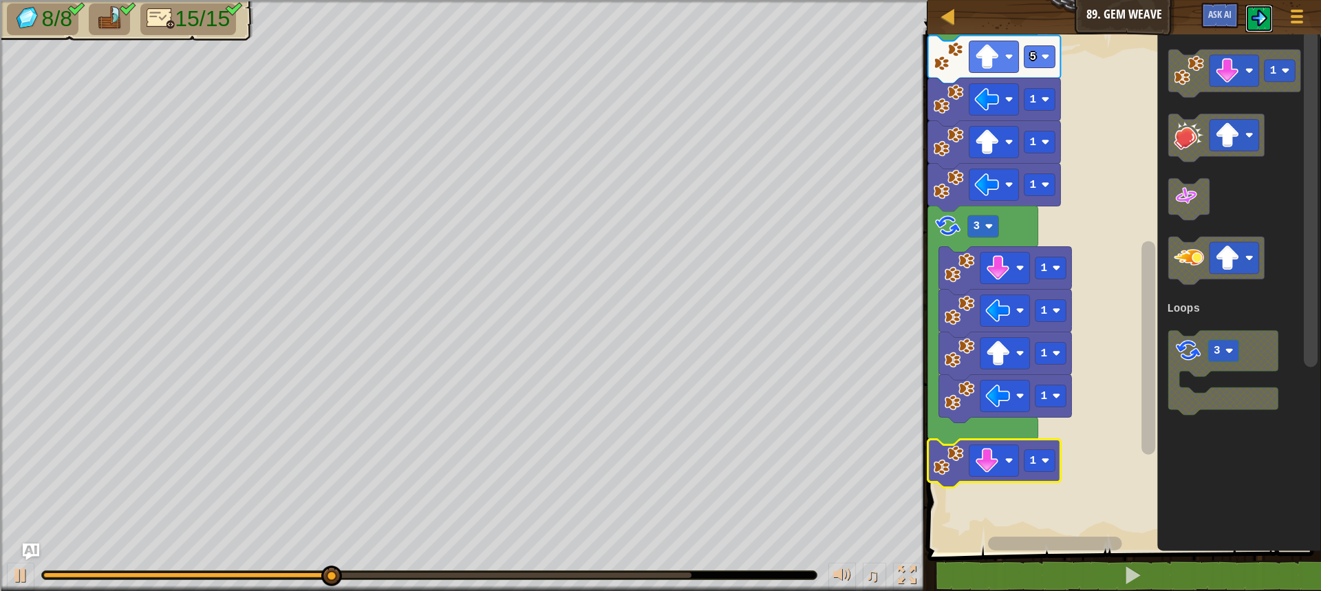
click at [1262, 17] on img at bounding box center [1259, 18] width 17 height 17
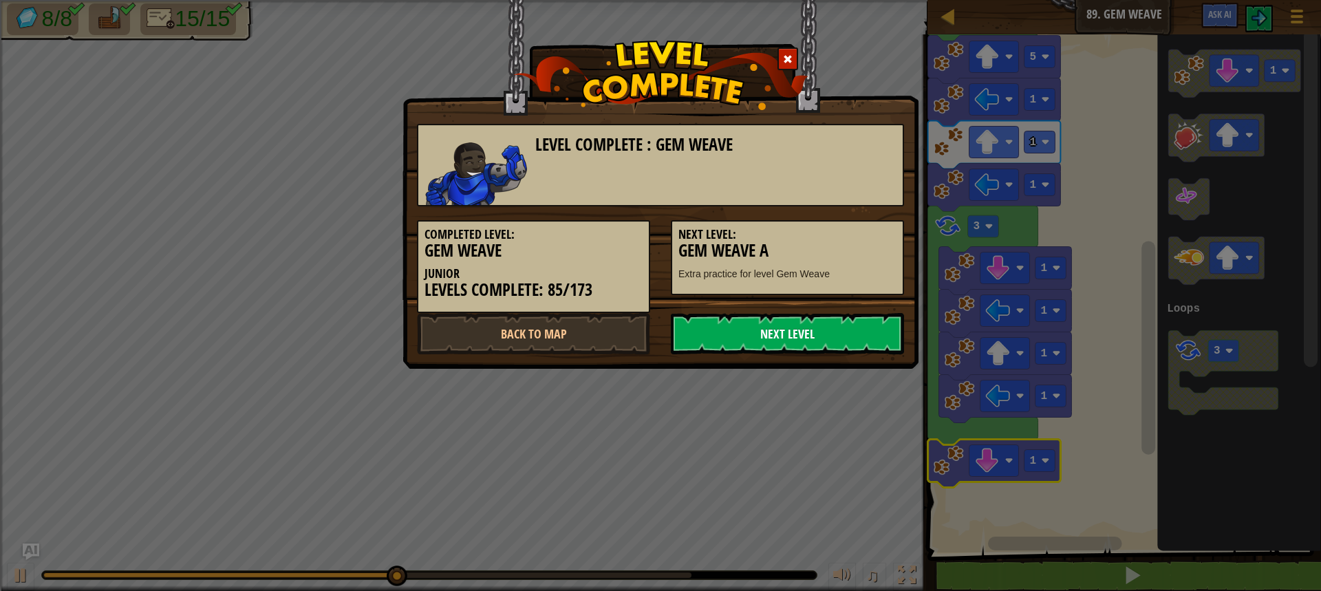
click at [823, 330] on link "Next Level" at bounding box center [787, 333] width 233 height 41
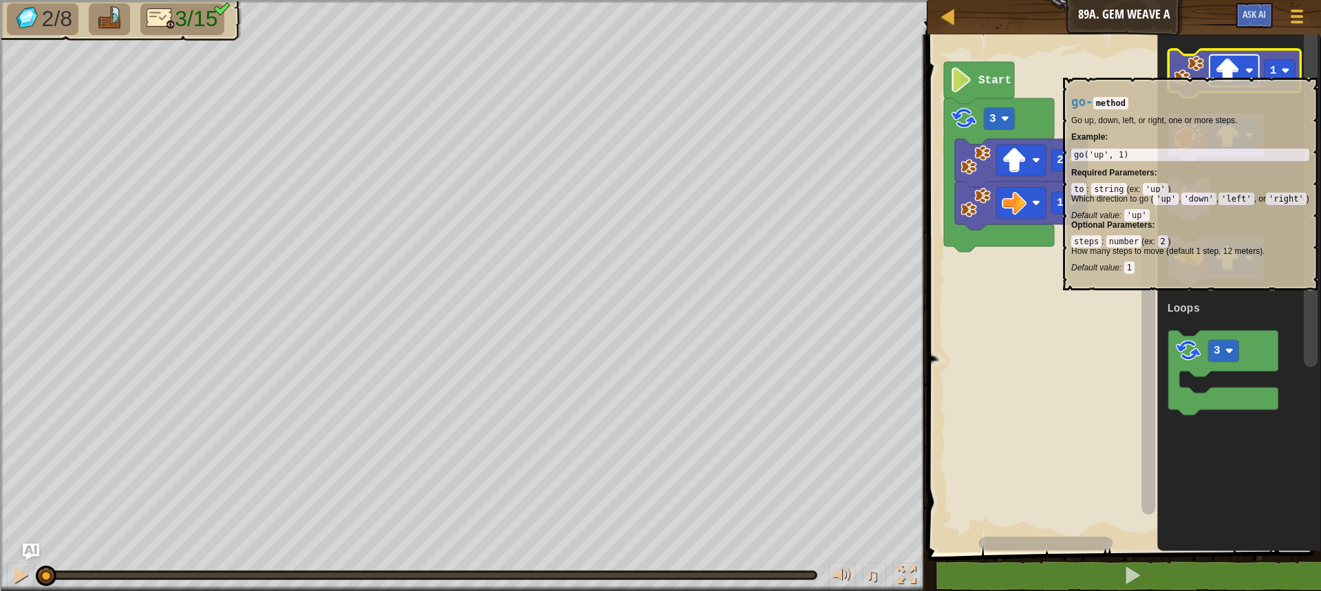
click at [1219, 71] on image "Blockly Workspace" at bounding box center [1227, 70] width 25 height 25
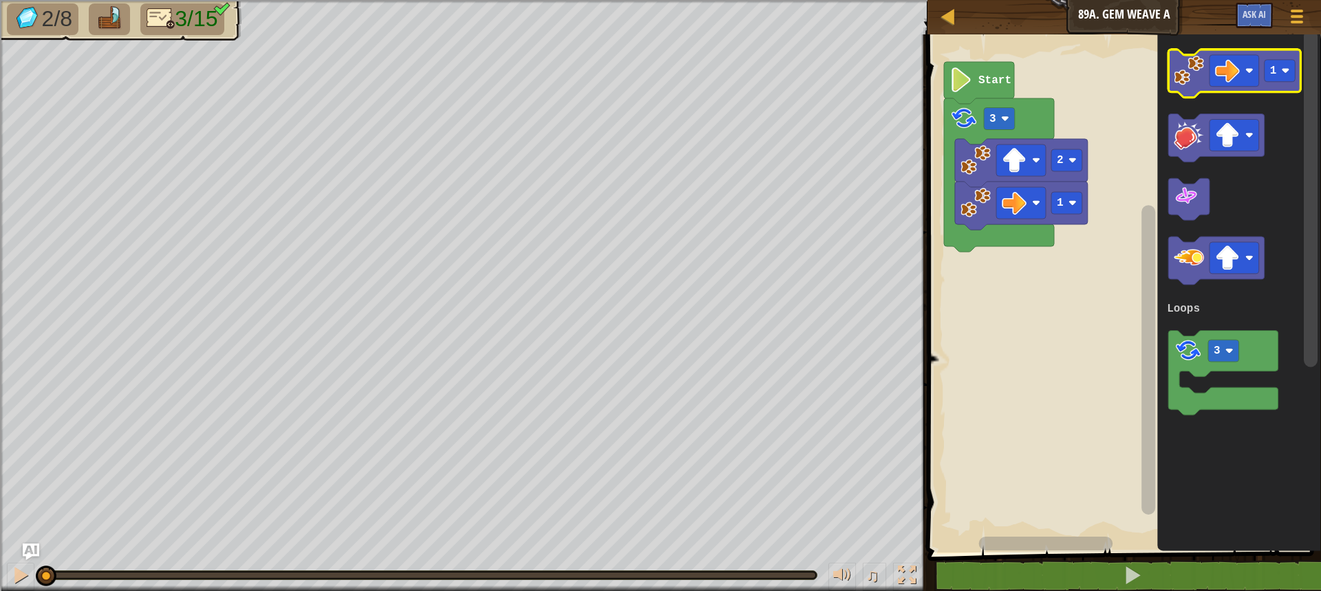
click at [1178, 70] on image "Blockly Workspace" at bounding box center [1189, 71] width 30 height 30
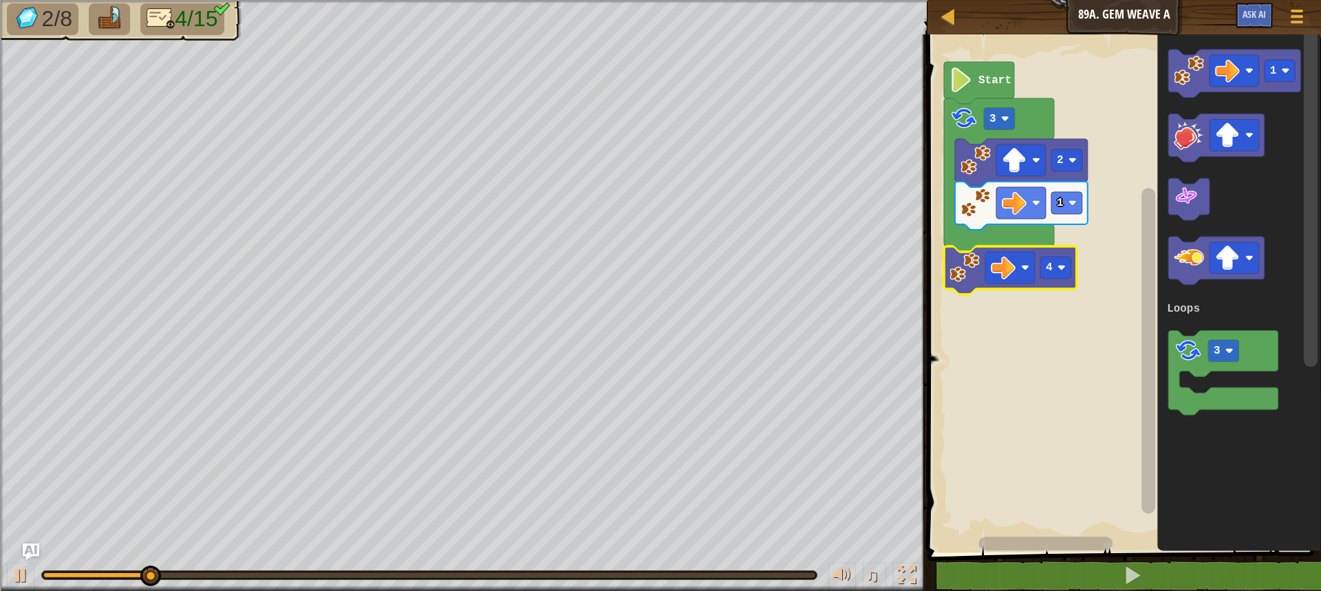
click at [1057, 284] on icon "Blockly Workspace" at bounding box center [1010, 270] width 133 height 48
click at [1057, 279] on icon "Blockly Workspace" at bounding box center [1010, 270] width 133 height 48
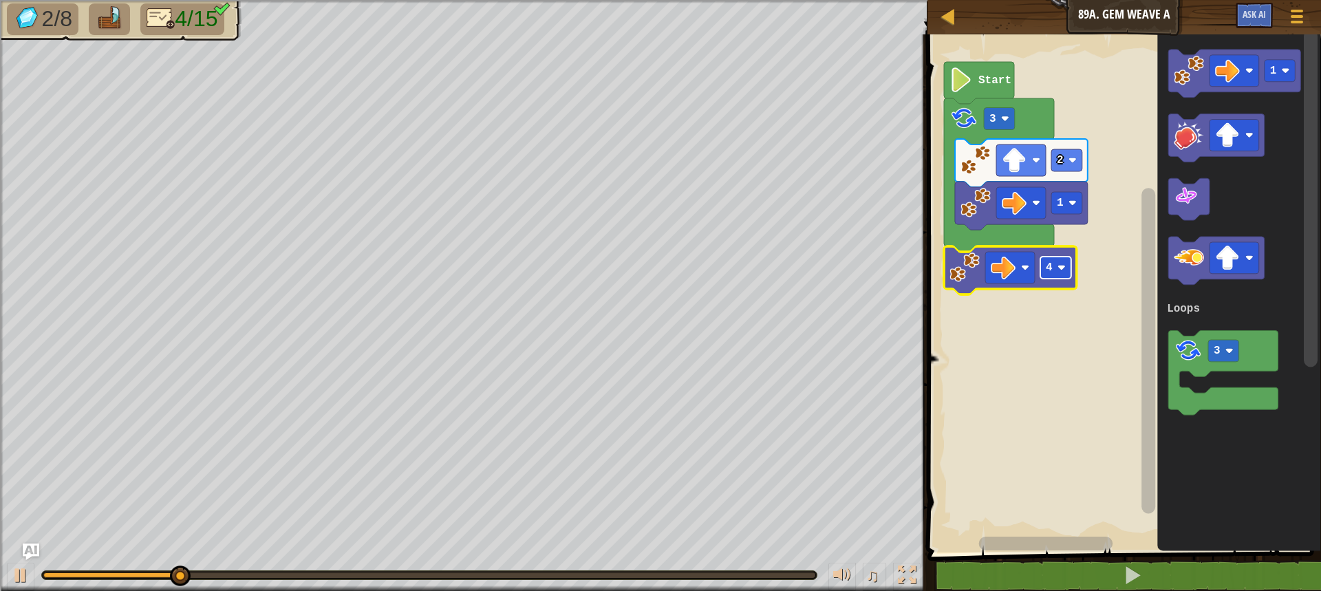
click at [1055, 268] on rect "Blockly Workspace" at bounding box center [1055, 268] width 31 height 22
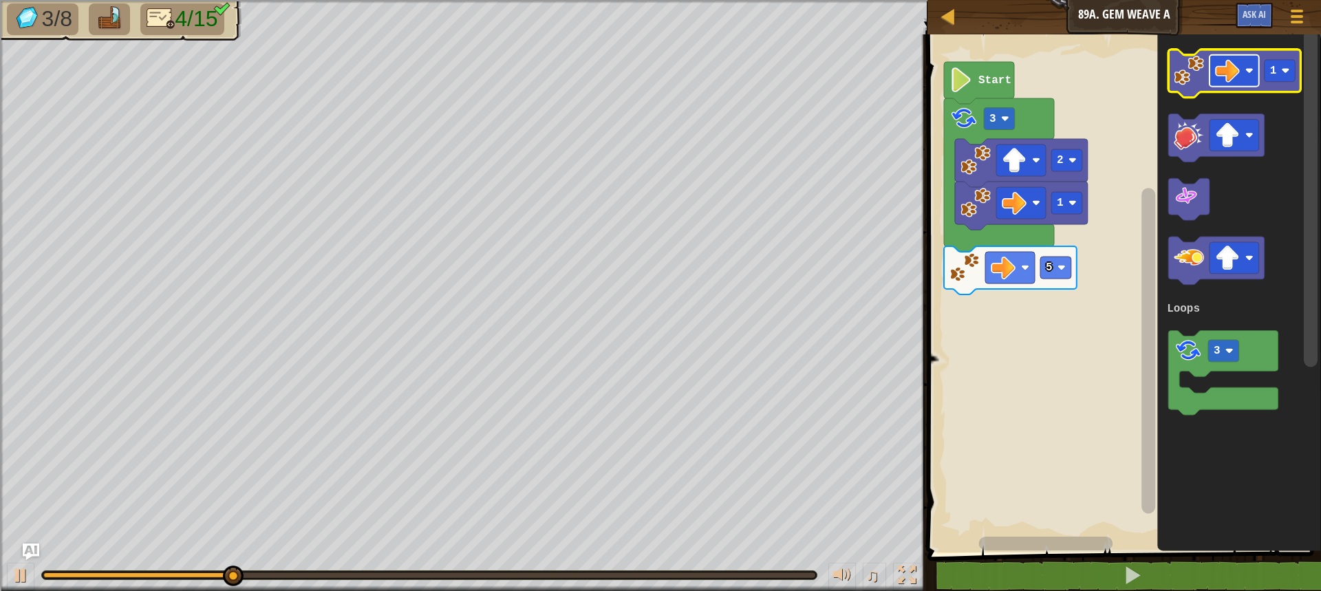
click at [1226, 71] on image "Blockly Workspace" at bounding box center [1227, 70] width 25 height 25
click at [1191, 92] on icon "Blockly Workspace" at bounding box center [1234, 74] width 133 height 48
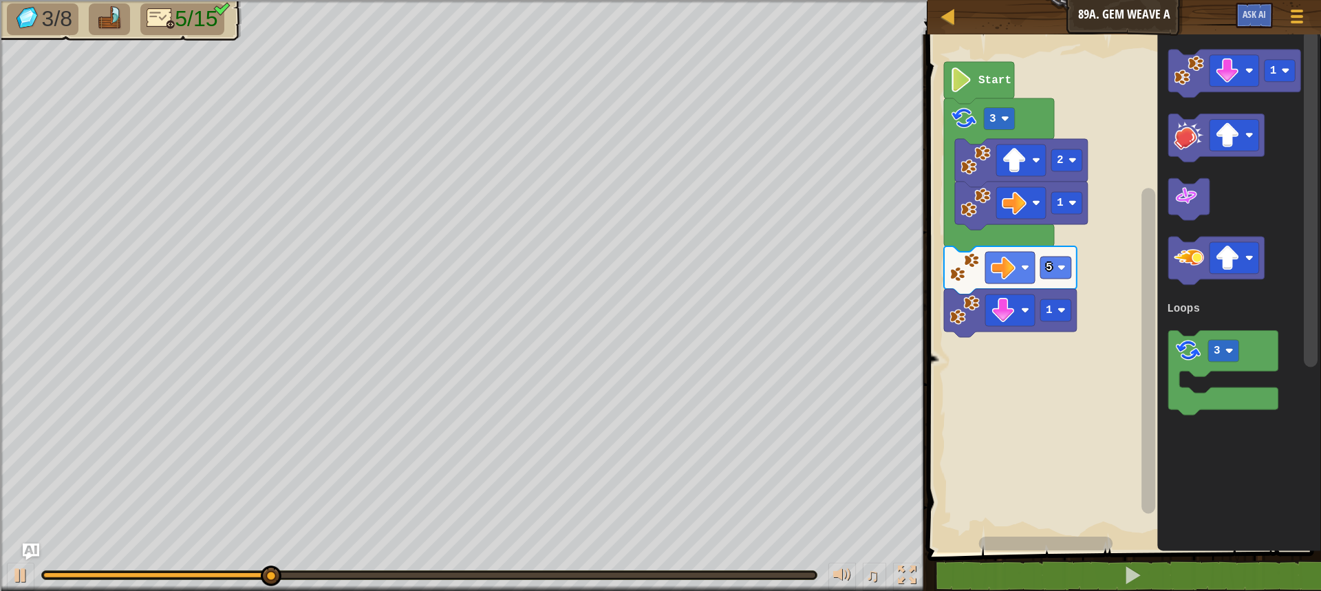
click at [1051, 325] on icon "Blockly Workspace" at bounding box center [1010, 313] width 133 height 48
click at [1048, 310] on text "1" at bounding box center [1049, 310] width 7 height 12
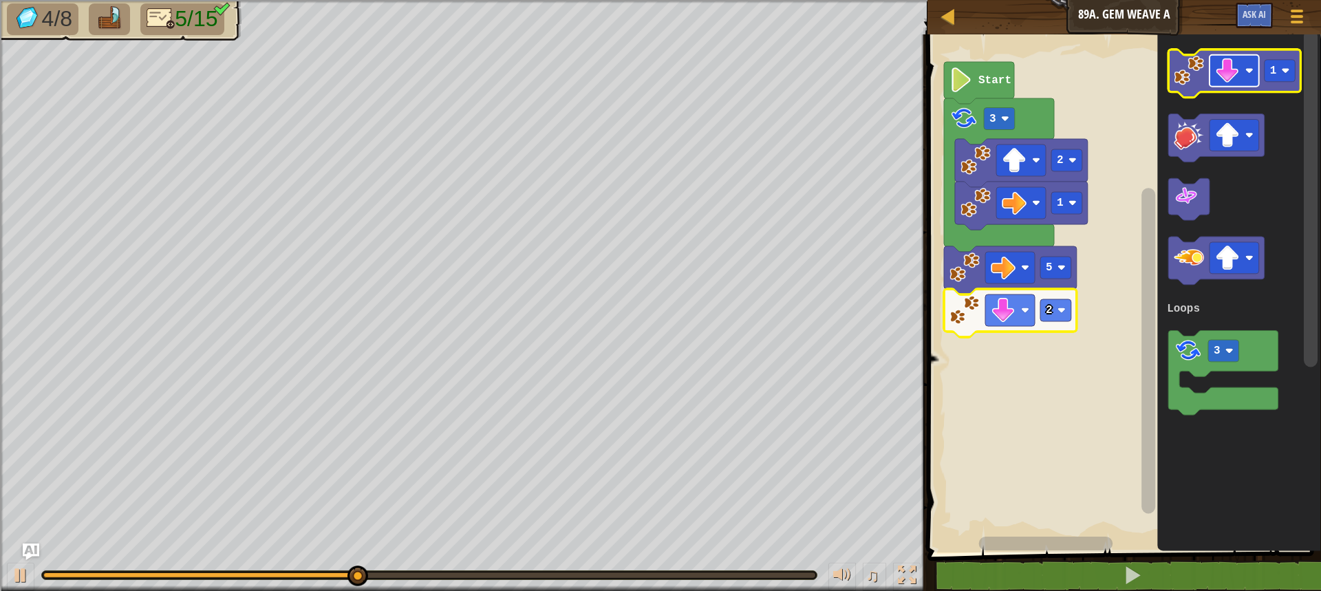
click at [1234, 80] on image "Blockly Workspace" at bounding box center [1227, 70] width 25 height 25
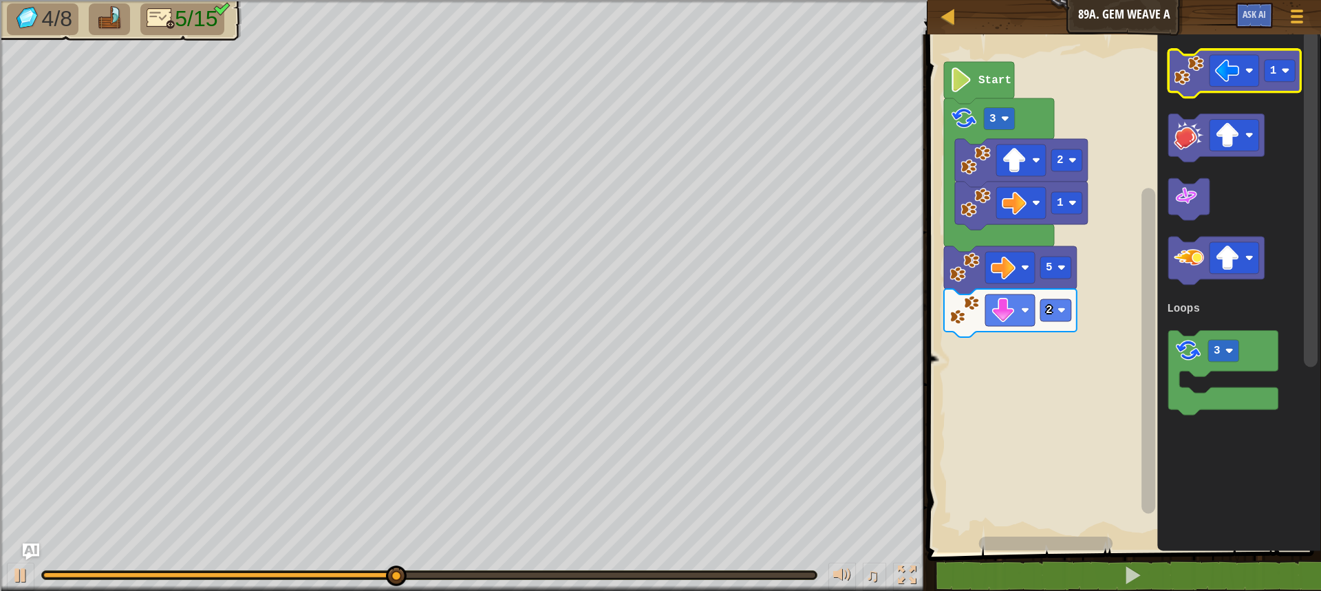
click at [1182, 87] on icon "Blockly Workspace" at bounding box center [1234, 74] width 133 height 48
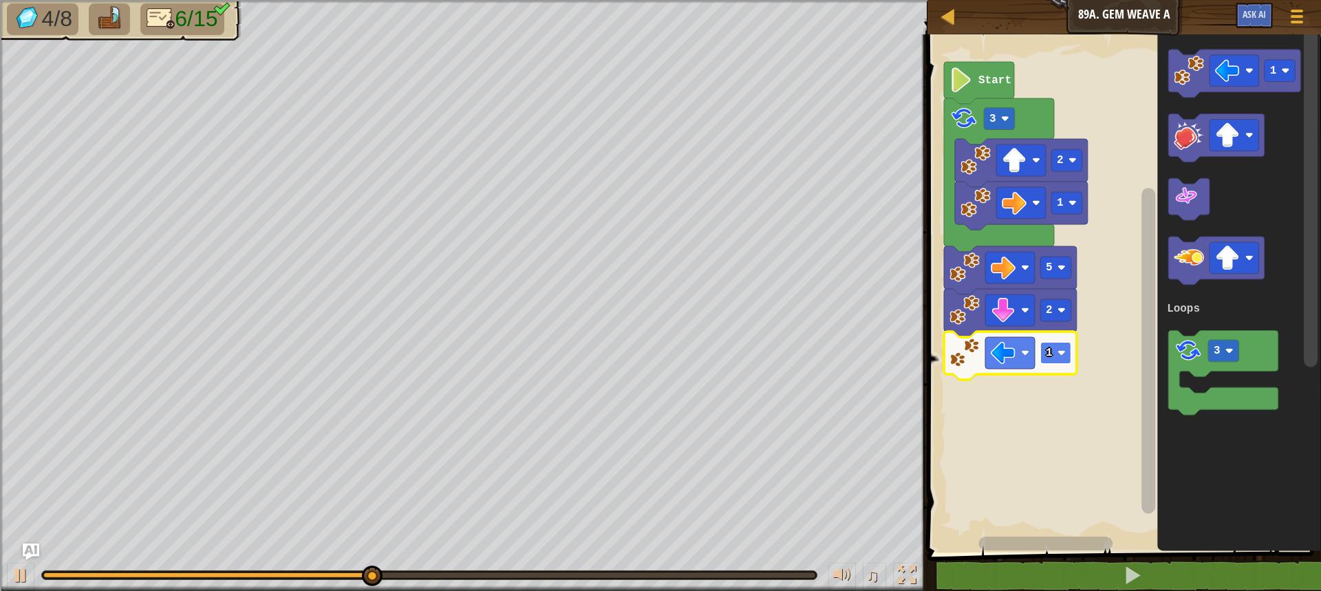
click at [1061, 349] on image "Blockly Workspace" at bounding box center [1061, 353] width 8 height 8
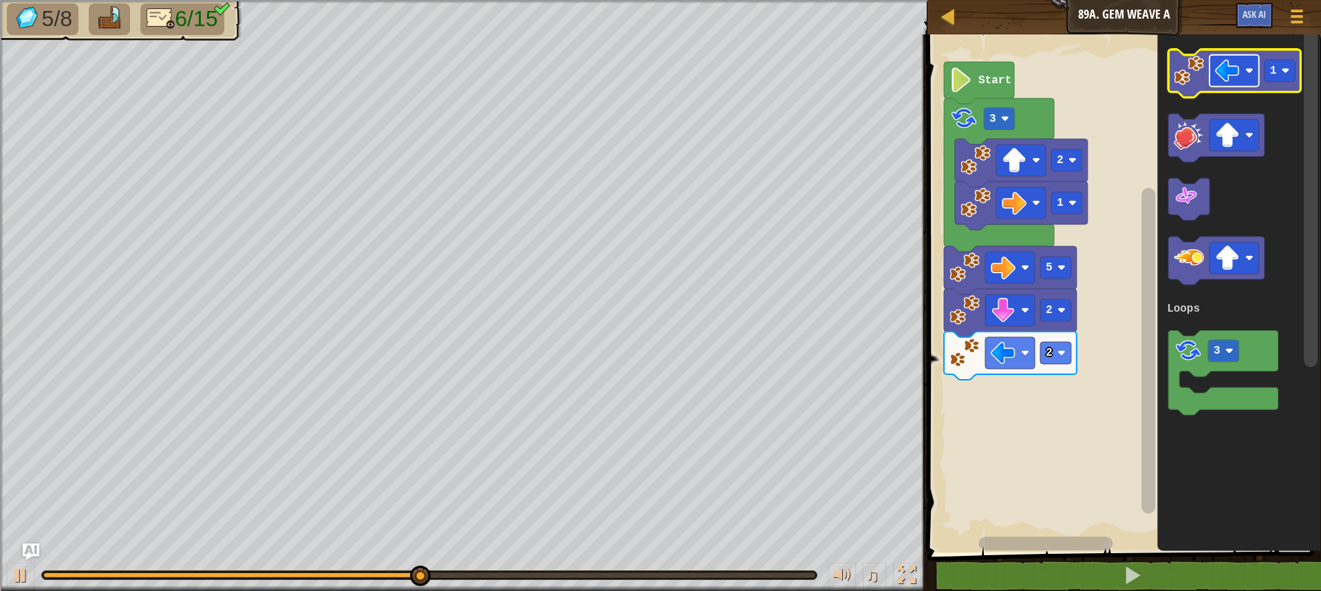
click at [1229, 72] on image "Blockly Workspace" at bounding box center [1227, 70] width 25 height 25
click at [1190, 89] on icon "Blockly Workspace" at bounding box center [1234, 74] width 133 height 48
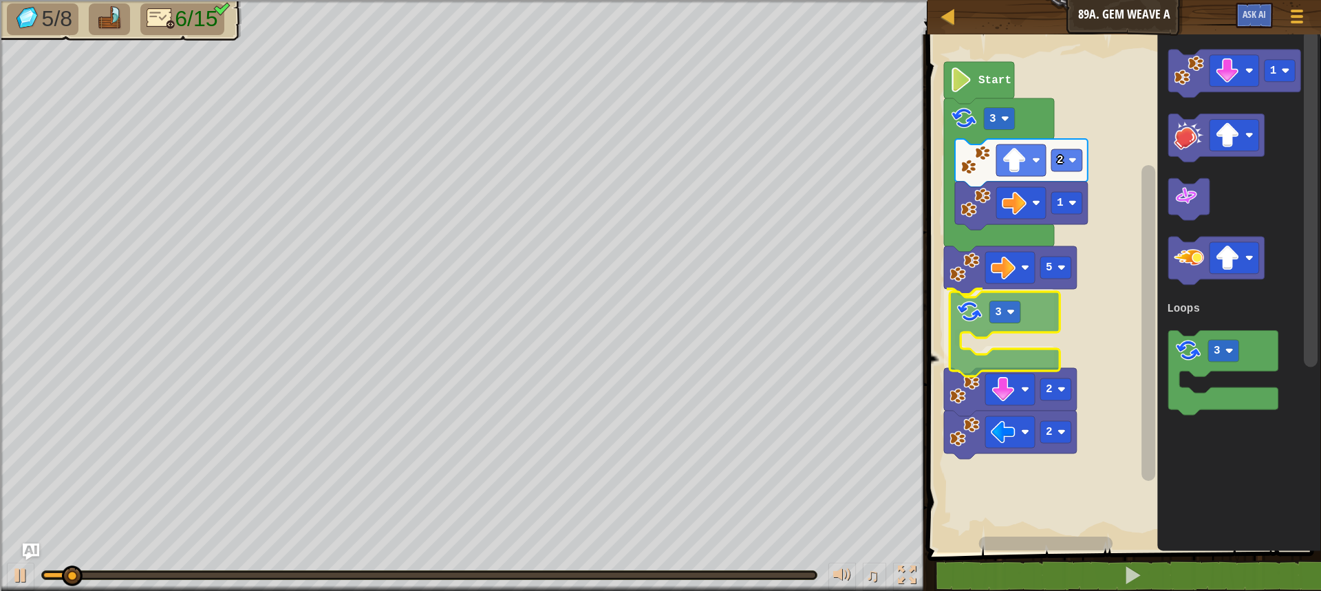
click at [965, 314] on div "Loops Start 1 2 3 5 3 2 2 1 3 Loops 3" at bounding box center [1122, 290] width 398 height 525
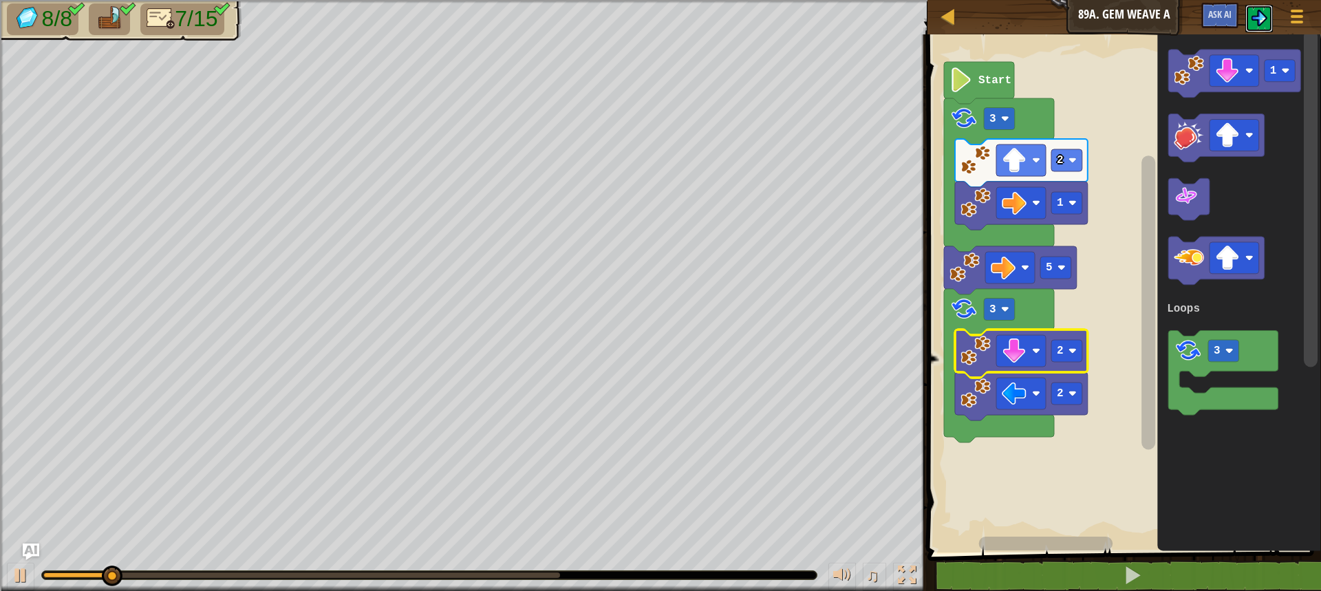
click at [1253, 13] on img at bounding box center [1259, 18] width 17 height 17
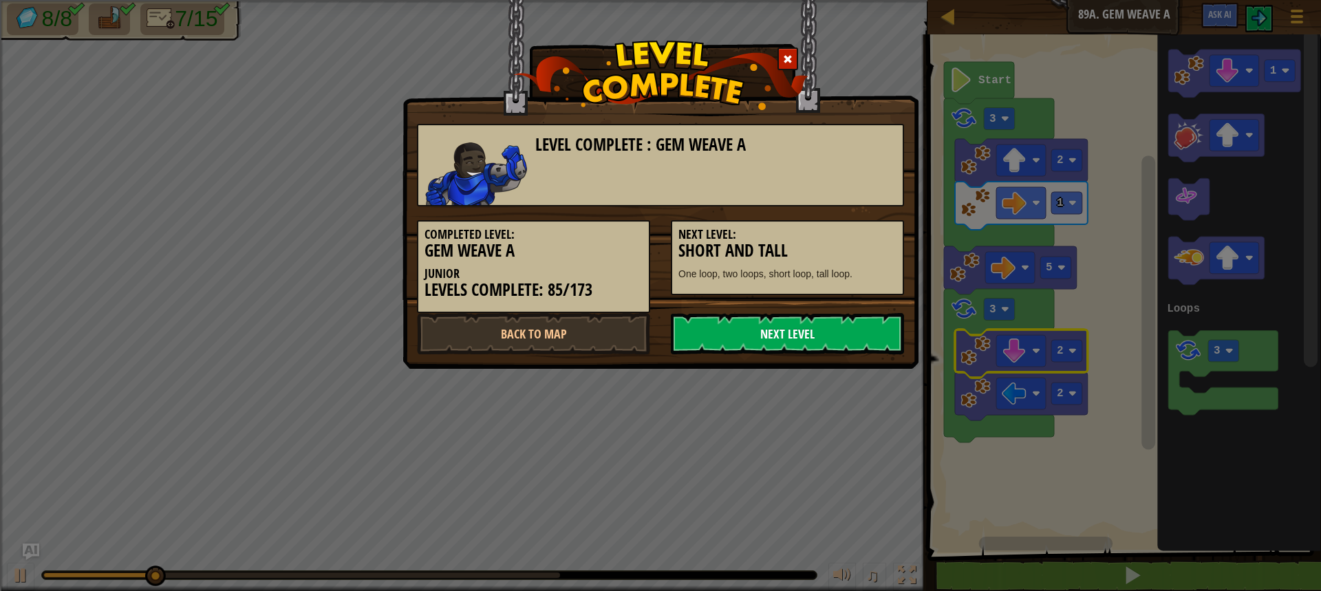
click at [839, 327] on link "Next Level" at bounding box center [787, 333] width 233 height 41
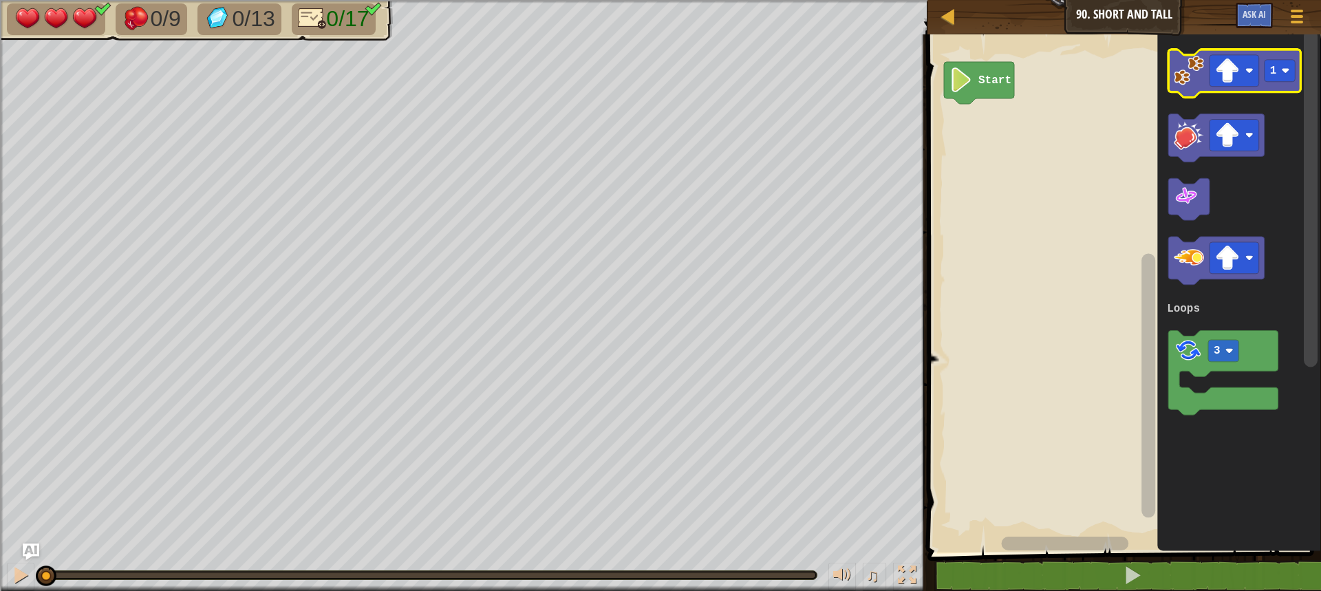
click at [1204, 76] on icon "Blockly Workspace" at bounding box center [1234, 74] width 133 height 48
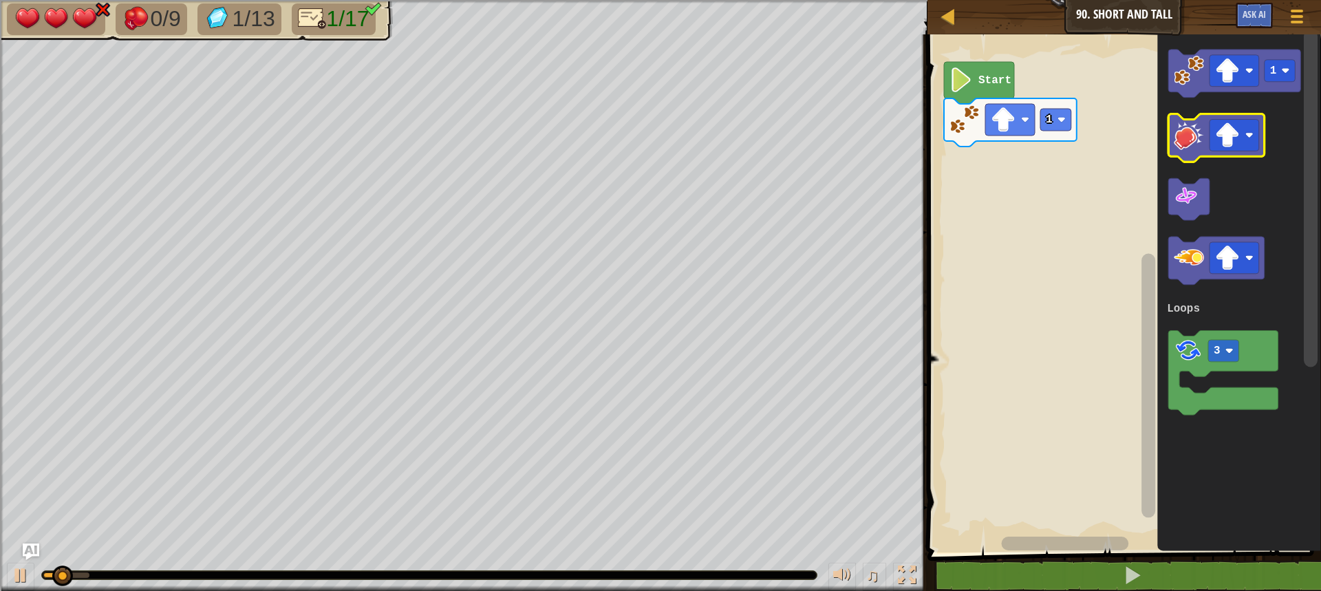
click at [1204, 143] on icon "Blockly Workspace" at bounding box center [1216, 138] width 96 height 48
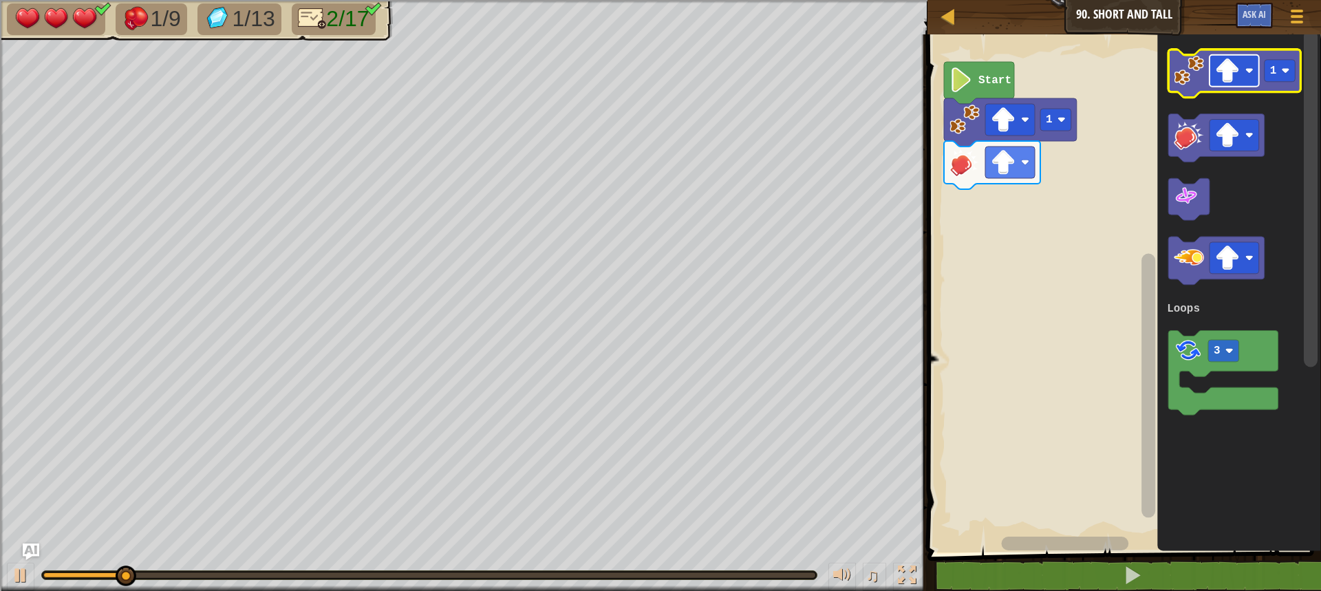
click at [1240, 67] on rect "Blockly Workspace" at bounding box center [1234, 71] width 50 height 32
click at [1205, 87] on icon "Blockly Workspace" at bounding box center [1234, 74] width 133 height 48
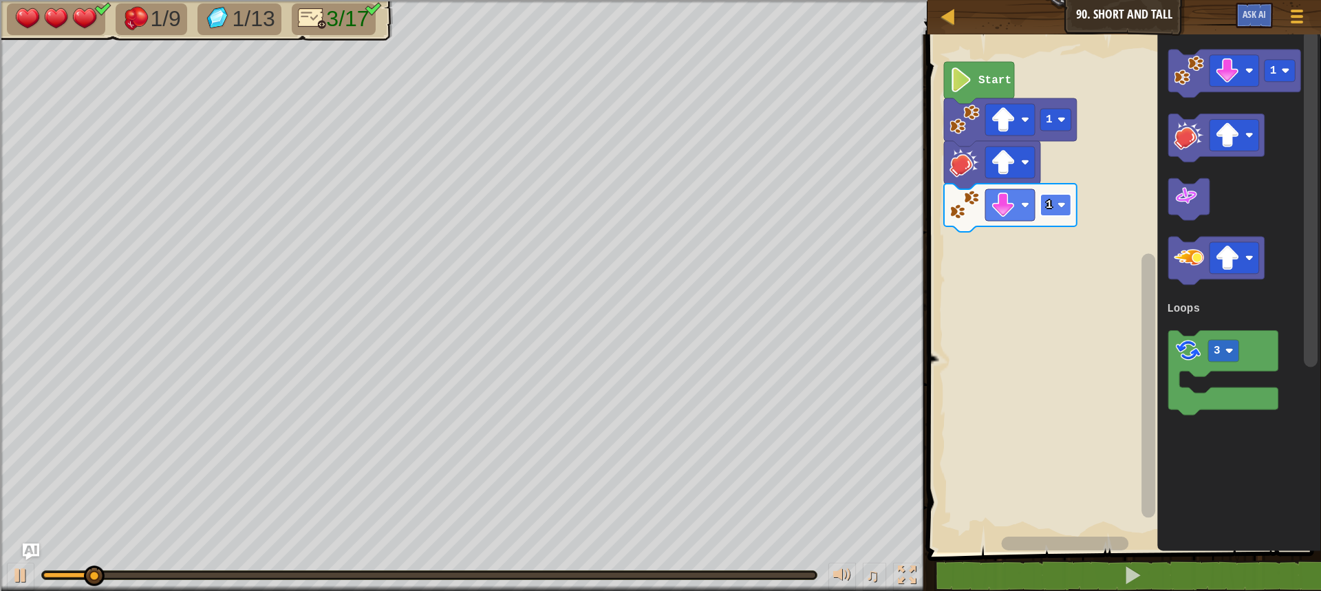
click at [1061, 212] on rect "Blockly Workspace" at bounding box center [1055, 205] width 31 height 22
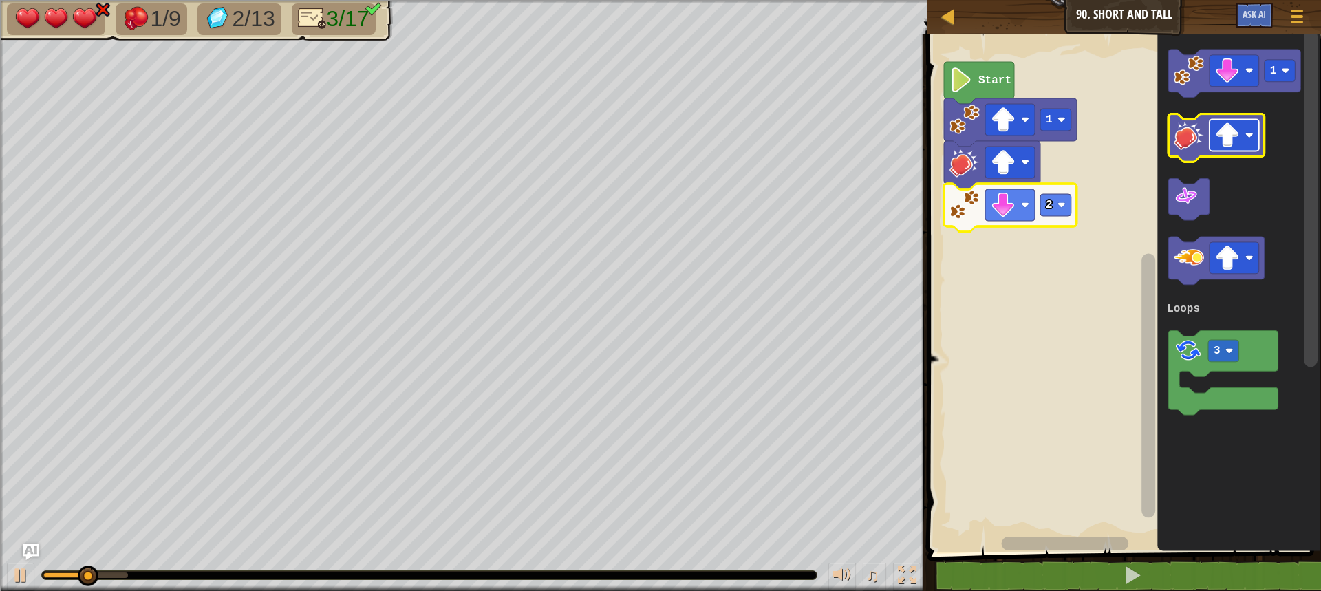
click at [1242, 150] on rect "Blockly Workspace" at bounding box center [1234, 136] width 50 height 32
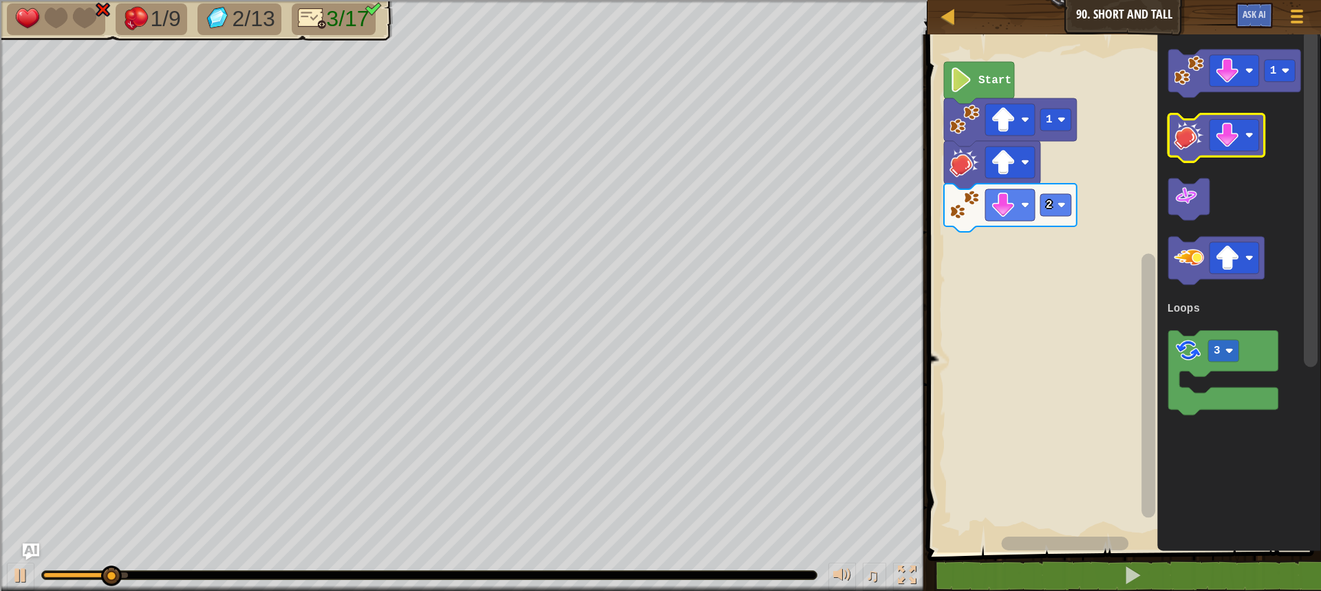
click at [1198, 140] on image "Blockly Workspace" at bounding box center [1189, 135] width 30 height 30
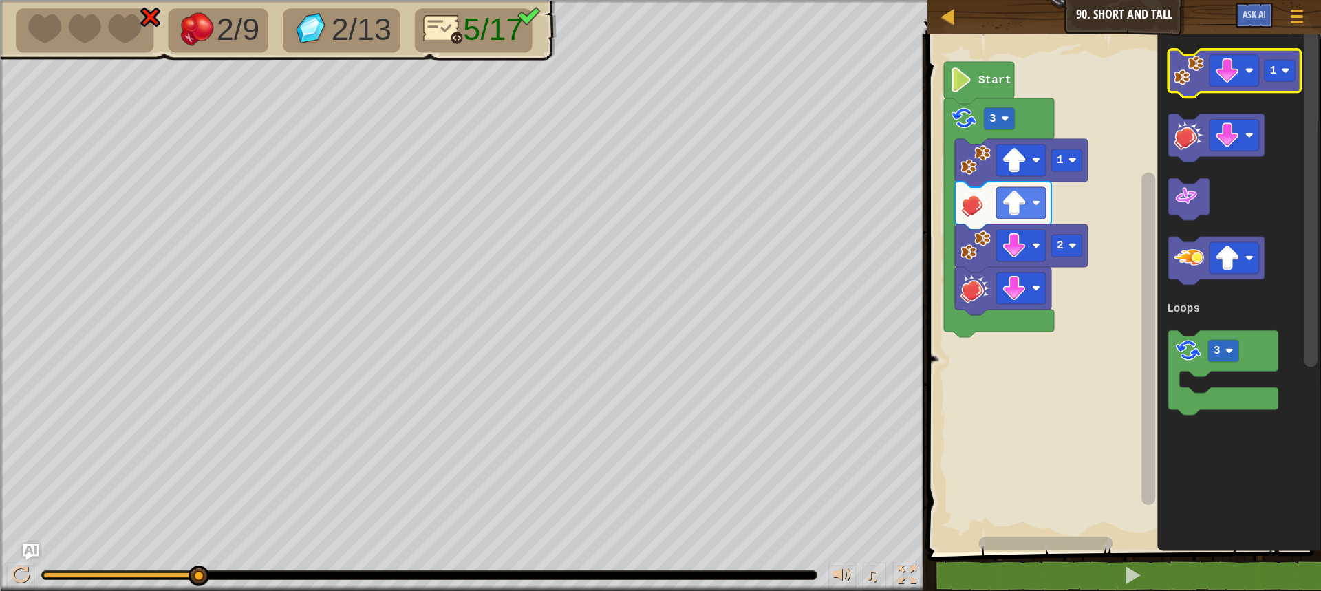
click at [1257, 58] on g "1" at bounding box center [1234, 74] width 133 height 48
click at [1230, 71] on image "Blockly Workspace" at bounding box center [1227, 70] width 25 height 25
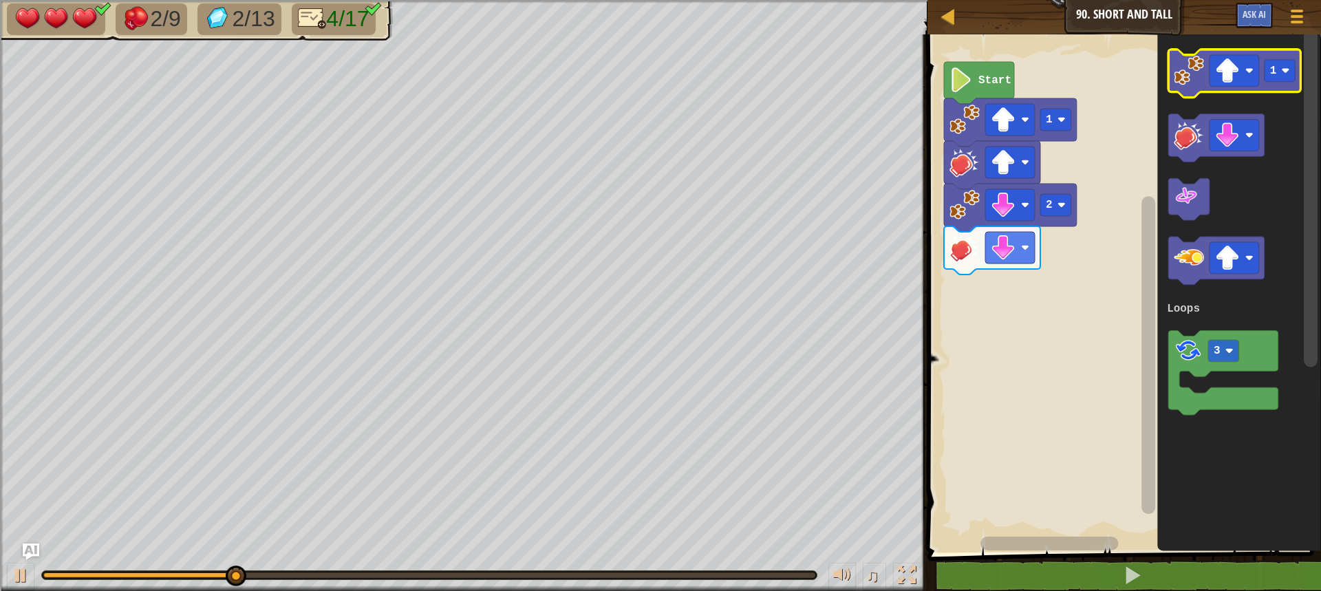
click at [1207, 75] on icon "Blockly Workspace" at bounding box center [1234, 74] width 133 height 48
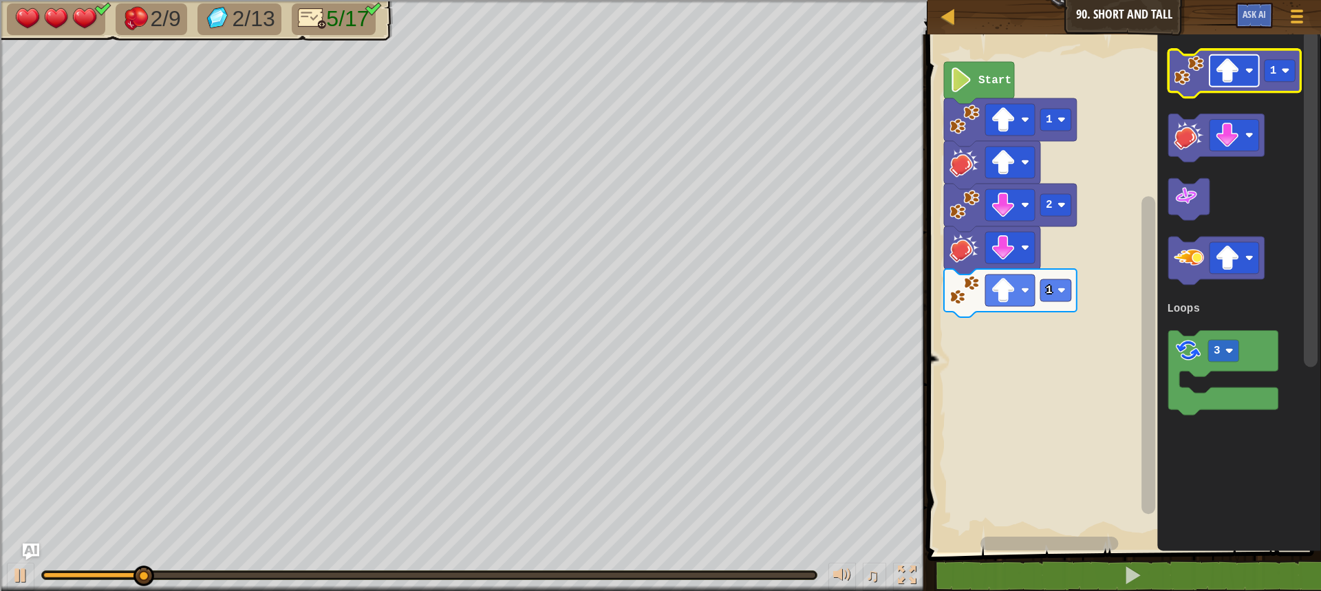
click at [1229, 70] on image "Blockly Workspace" at bounding box center [1227, 70] width 25 height 25
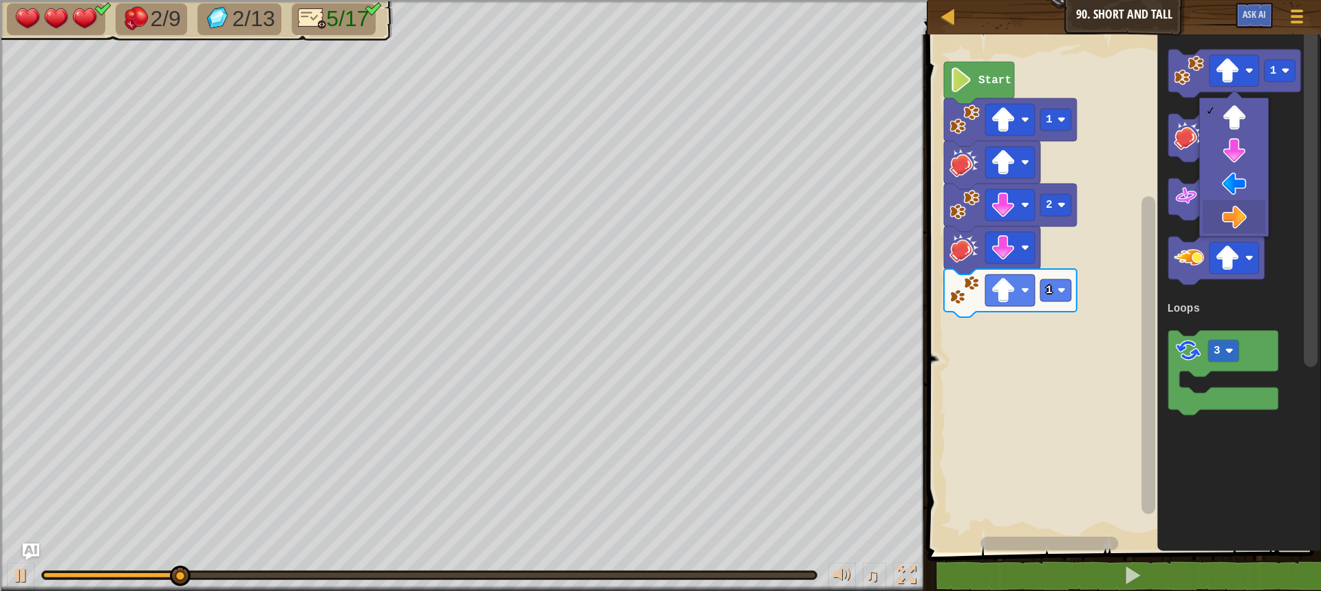
drag, startPoint x: 1241, startPoint y: 206, endPoint x: 1233, endPoint y: 199, distance: 10.7
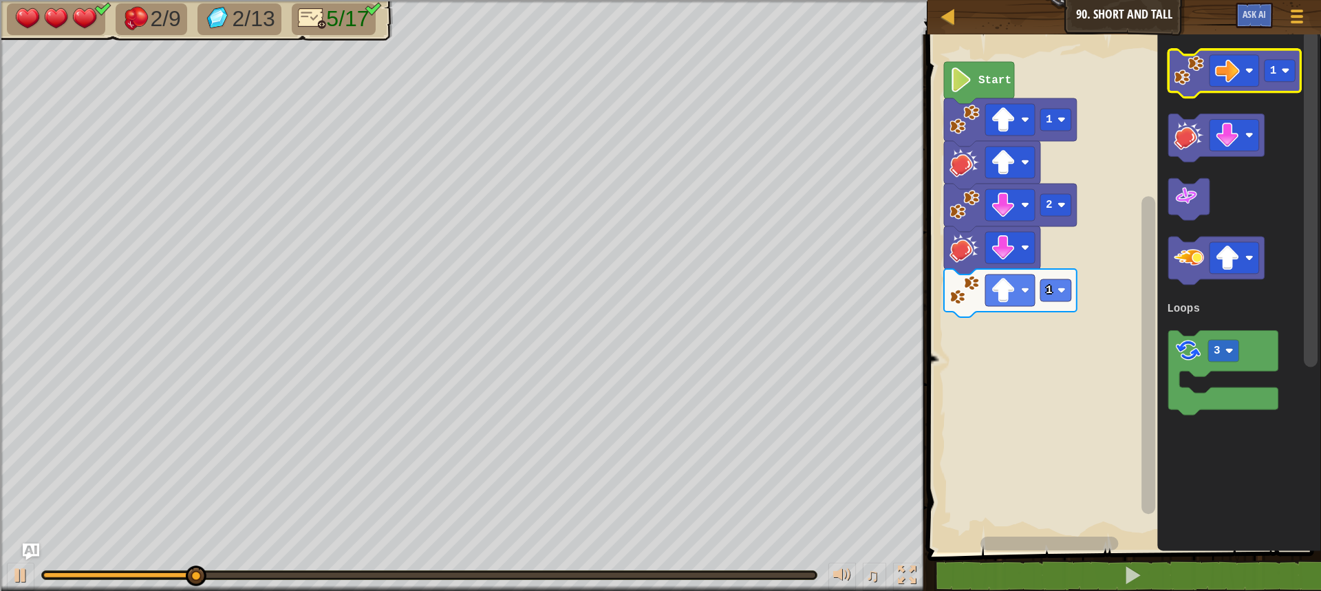
click at [1175, 86] on icon "Blockly Workspace" at bounding box center [1234, 74] width 133 height 48
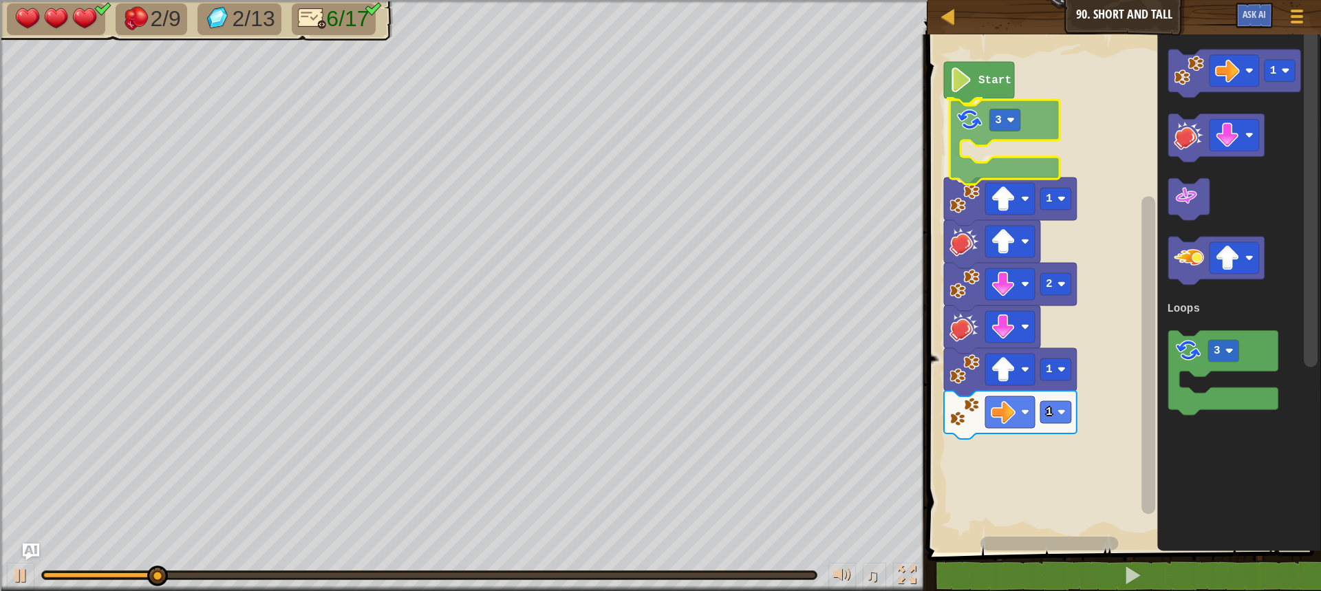
click at [978, 133] on div "Loops Start 3 1 1 2 1 1 3 Loops 3" at bounding box center [1122, 290] width 398 height 525
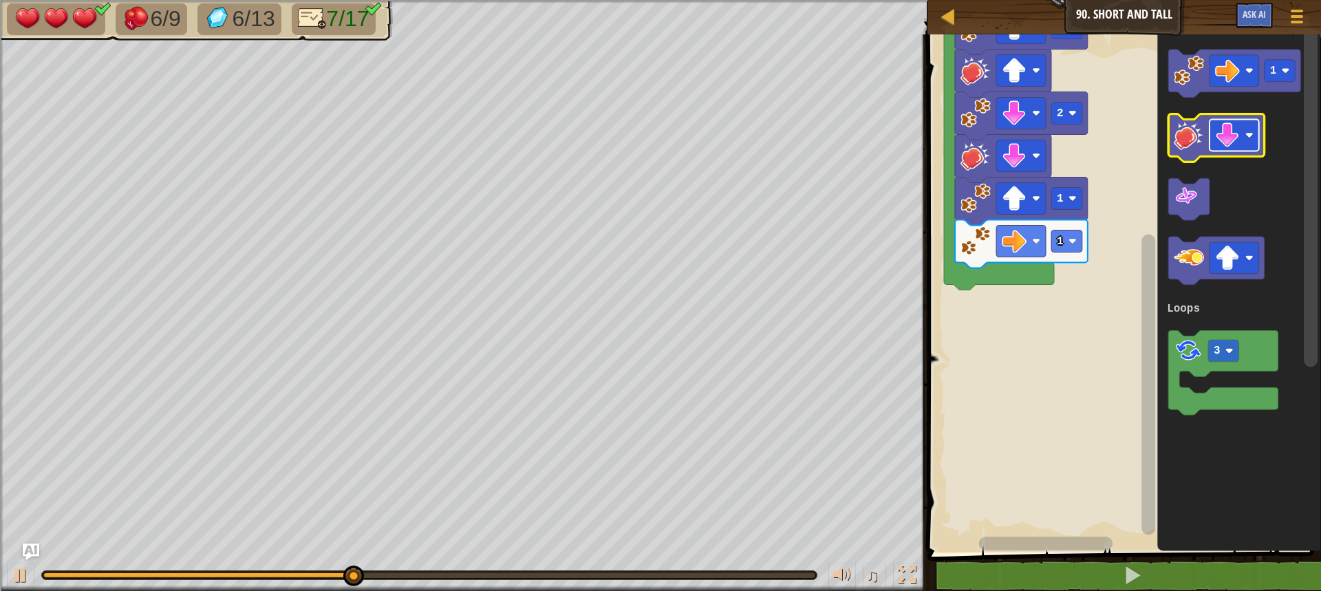
click at [1238, 127] on image "Blockly Workspace" at bounding box center [1227, 135] width 25 height 25
click at [1197, 100] on icon "Blockly Workspace" at bounding box center [1239, 290] width 164 height 525
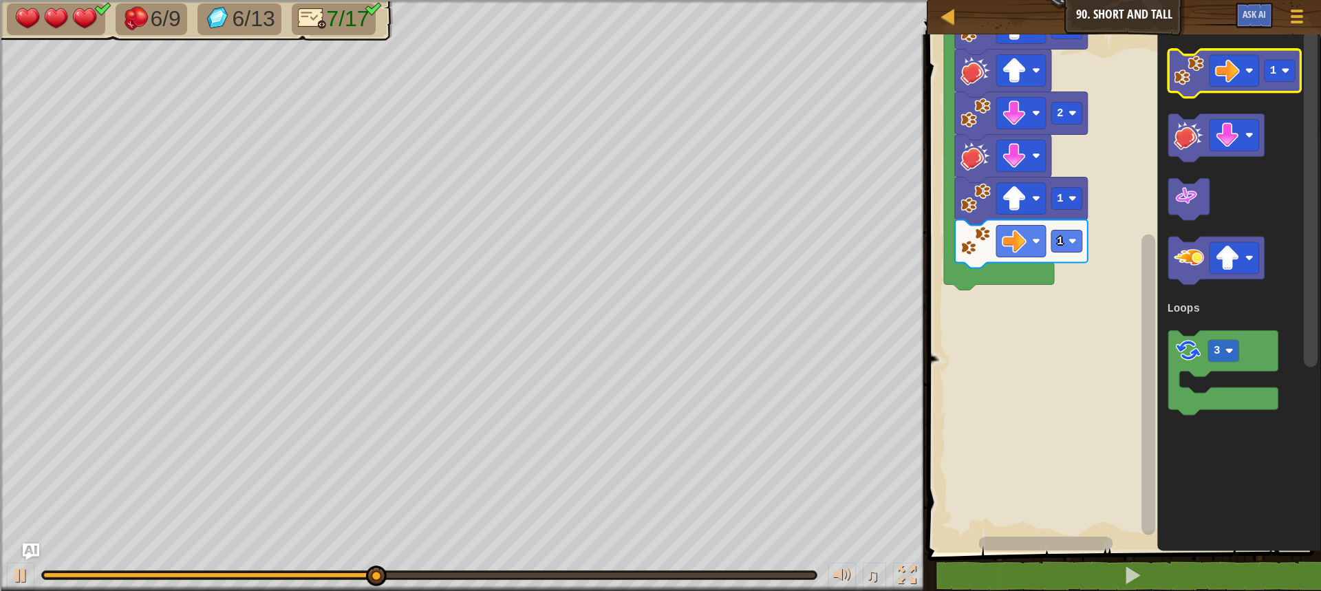
click at [1192, 81] on image "Blockly Workspace" at bounding box center [1189, 71] width 30 height 30
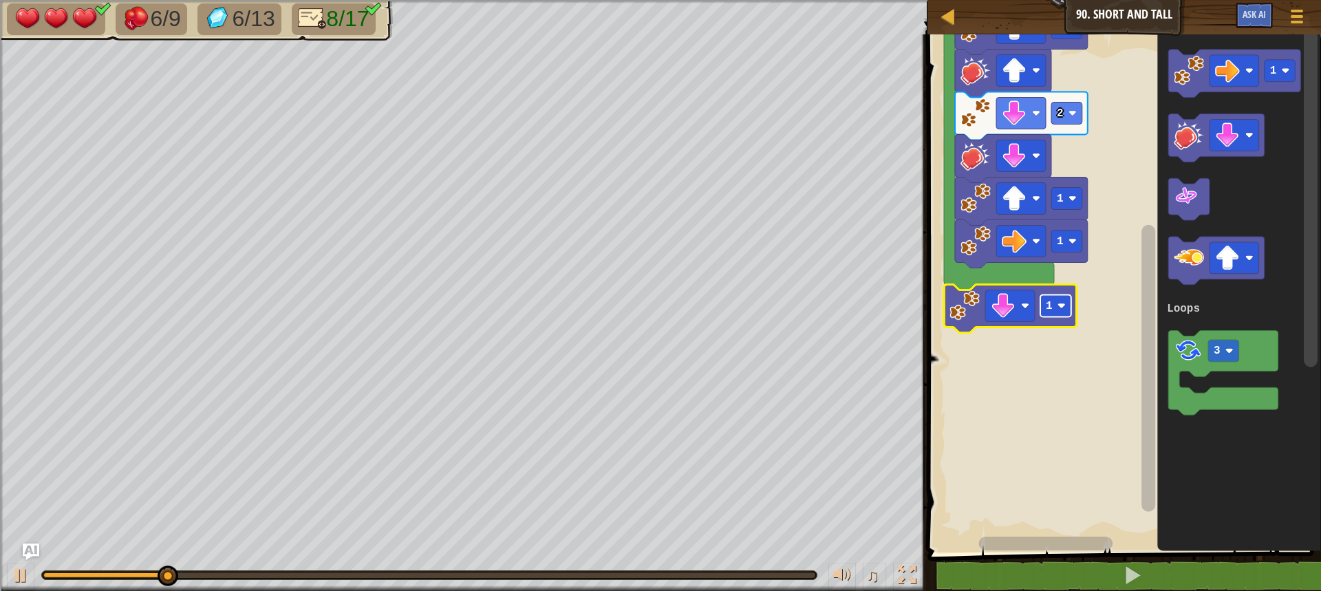
click at [1056, 305] on rect "Blockly Workspace" at bounding box center [1055, 306] width 31 height 22
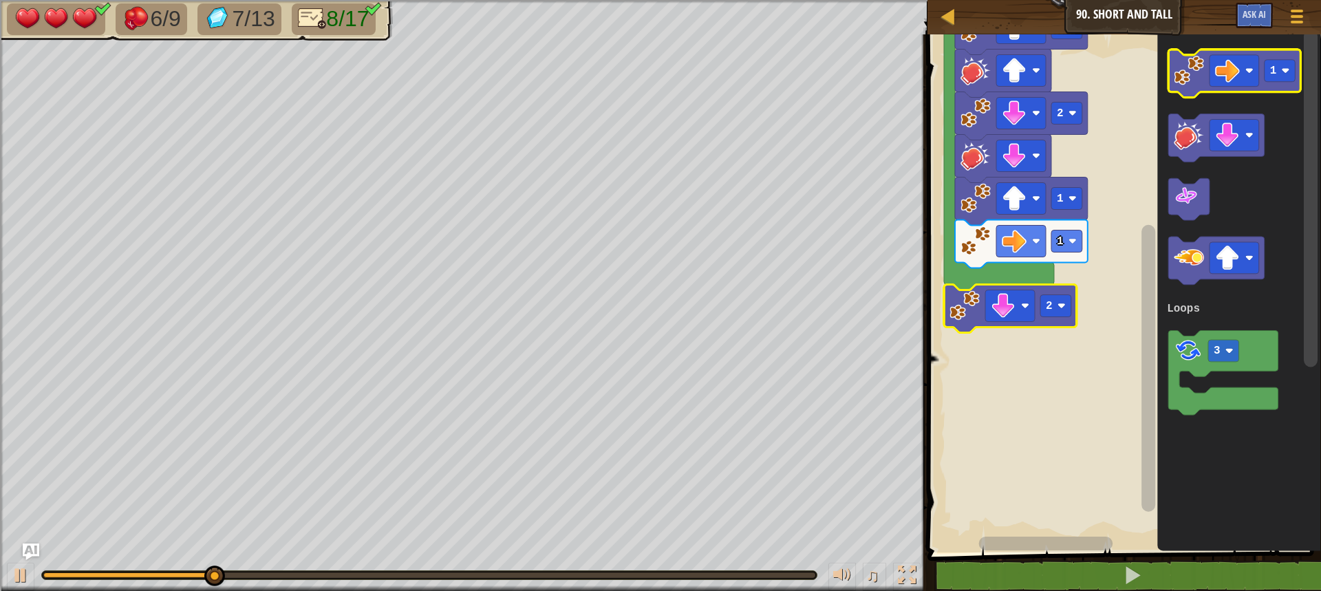
click at [1191, 88] on icon "Blockly Workspace" at bounding box center [1234, 74] width 133 height 48
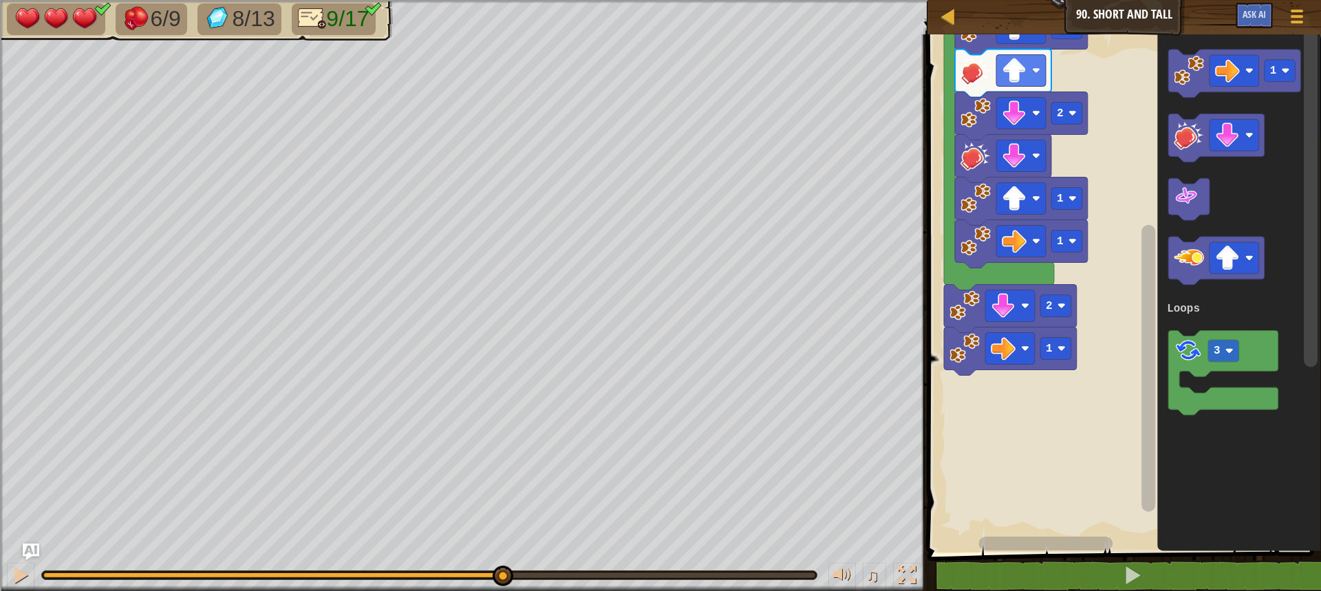
click at [502, 576] on div "0:30.9 Now: 0:13.5 Max: 0:52.0" at bounding box center [429, 575] width 772 height 6
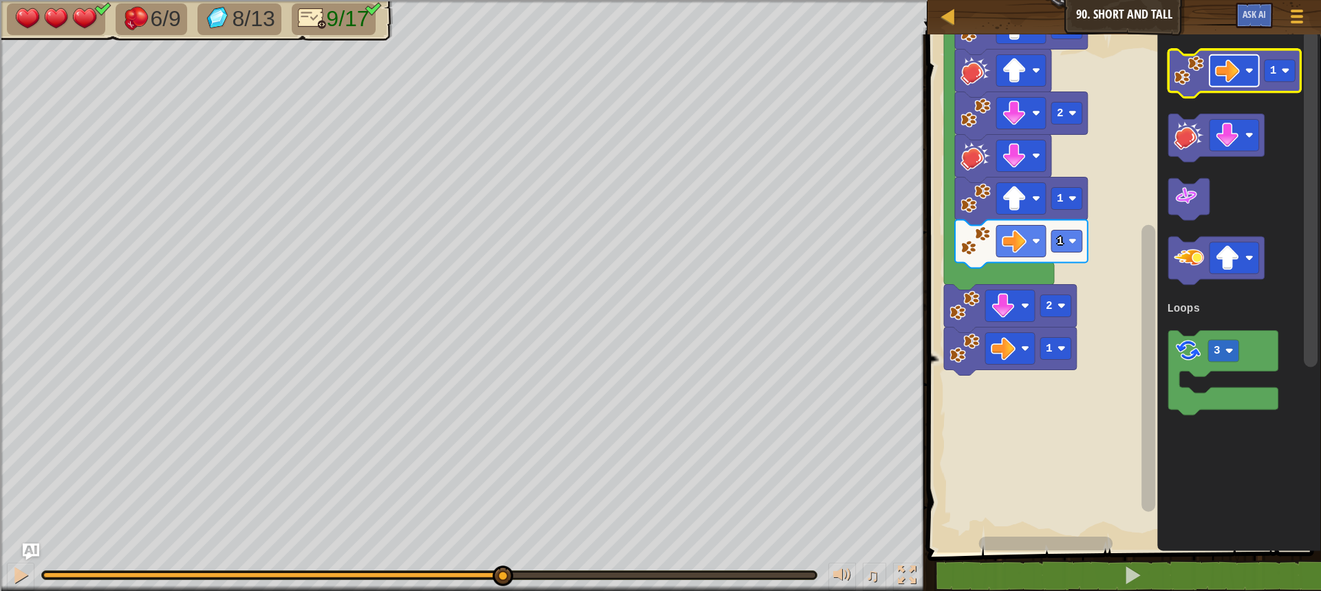
click at [1213, 64] on rect "Blockly Workspace" at bounding box center [1234, 71] width 50 height 32
click at [1174, 69] on image "Blockly Workspace" at bounding box center [1189, 71] width 30 height 30
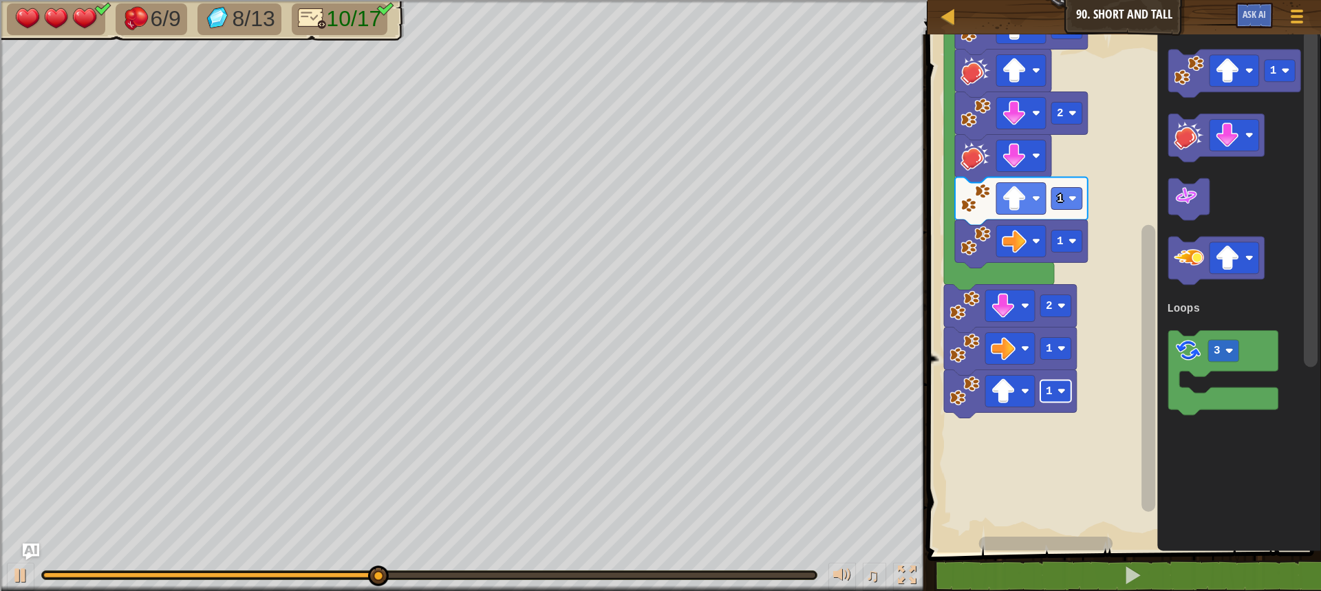
click at [1057, 387] on image "Blockly Workspace" at bounding box center [1061, 391] width 8 height 8
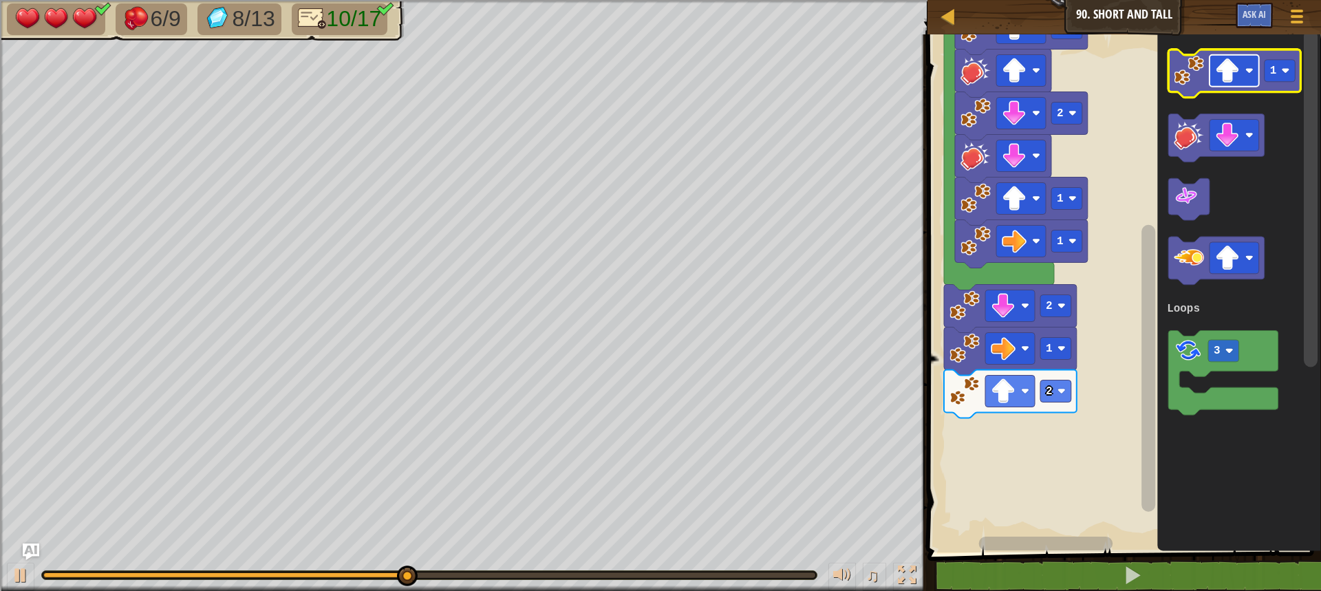
click at [1226, 87] on rect "Blockly Workspace" at bounding box center [1234, 71] width 50 height 32
click at [1194, 76] on image "Blockly Workspace" at bounding box center [1189, 71] width 30 height 30
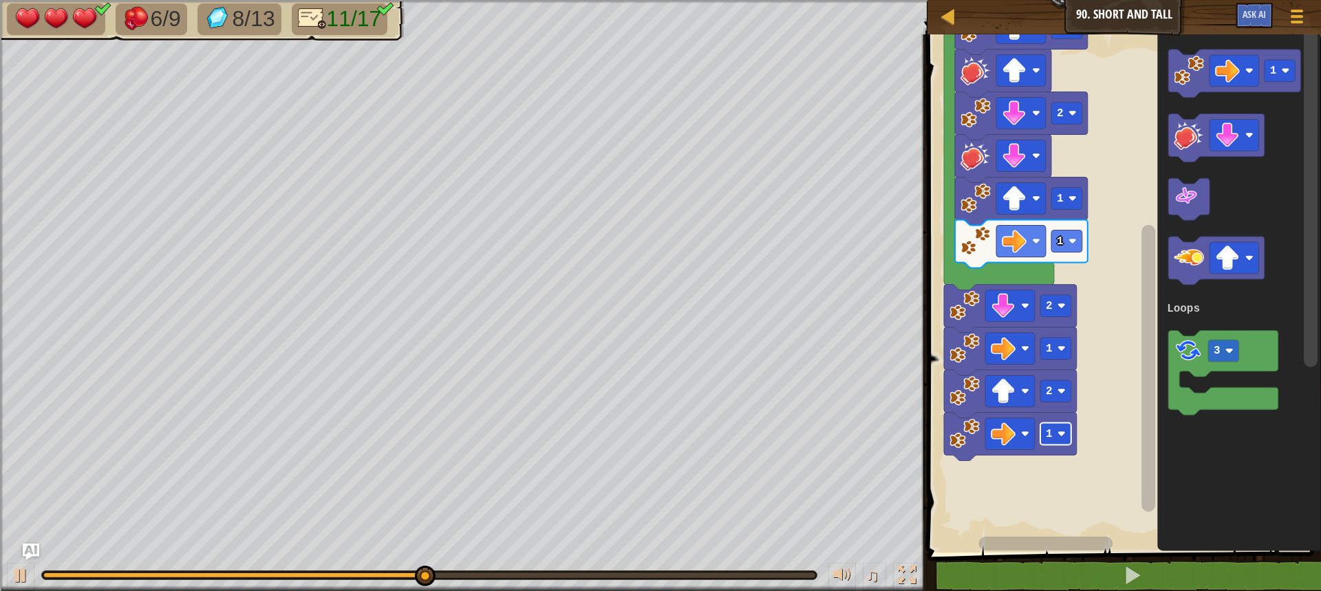
click at [1060, 435] on image "Blockly Workspace" at bounding box center [1061, 434] width 8 height 8
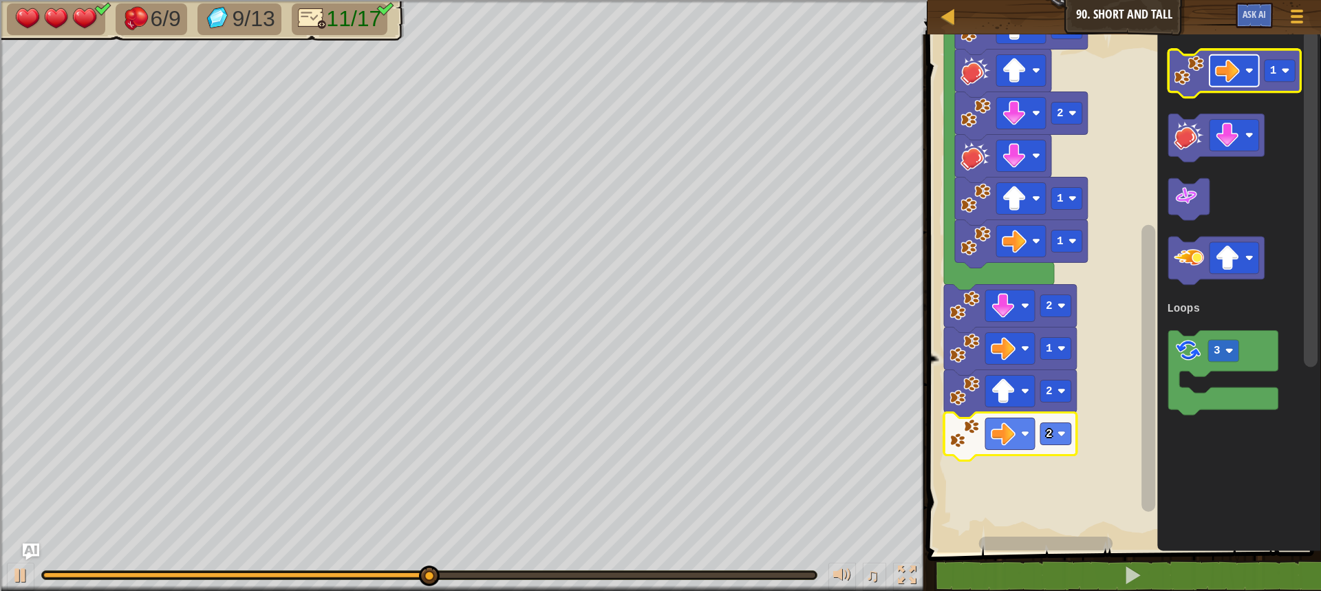
click at [1232, 77] on image "Blockly Workspace" at bounding box center [1227, 70] width 25 height 25
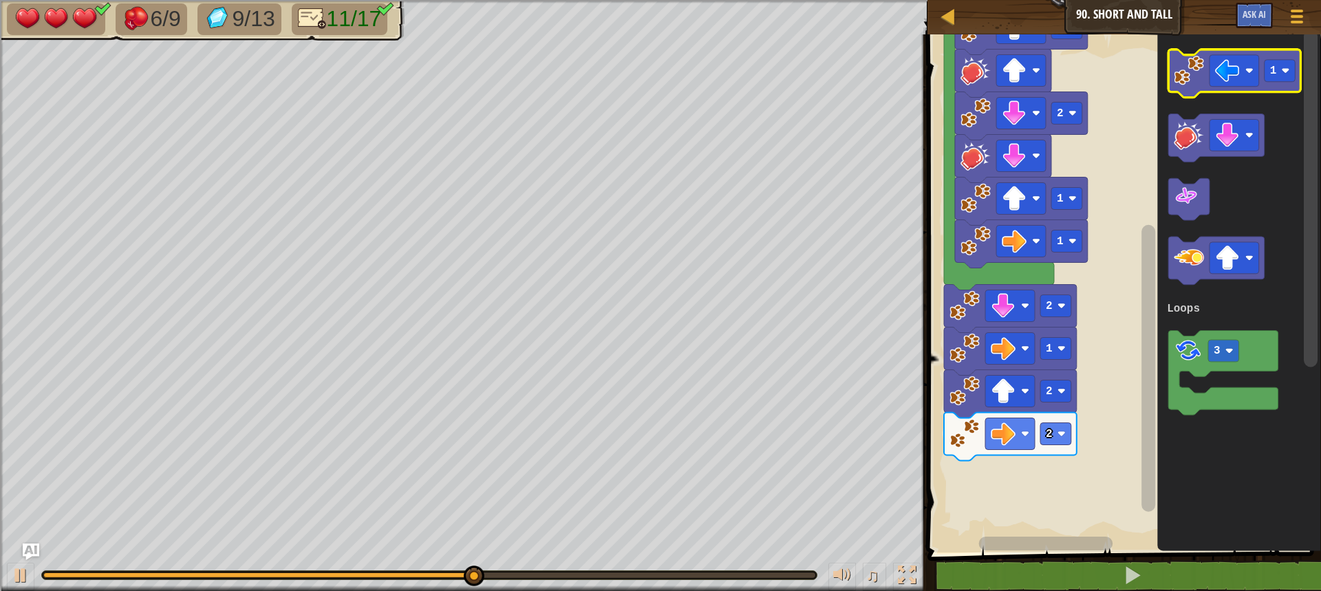
click at [1187, 66] on image "Blockly Workspace" at bounding box center [1189, 71] width 30 height 30
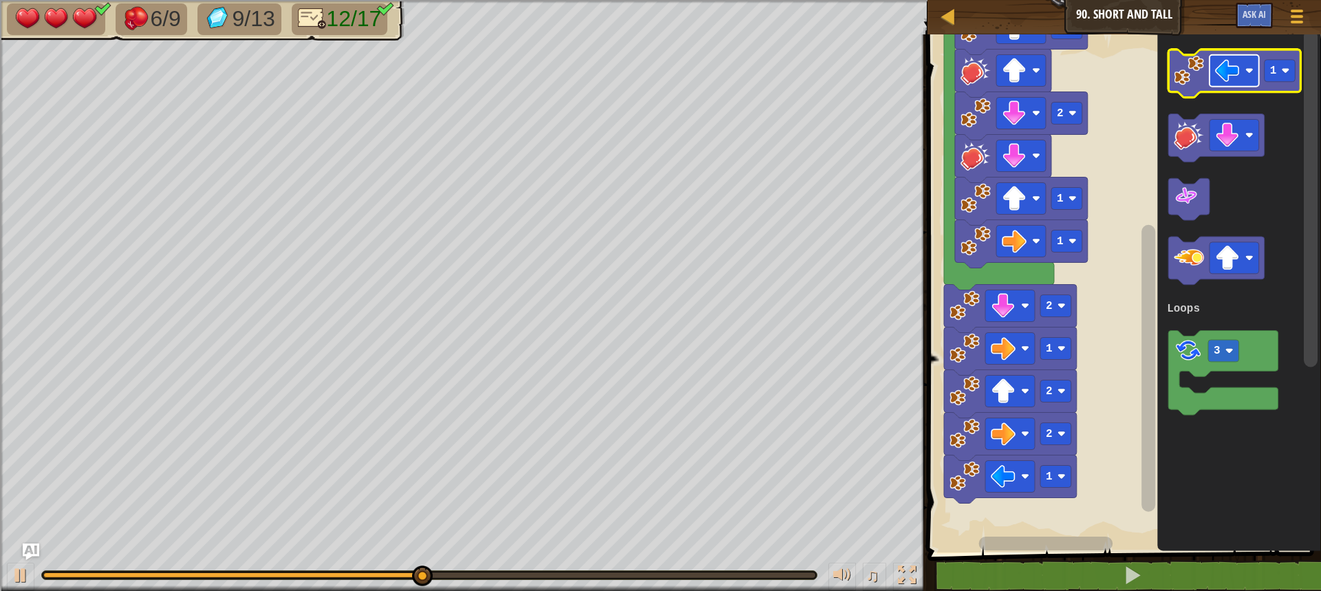
click at [1229, 83] on image "Blockly Workspace" at bounding box center [1227, 70] width 25 height 25
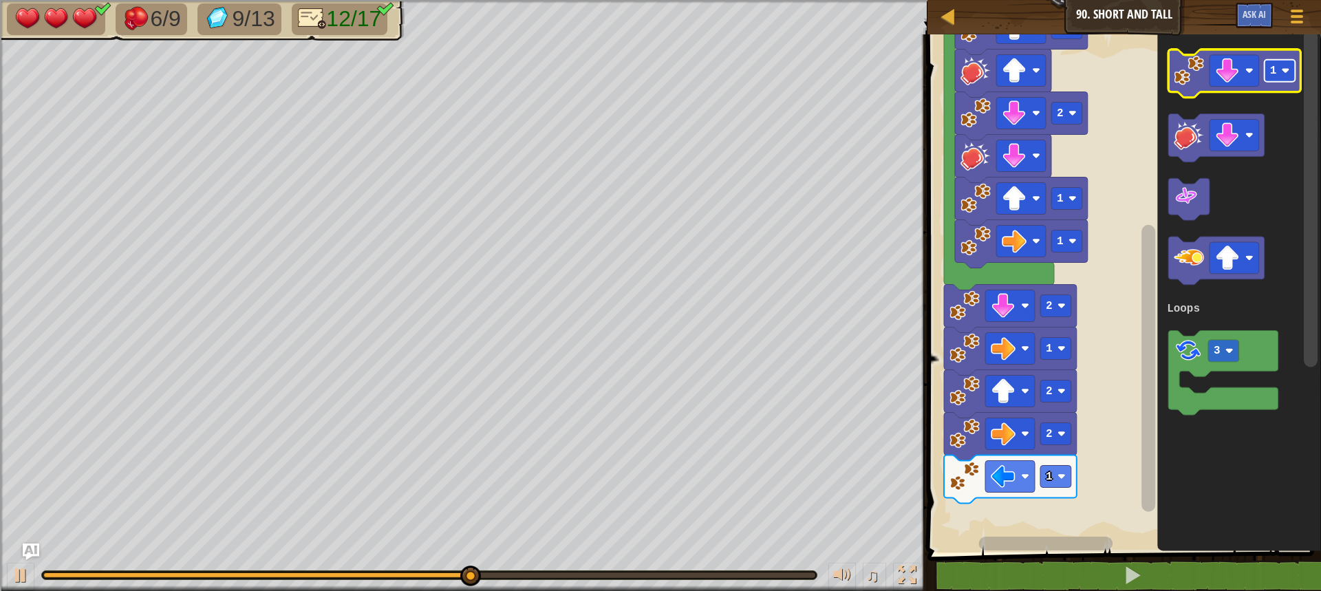
click at [1271, 78] on rect "Blockly Workspace" at bounding box center [1279, 71] width 31 height 22
click at [1183, 75] on image "Blockly Workspace" at bounding box center [1189, 71] width 30 height 30
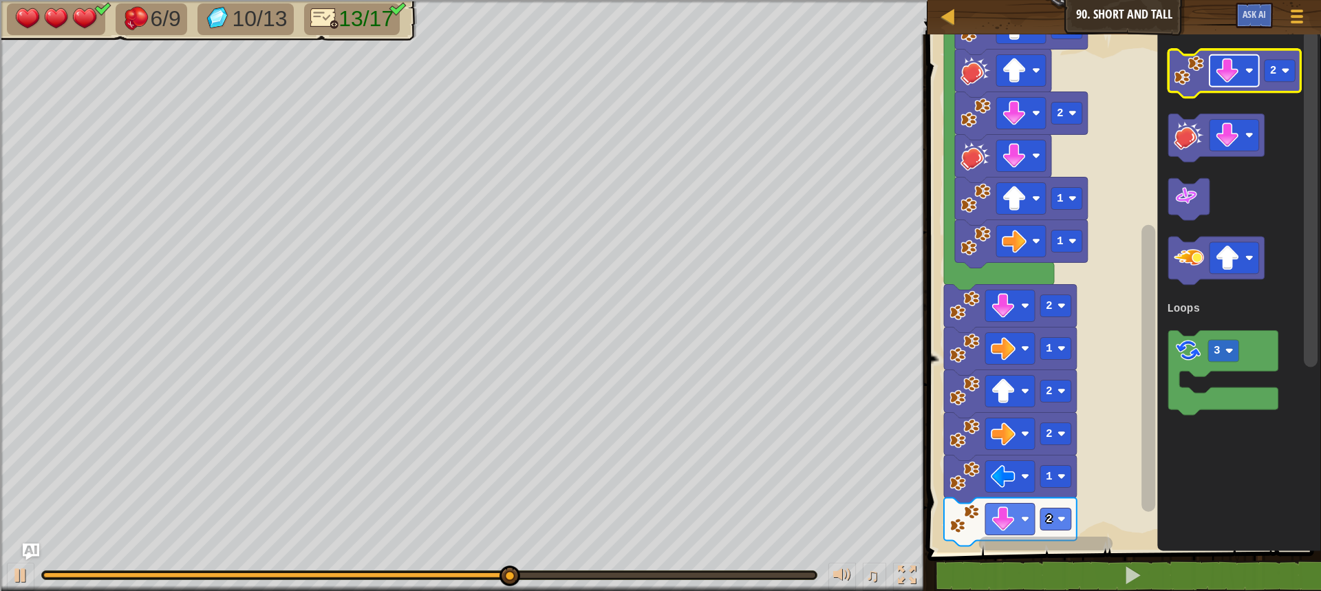
click at [1244, 60] on rect "Blockly Workspace" at bounding box center [1234, 71] width 50 height 32
click at [1198, 72] on image "Blockly Workspace" at bounding box center [1189, 71] width 30 height 30
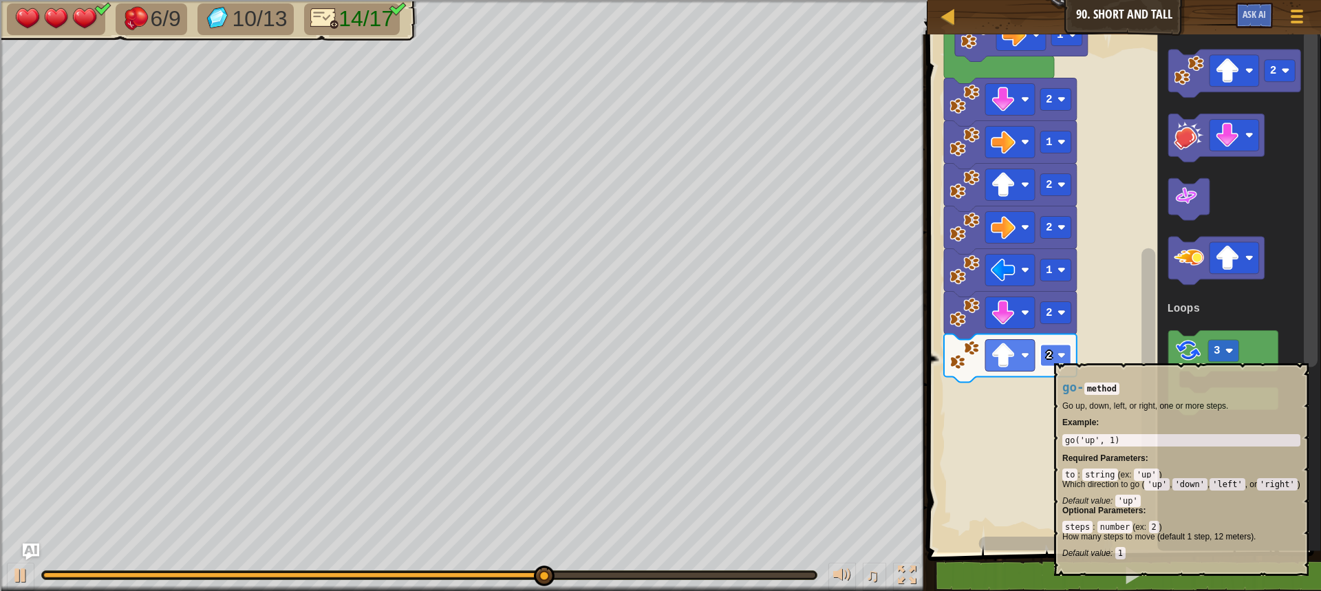
click at [1054, 352] on rect "Blockly Workspace" at bounding box center [1055, 356] width 31 height 22
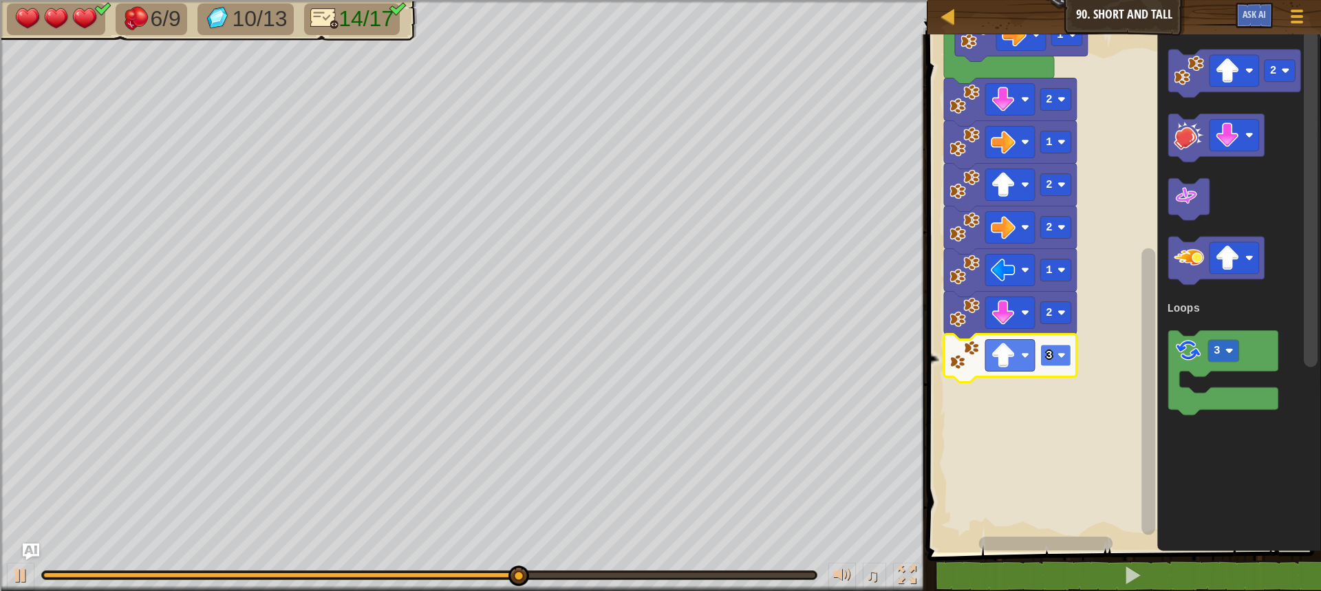
click at [1053, 365] on rect "Blockly Workspace" at bounding box center [1055, 356] width 31 height 22
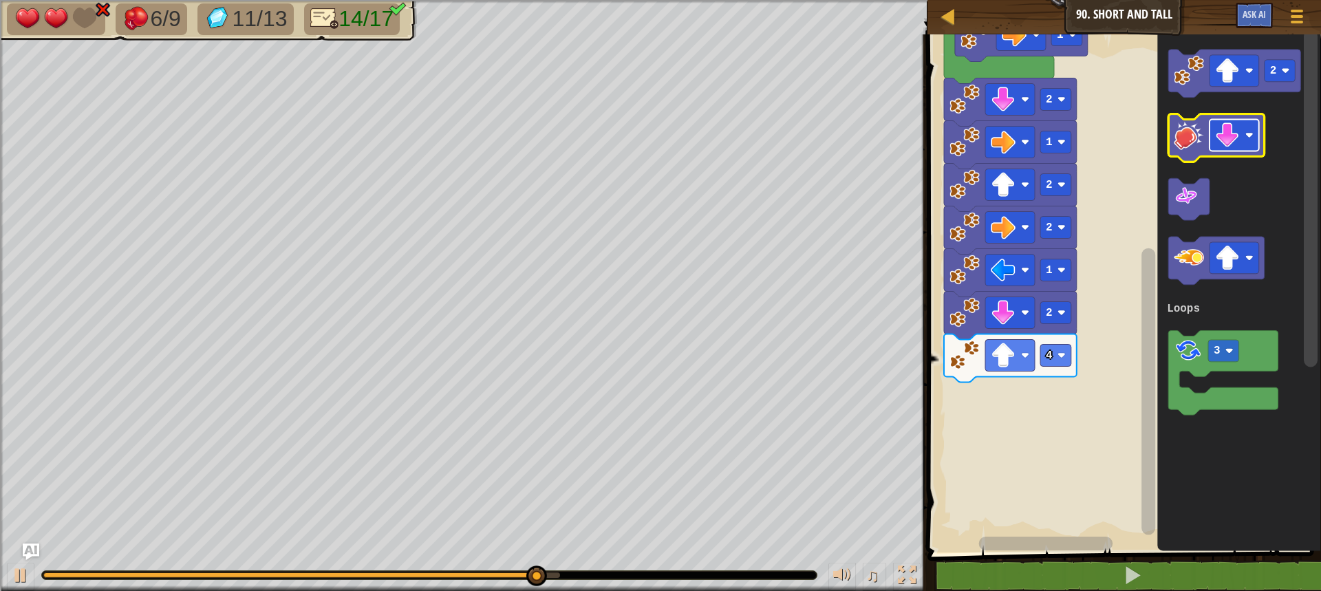
click at [1238, 133] on image "Blockly Workspace" at bounding box center [1227, 135] width 25 height 25
click at [1176, 151] on icon "Blockly Workspace" at bounding box center [1216, 138] width 96 height 48
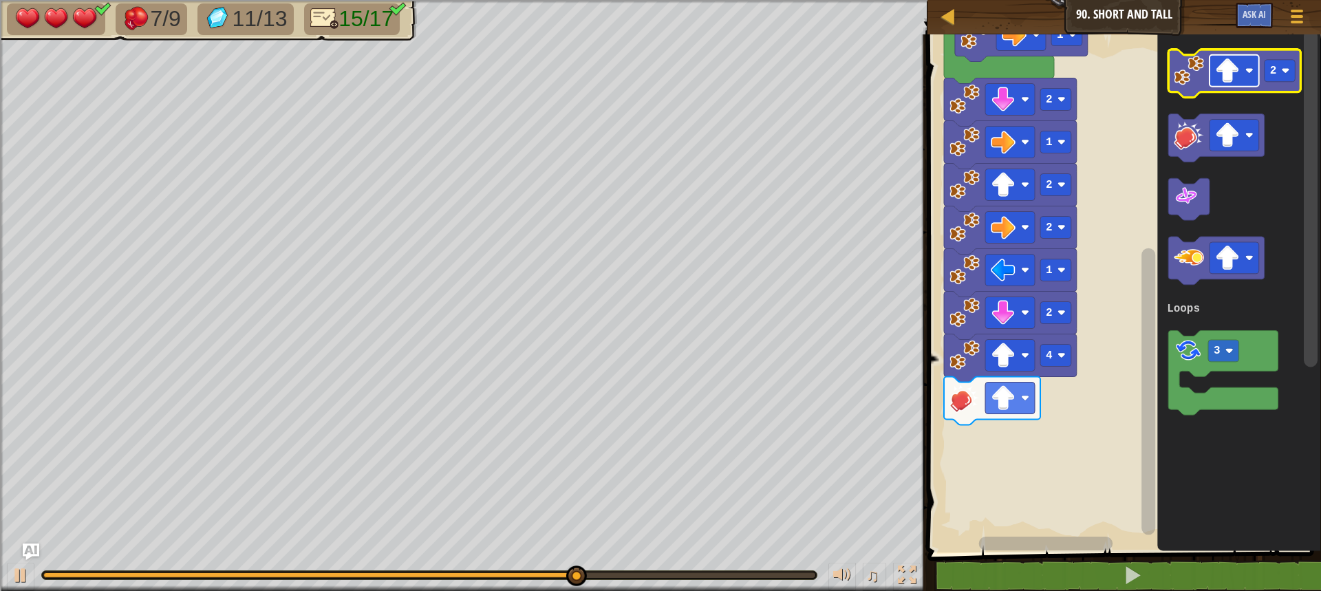
click at [1233, 79] on image "Blockly Workspace" at bounding box center [1227, 70] width 25 height 25
click at [1220, 85] on rect "Blockly Workspace" at bounding box center [1234, 71] width 50 height 32
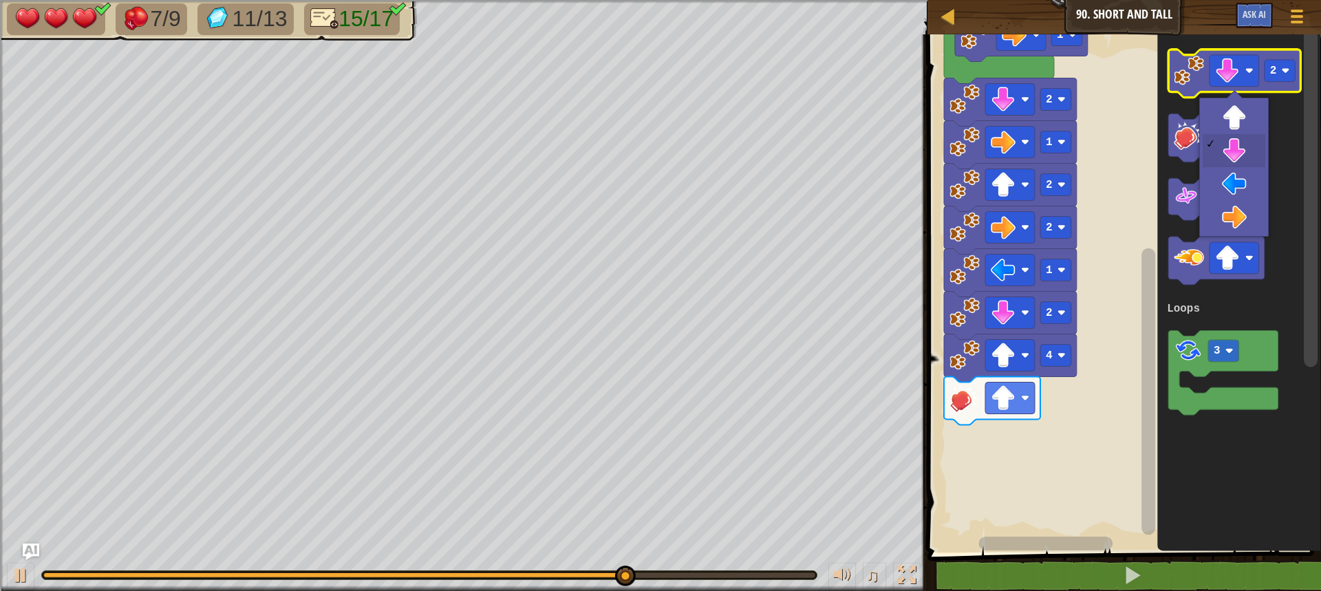
click at [1196, 89] on icon "Blockly Workspace" at bounding box center [1234, 74] width 133 height 48
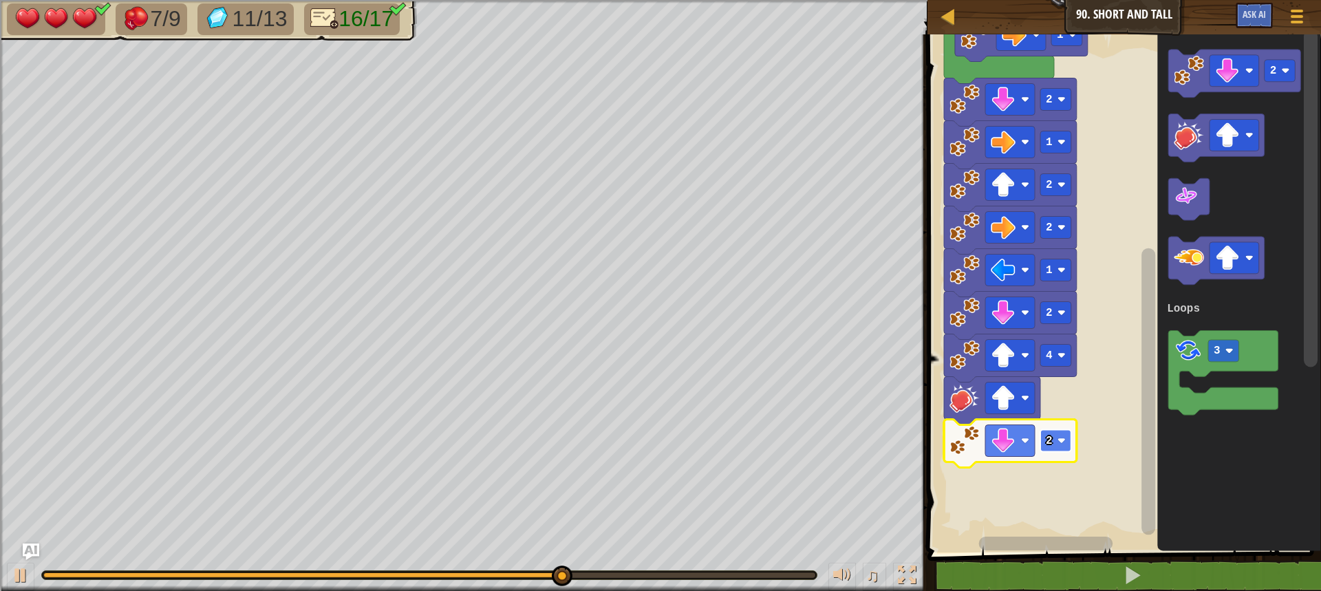
click at [1059, 435] on rect "Blockly Workspace" at bounding box center [1055, 441] width 31 height 22
click at [1228, 81] on image "Blockly Workspace" at bounding box center [1227, 70] width 25 height 25
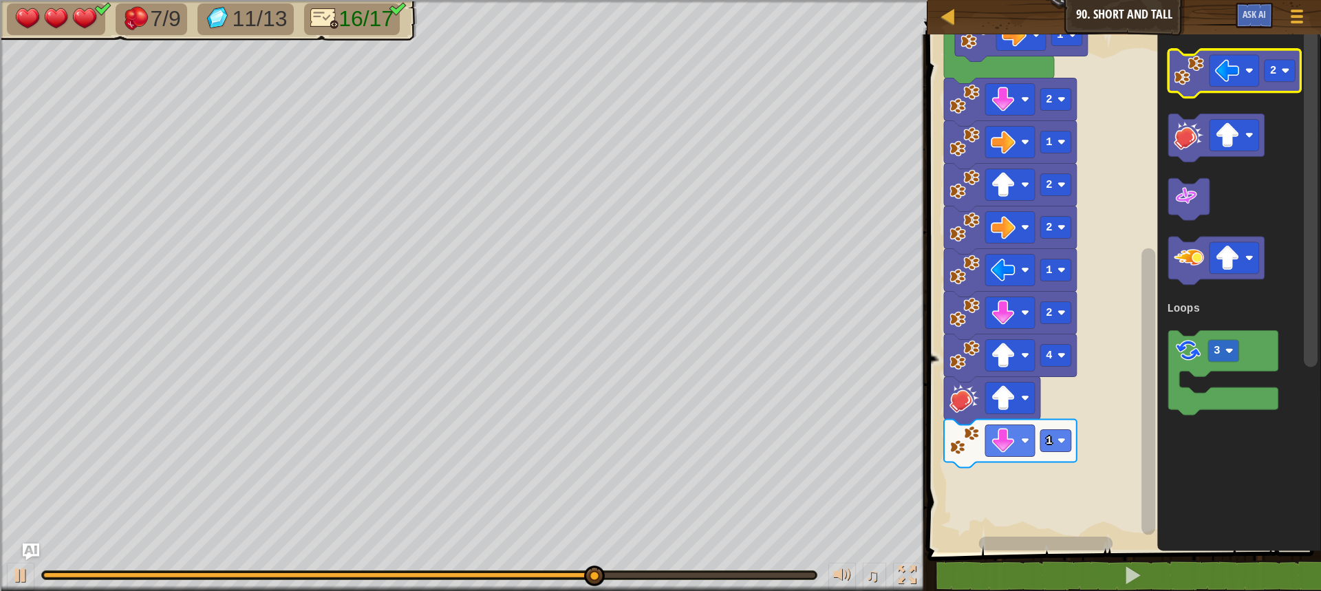
click at [1195, 88] on icon "Blockly Workspace" at bounding box center [1234, 74] width 133 height 48
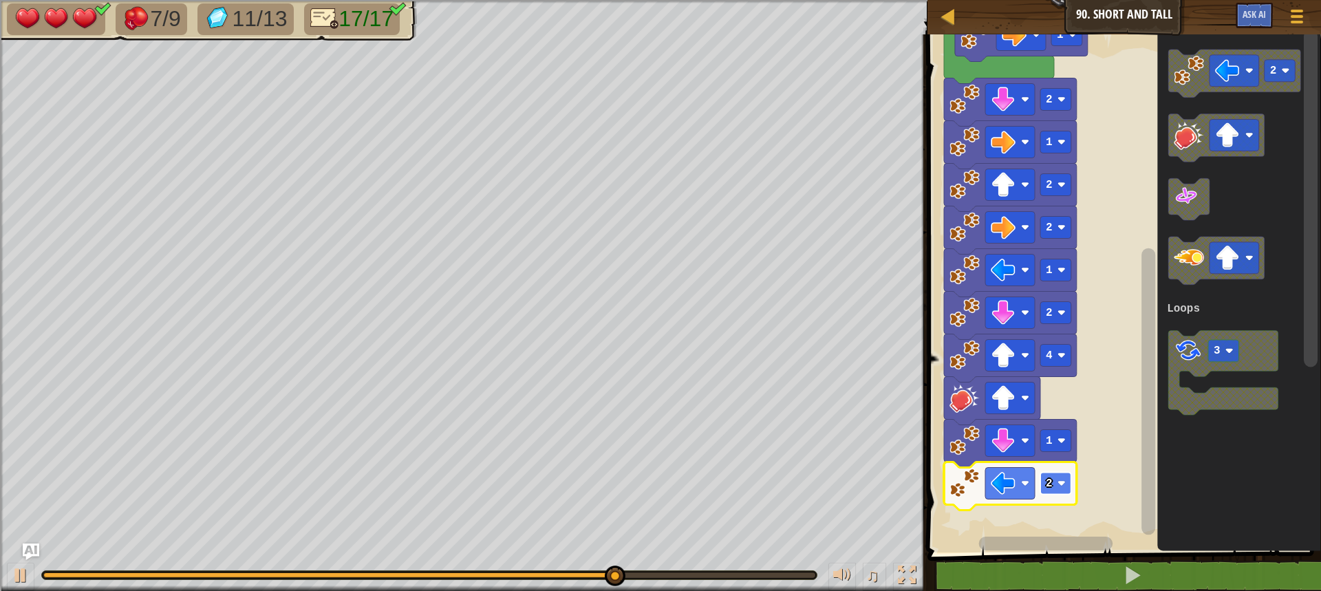
click at [1046, 477] on text "2" at bounding box center [1049, 483] width 7 height 12
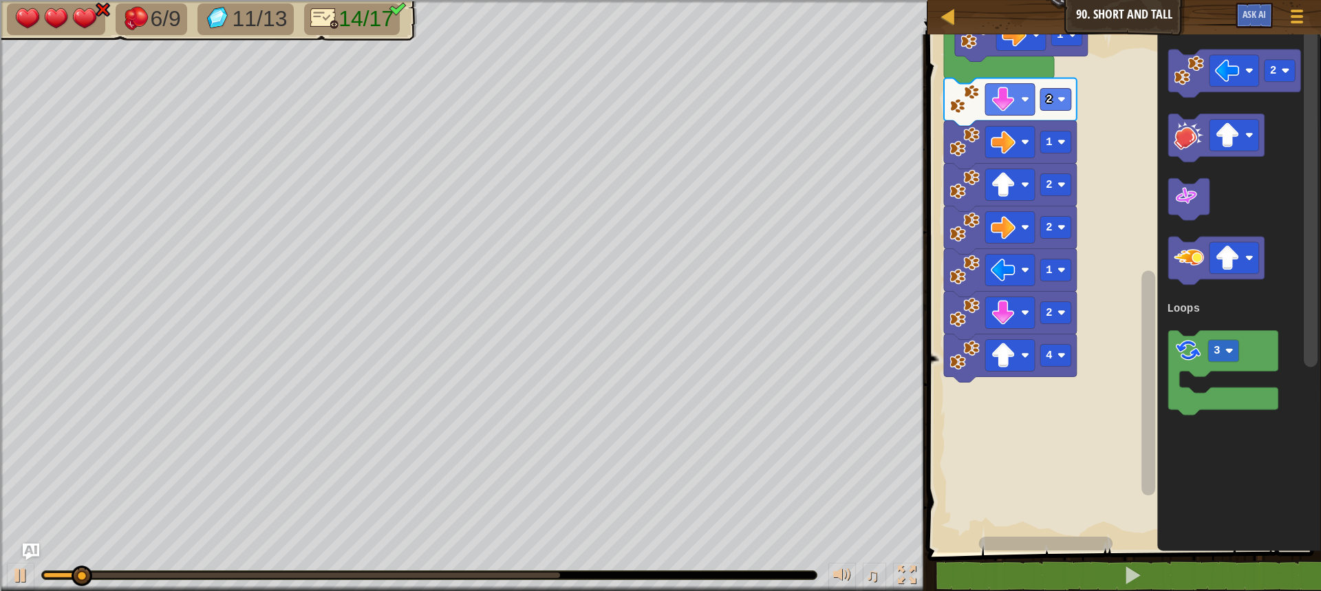
click at [559, 572] on div at bounding box center [301, 575] width 517 height 6
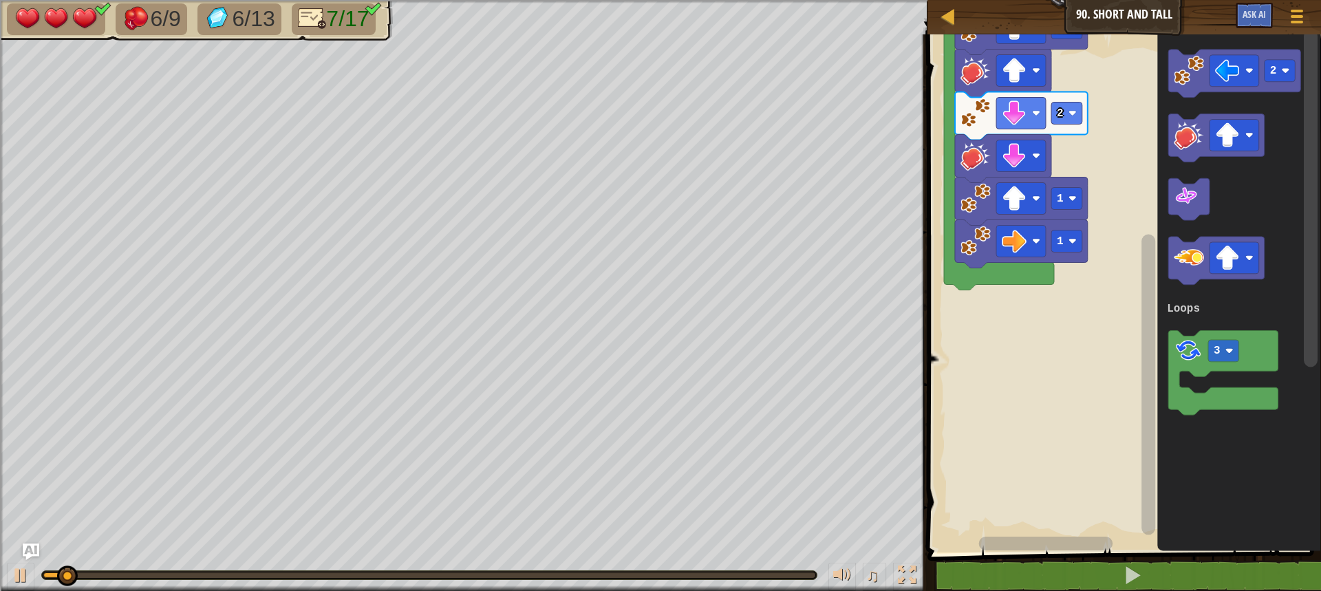
click at [510, 578] on div at bounding box center [429, 575] width 775 height 8
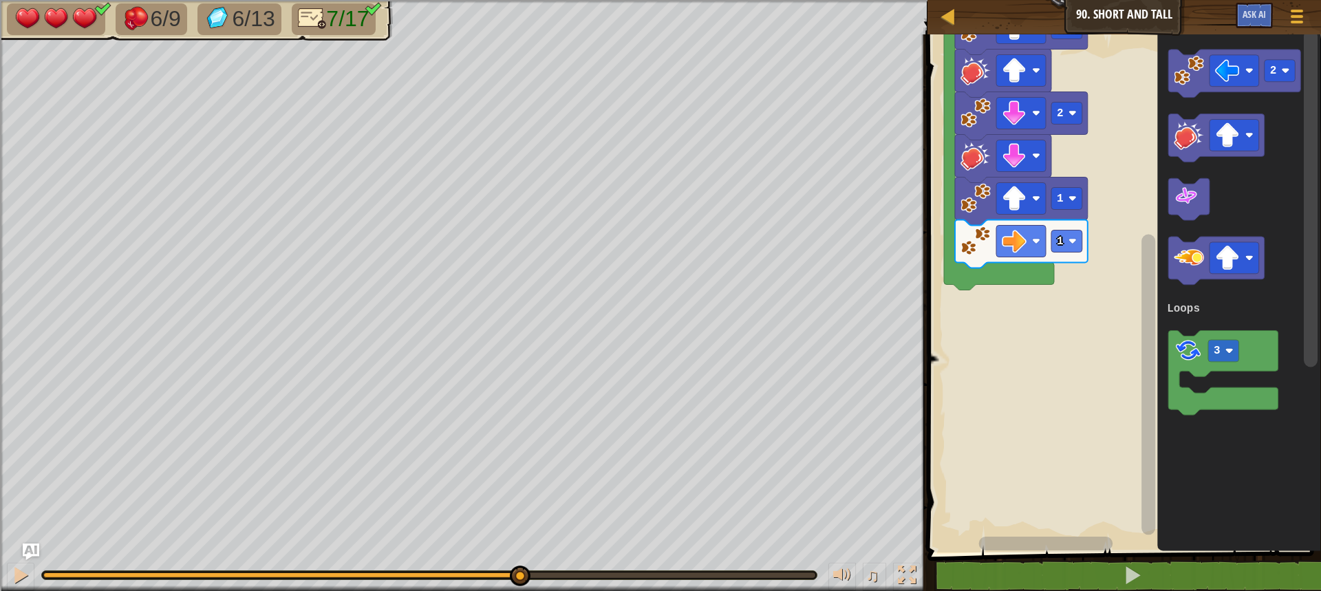
click at [519, 574] on div at bounding box center [429, 575] width 772 height 6
click at [1220, 72] on image "Blockly Workspace" at bounding box center [1227, 70] width 25 height 25
click at [1200, 70] on image "Blockly Workspace" at bounding box center [1189, 71] width 30 height 30
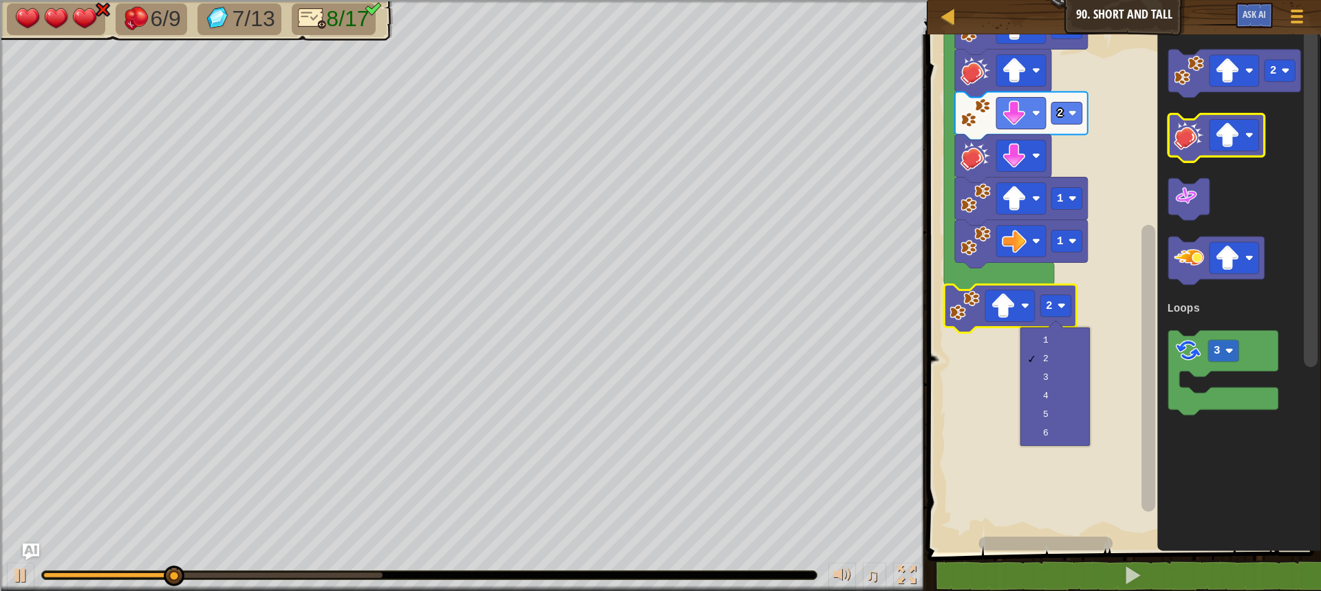
click at [1189, 140] on image "Blockly Workspace" at bounding box center [1189, 135] width 30 height 30
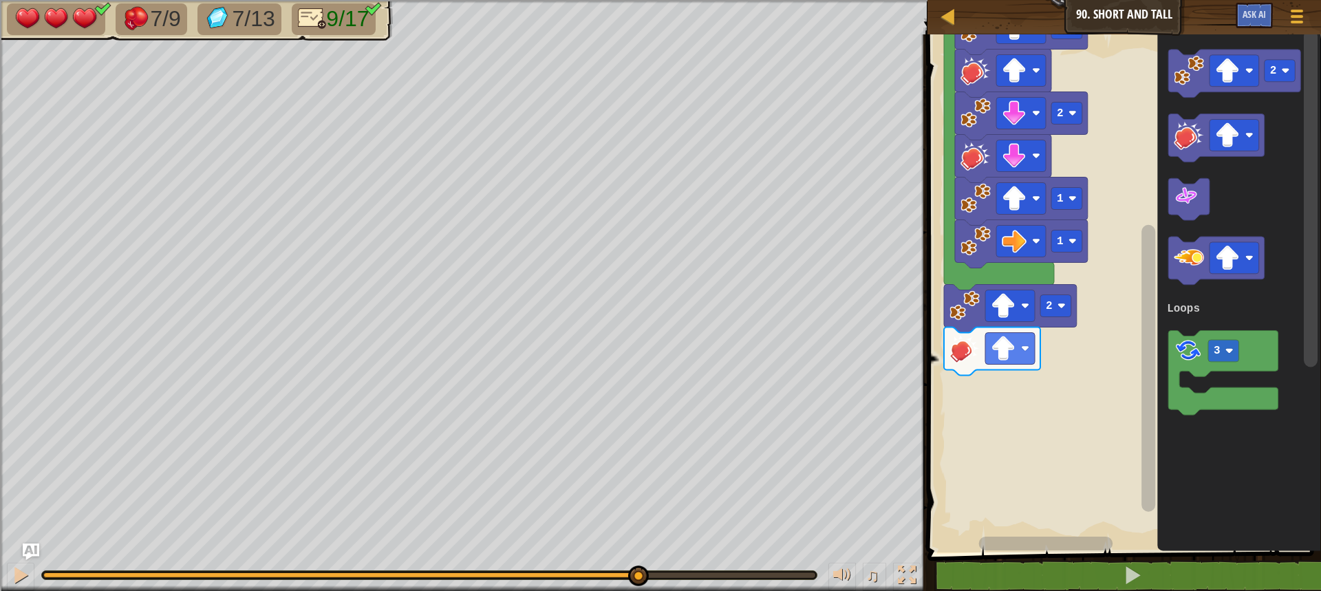
click at [637, 575] on div at bounding box center [429, 575] width 772 height 6
click at [1242, 66] on rect "Blockly Workspace" at bounding box center [1234, 71] width 50 height 32
click at [1171, 86] on icon "Blockly Workspace" at bounding box center [1234, 74] width 133 height 48
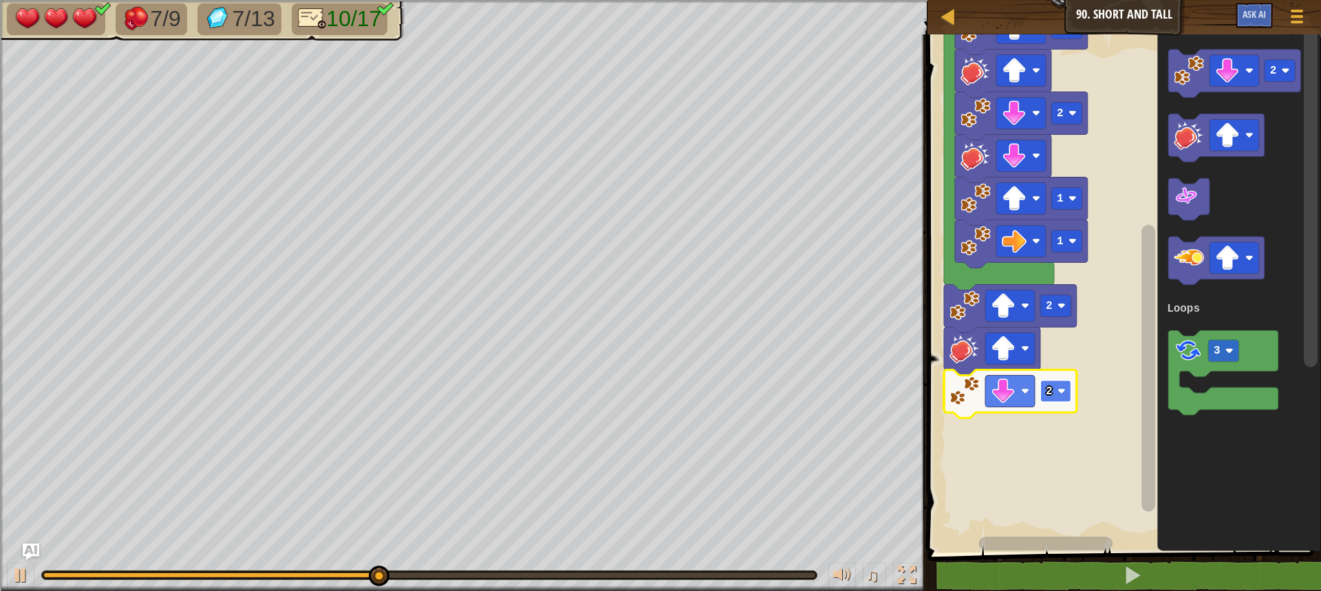
click at [1055, 391] on rect "Blockly Workspace" at bounding box center [1055, 391] width 31 height 22
click at [1290, 69] on rect "Blockly Workspace" at bounding box center [1279, 71] width 31 height 22
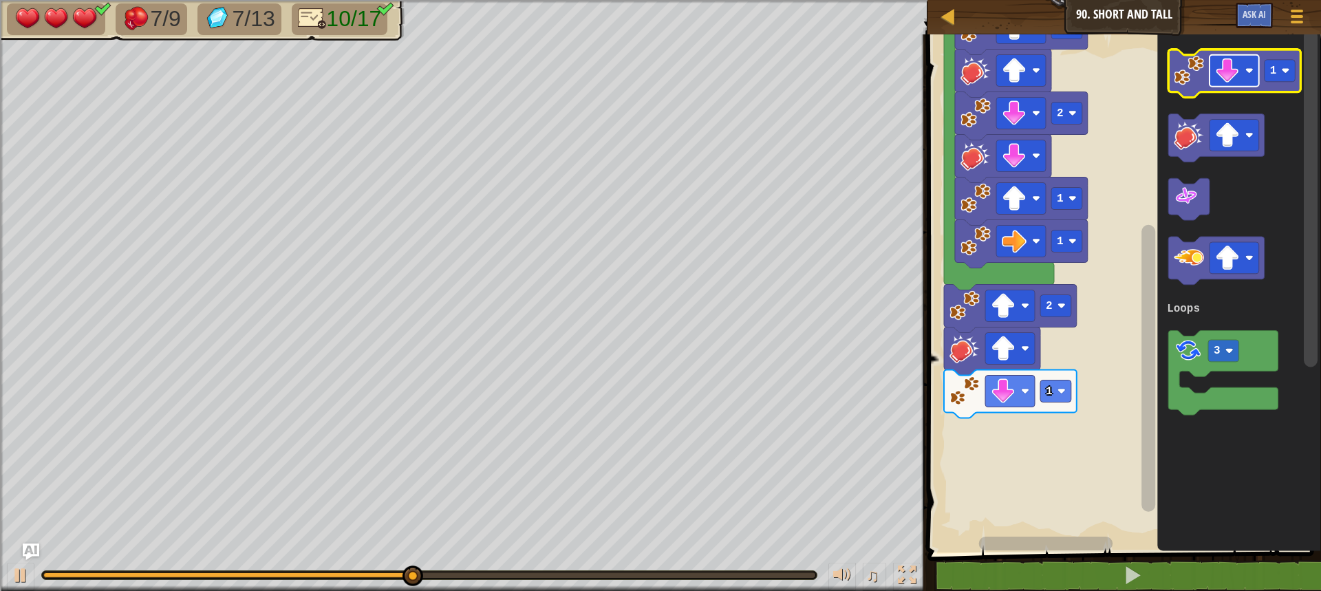
click at [1220, 74] on image "Blockly Workspace" at bounding box center [1227, 70] width 25 height 25
click at [1185, 69] on image "Blockly Workspace" at bounding box center [1189, 71] width 30 height 30
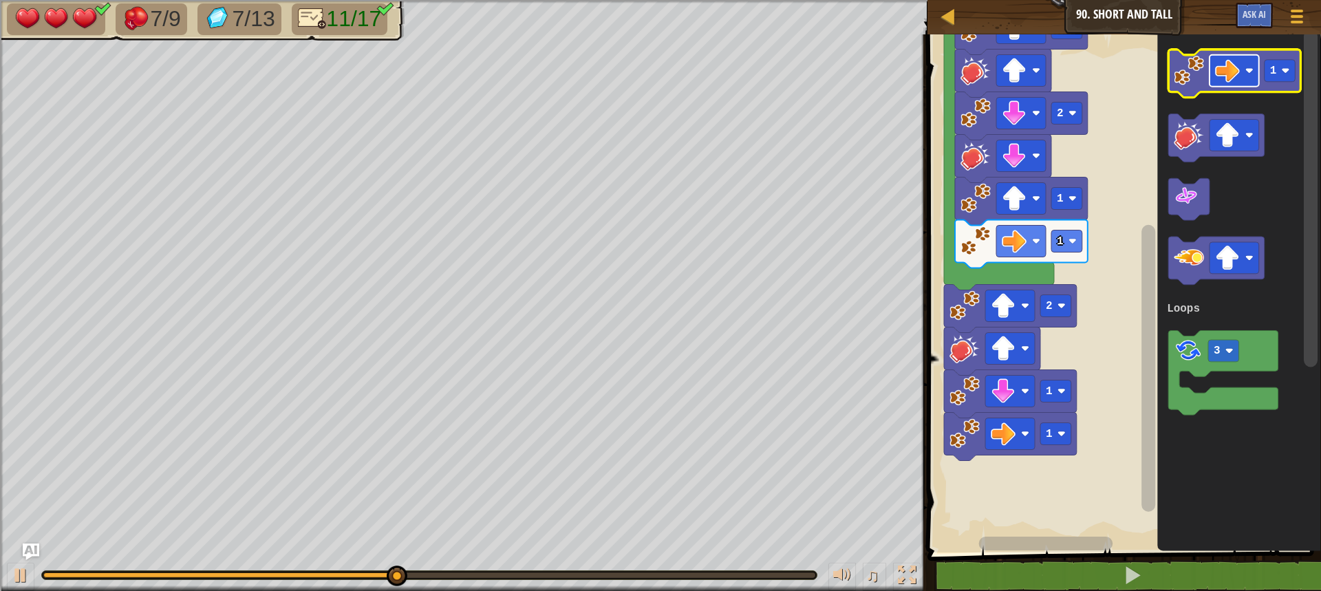
click at [1221, 68] on image "Blockly Workspace" at bounding box center [1227, 70] width 25 height 25
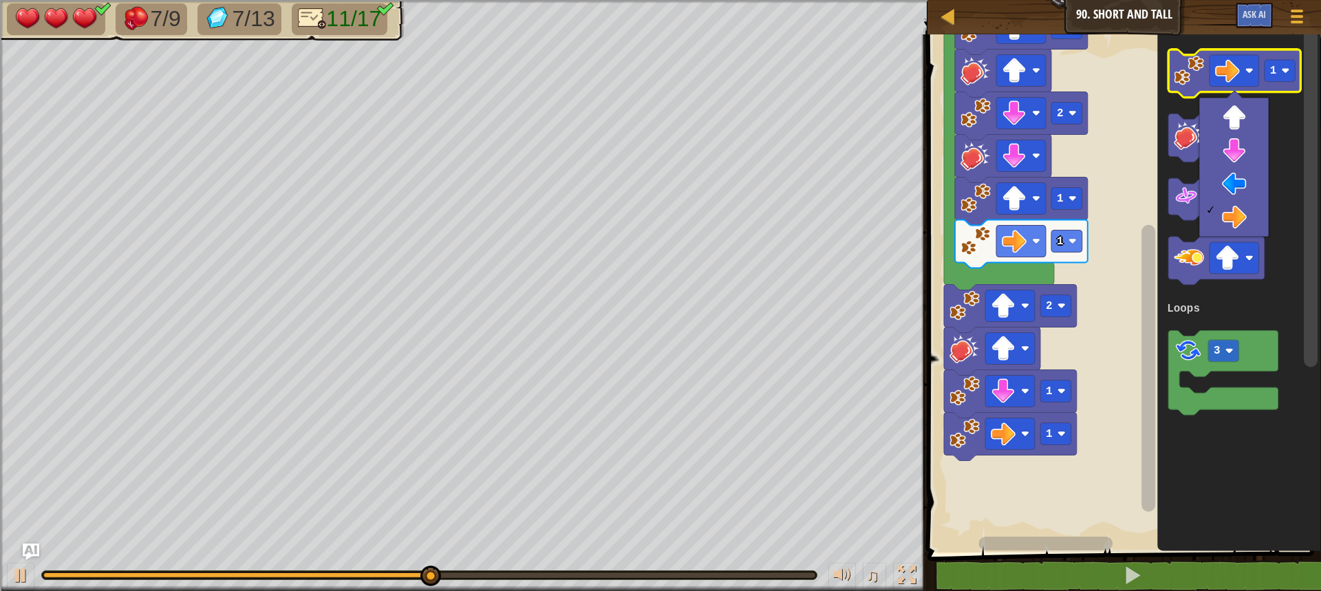
click at [1182, 75] on image "Blockly Workspace" at bounding box center [1189, 71] width 30 height 30
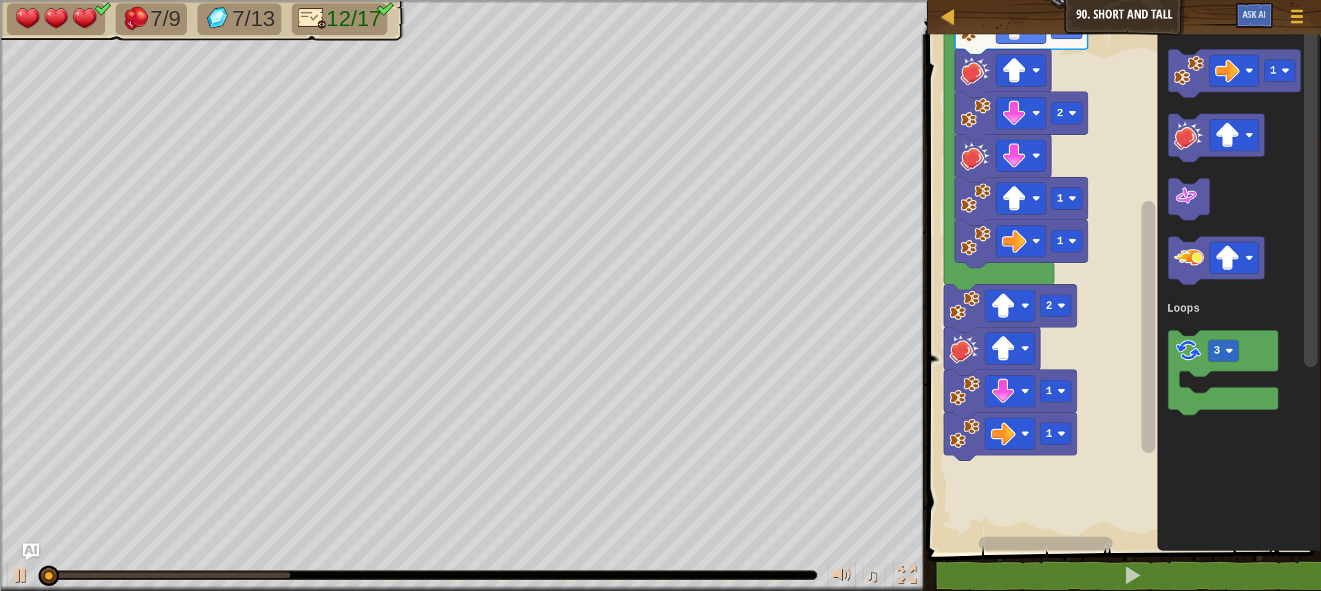
click at [1167, 351] on icon "Blockly Workspace" at bounding box center [1239, 290] width 164 height 525
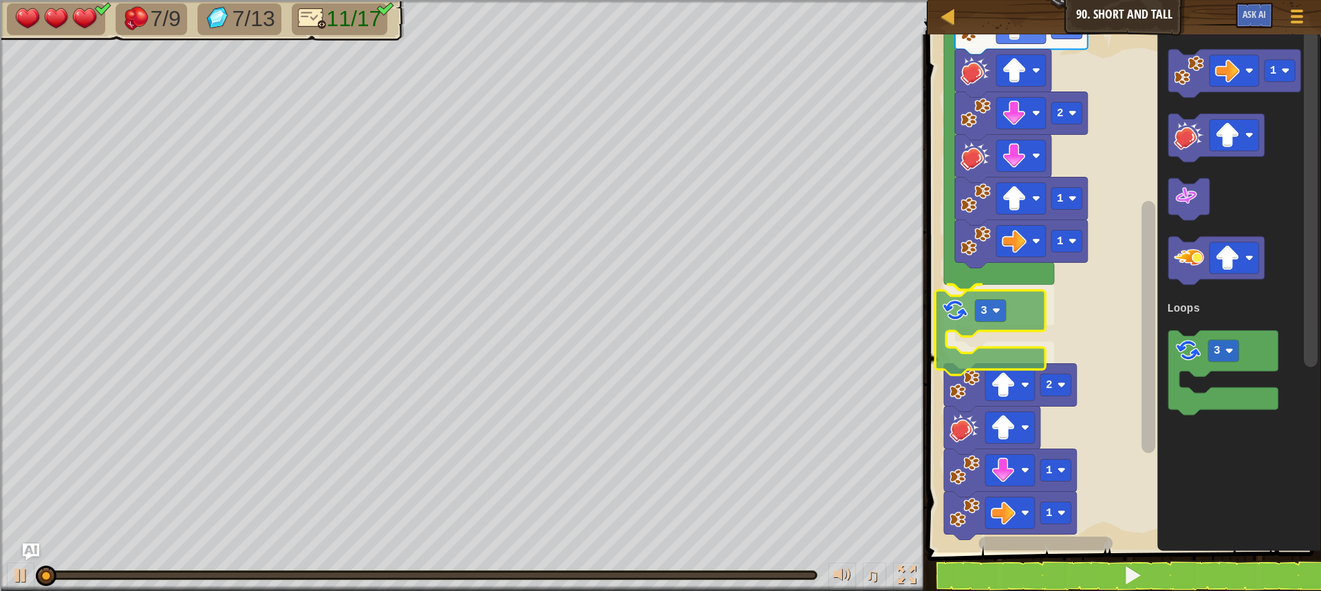
click at [975, 309] on div "Loops Start 1 1 2 1 3 3 2 1 1 1 3 Loops 3" at bounding box center [1122, 290] width 398 height 525
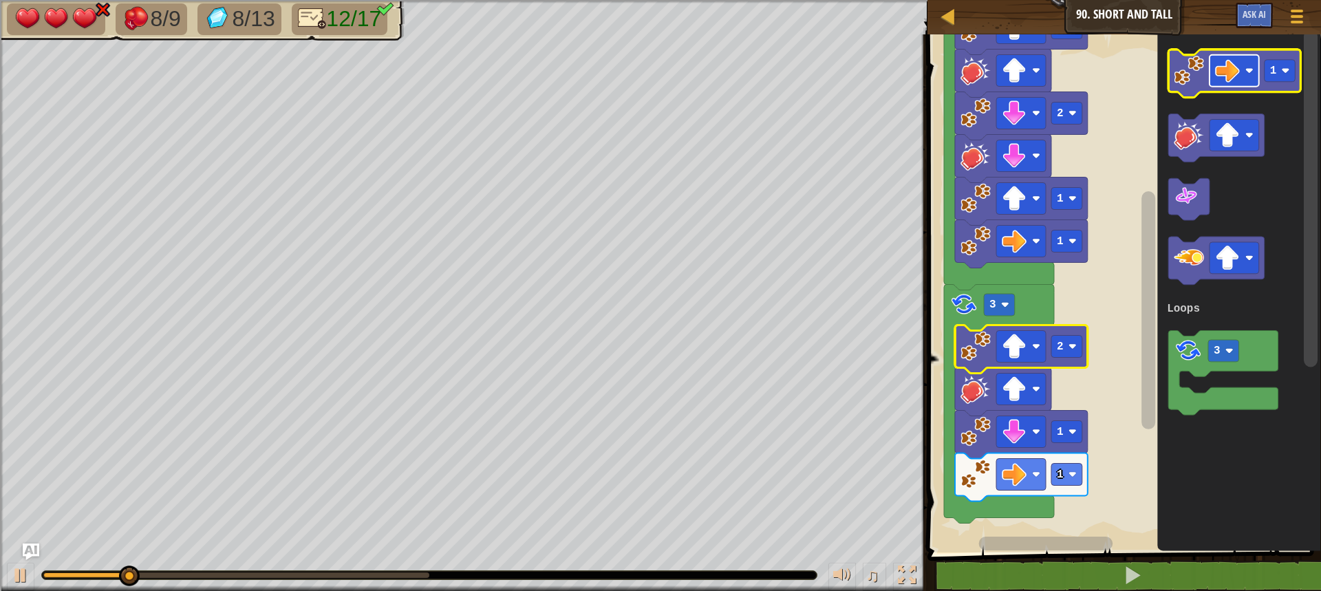
click at [1229, 73] on image "Blockly Workspace" at bounding box center [1227, 70] width 25 height 25
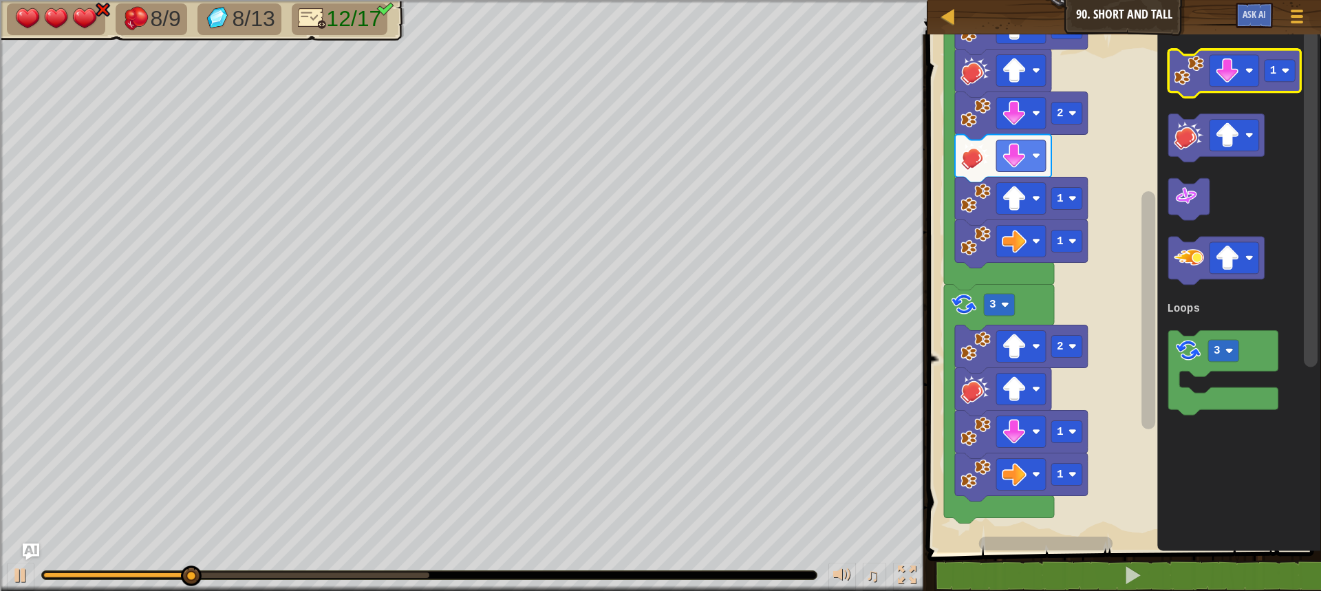
click at [1188, 70] on image "Blockly Workspace" at bounding box center [1189, 71] width 30 height 30
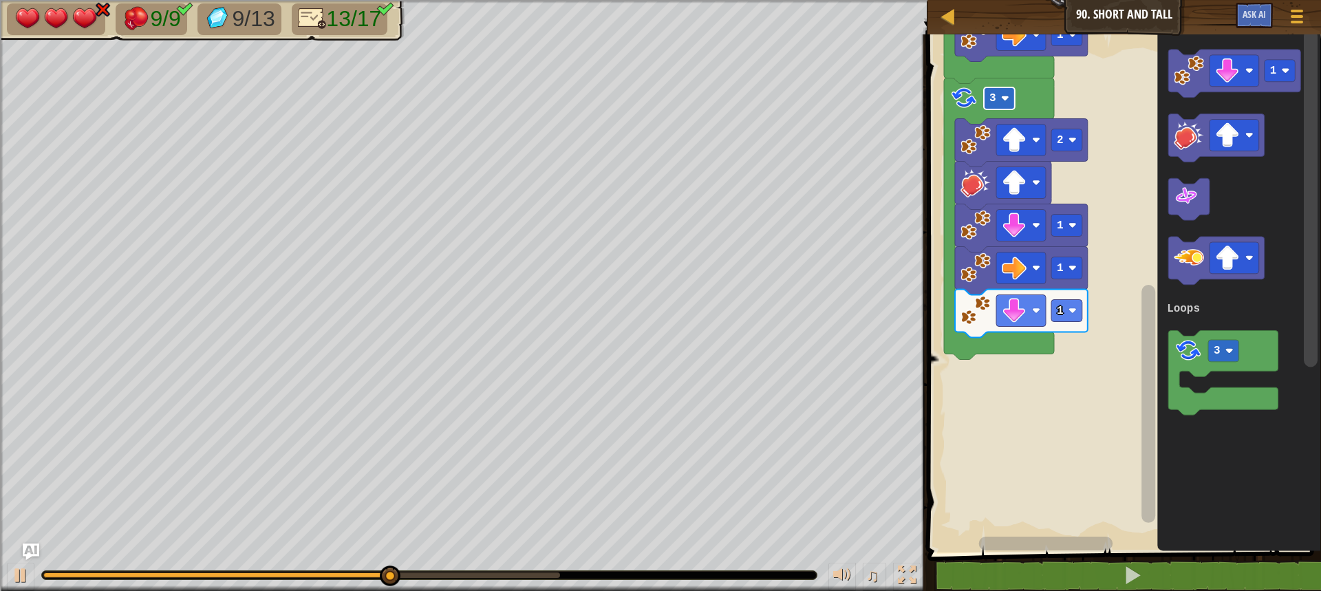
click at [1002, 87] on rect "Blockly Workspace" at bounding box center [999, 98] width 31 height 22
